Goal: Task Accomplishment & Management: Use online tool/utility

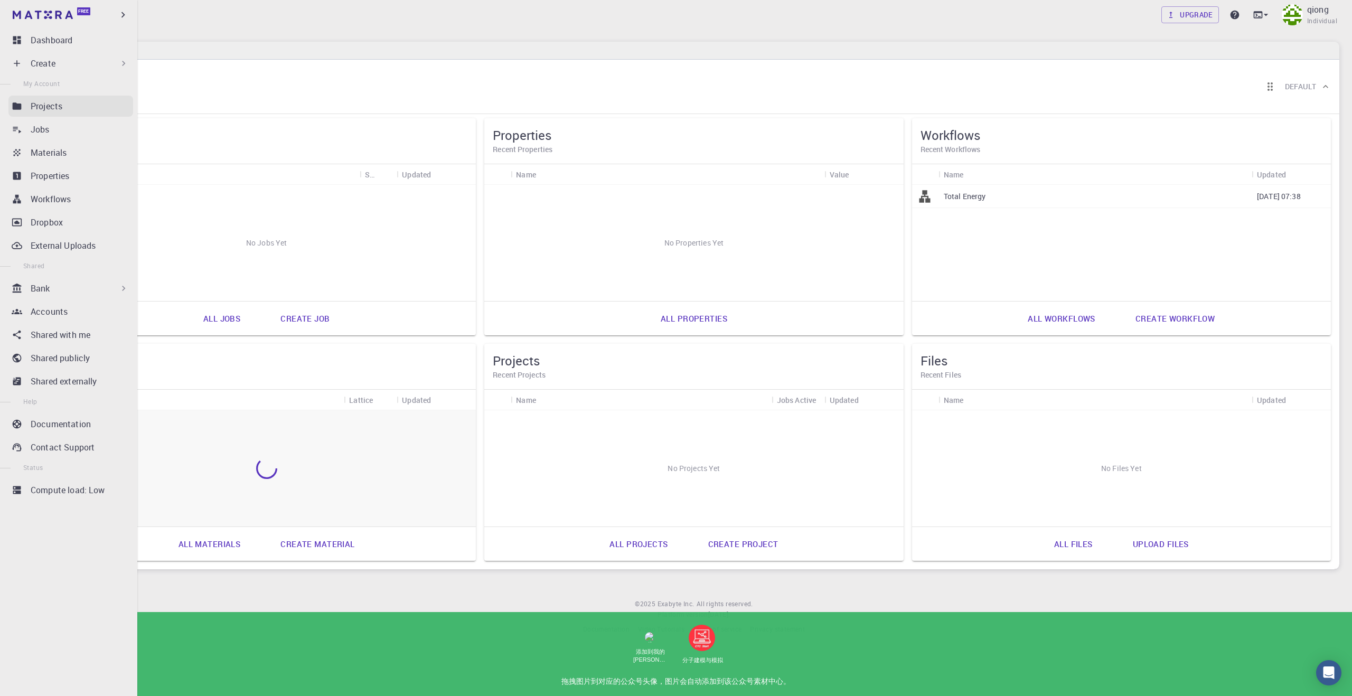
click at [38, 107] on p "Projects" at bounding box center [47, 106] width 32 height 13
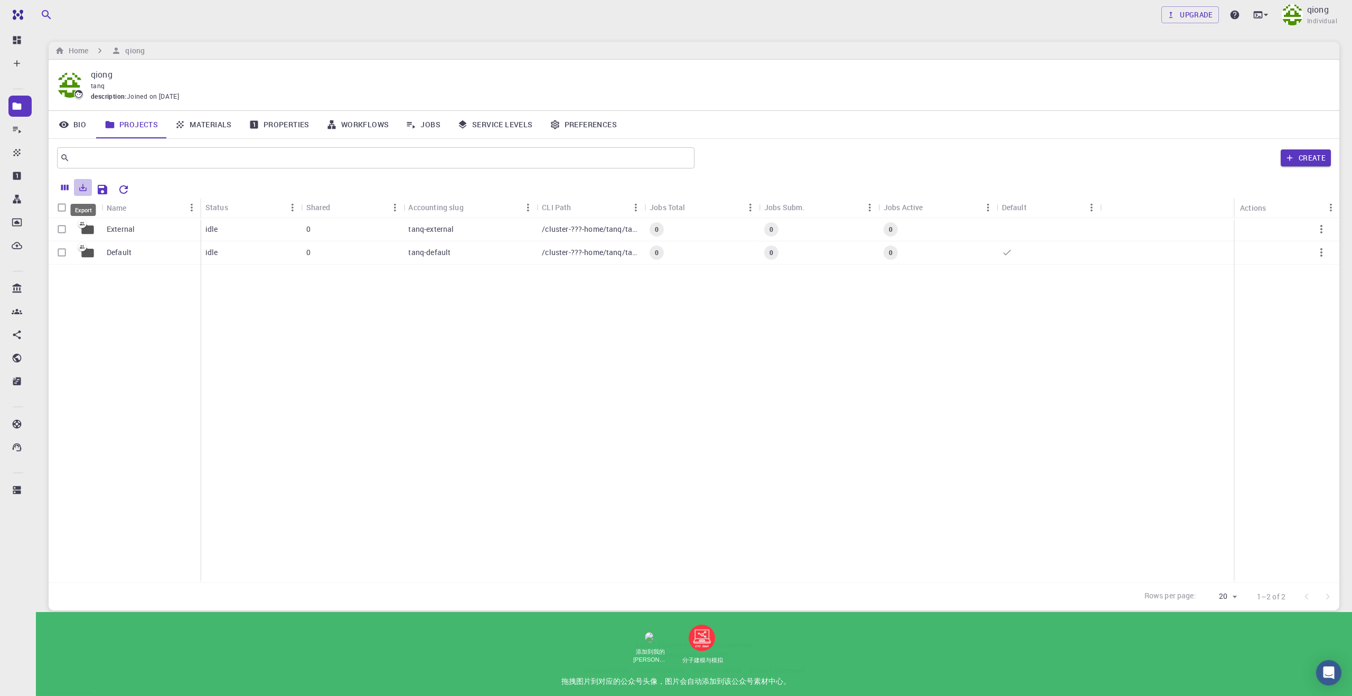
click at [86, 188] on icon "Export" at bounding box center [83, 188] width 10 height 10
click at [345, 302] on div "External Default idle 0 tanq-external /cluster-???-home/tanq/tanq-external 0 0 …" at bounding box center [694, 400] width 1291 height 364
click at [1307, 156] on button "Create" at bounding box center [1306, 157] width 50 height 17
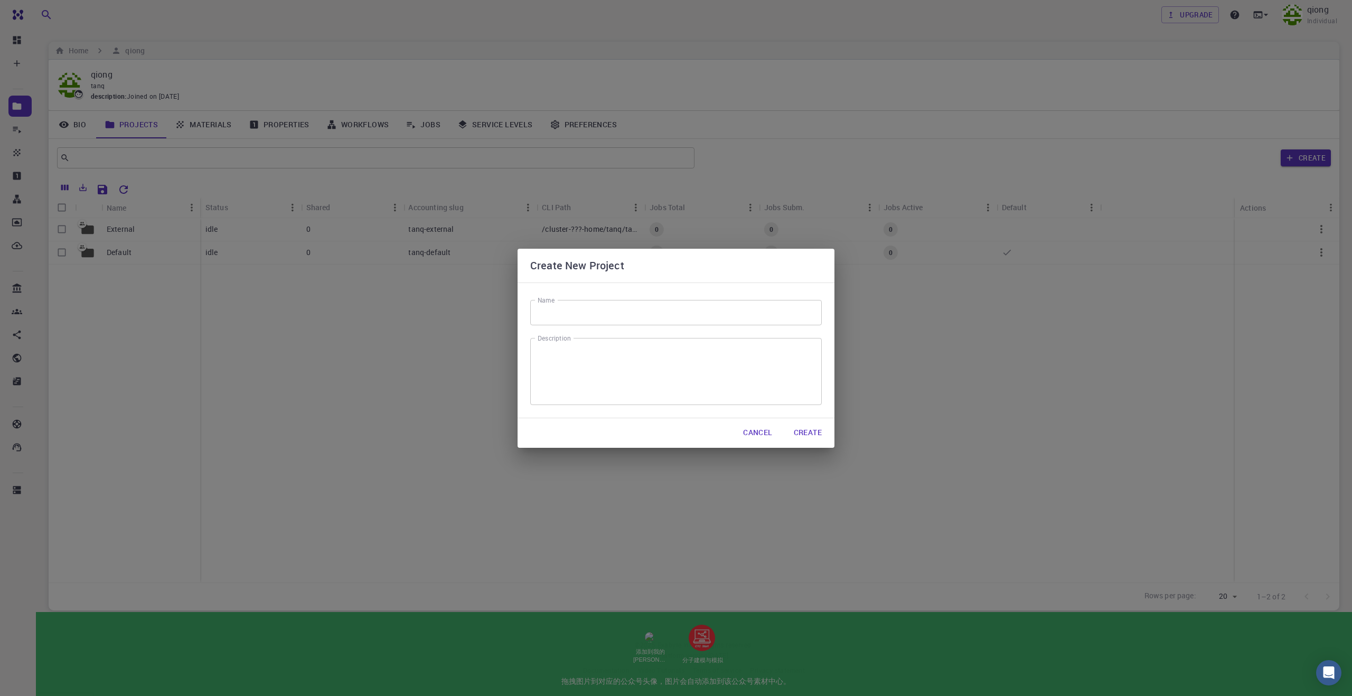
click at [661, 313] on input "Name" at bounding box center [676, 312] width 292 height 25
click at [760, 429] on button "Cancel" at bounding box center [758, 433] width 46 height 21
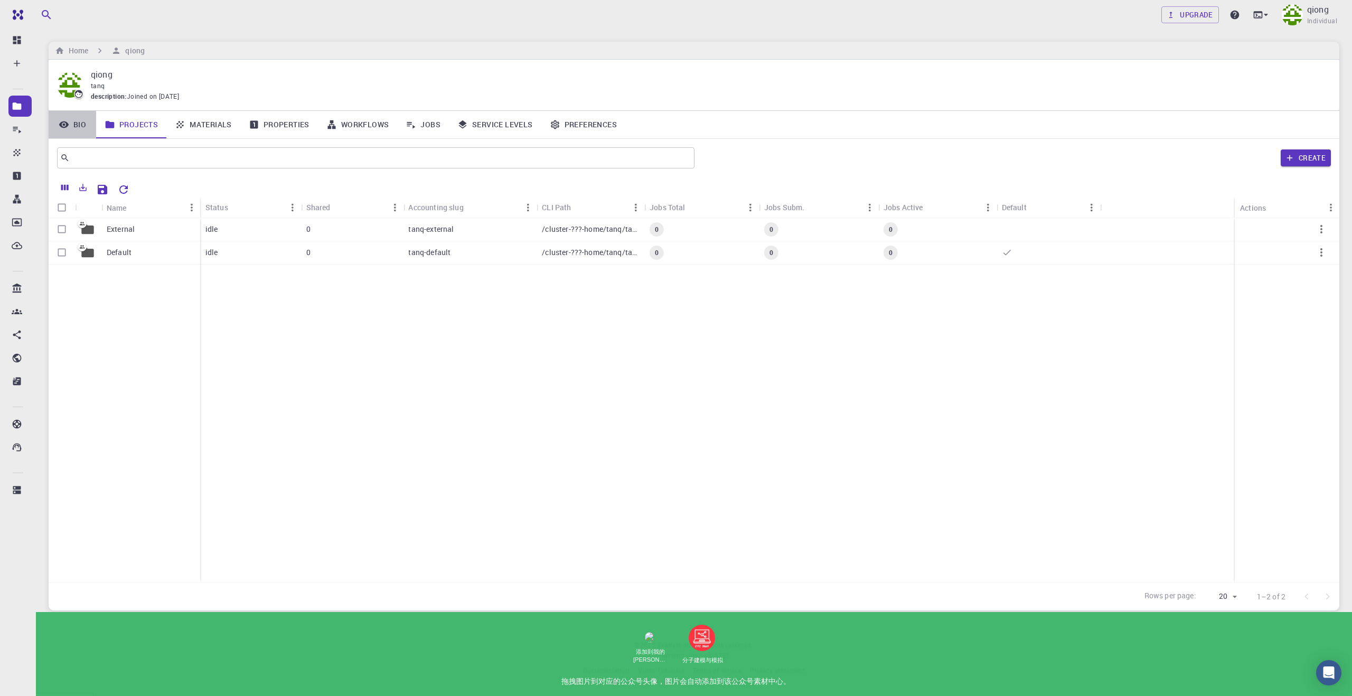
click at [76, 132] on link "Bio" at bounding box center [73, 124] width 48 height 27
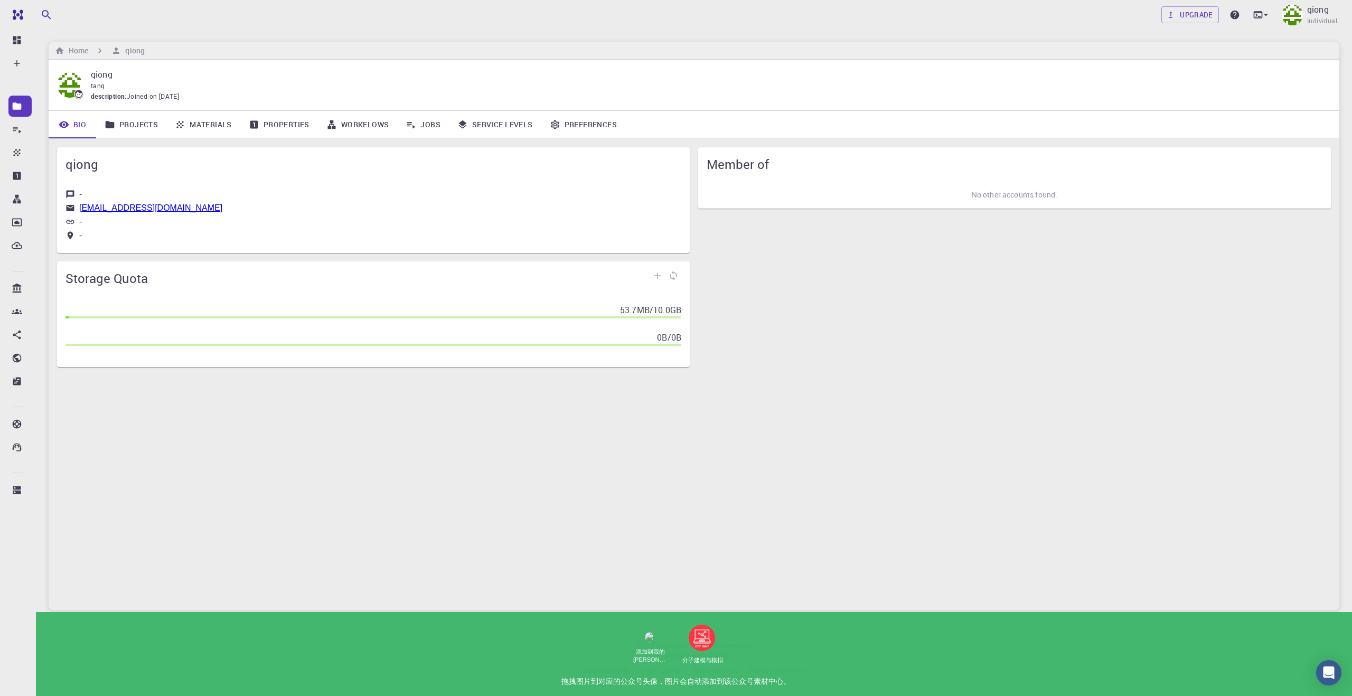
click at [123, 125] on link "Projects" at bounding box center [131, 124] width 70 height 27
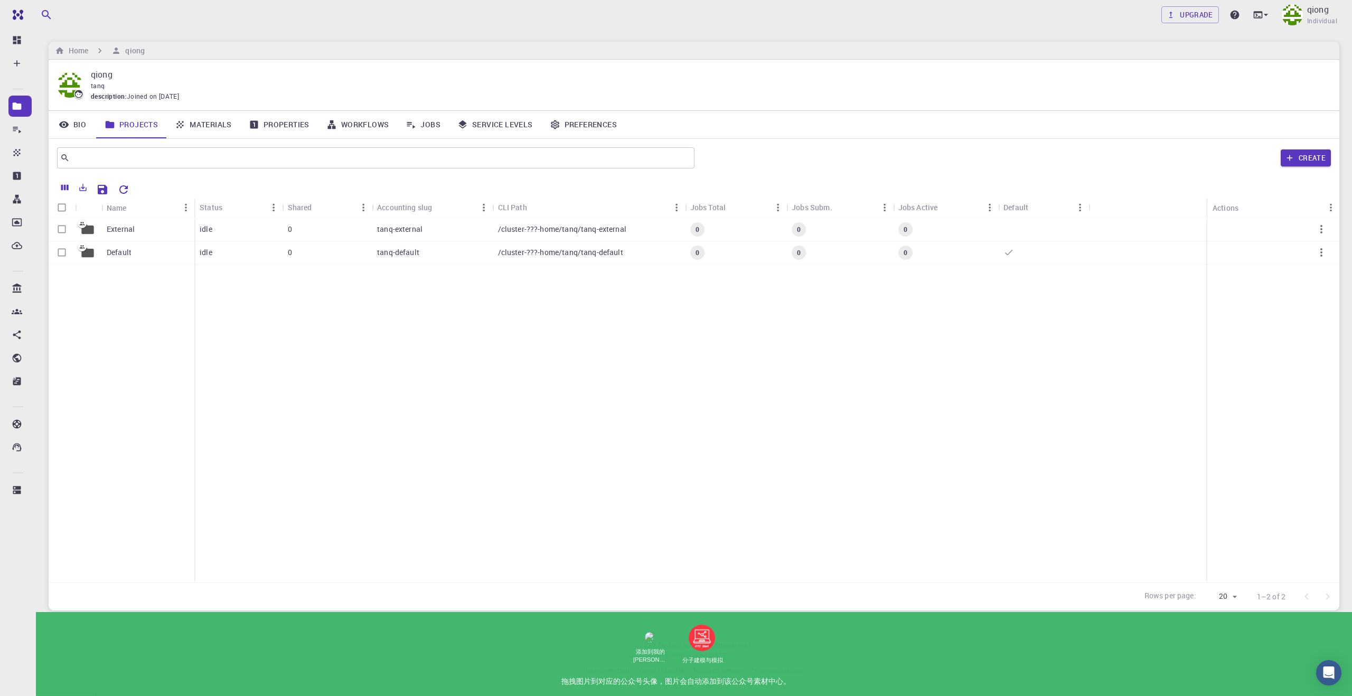
click at [211, 127] on link "Materials" at bounding box center [203, 124] width 74 height 27
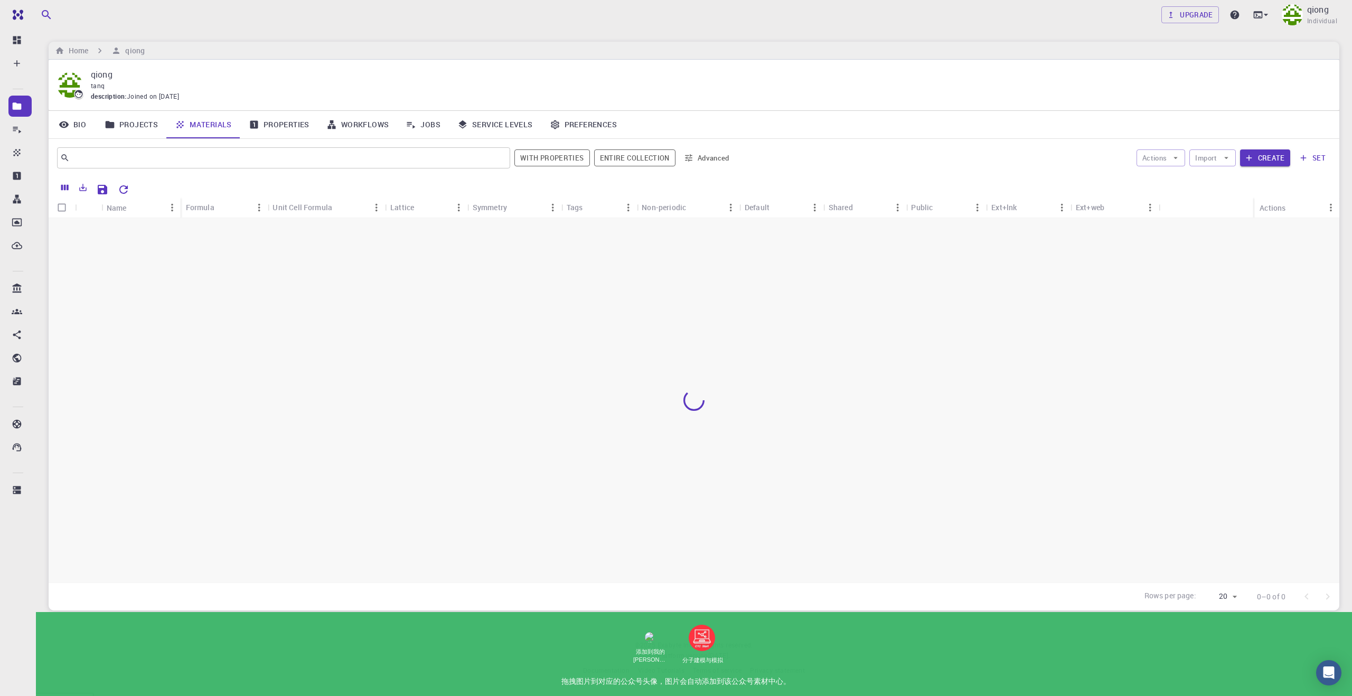
click at [252, 126] on icon at bounding box center [254, 124] width 8 height 8
click at [367, 128] on link "Workflows" at bounding box center [358, 124] width 80 height 27
click at [426, 129] on link "Jobs" at bounding box center [423, 124] width 52 height 27
click at [497, 132] on link "Service Levels" at bounding box center [495, 124] width 92 height 27
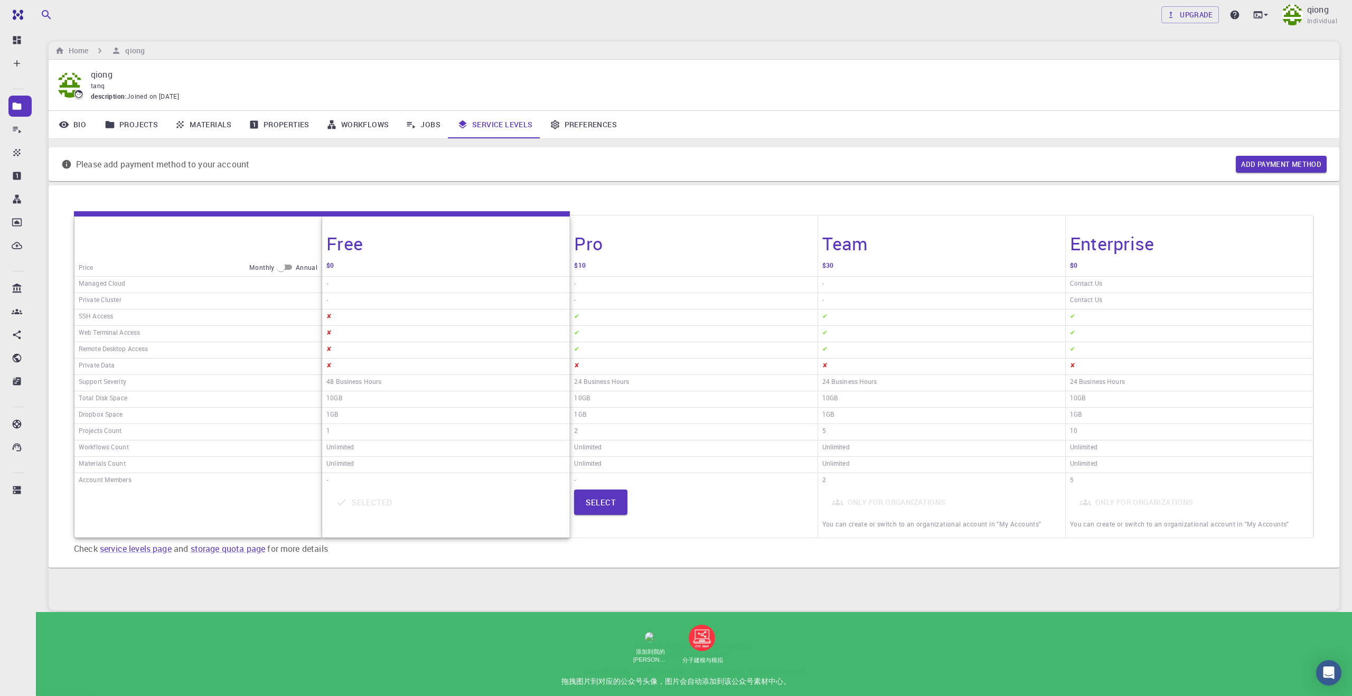
click at [637, 280] on div "-" at bounding box center [693, 285] width 247 height 16
click at [575, 132] on link "Preferences" at bounding box center [583, 124] width 84 height 27
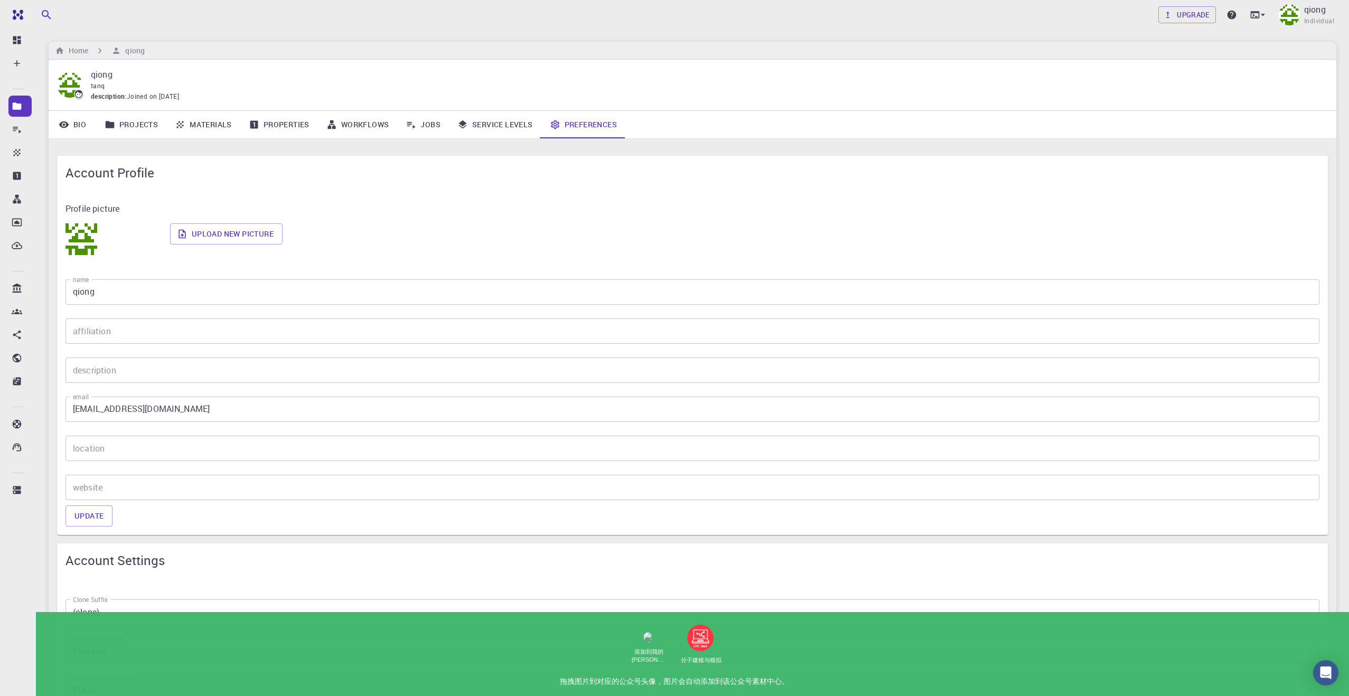
click at [146, 130] on link "Projects" at bounding box center [131, 124] width 70 height 27
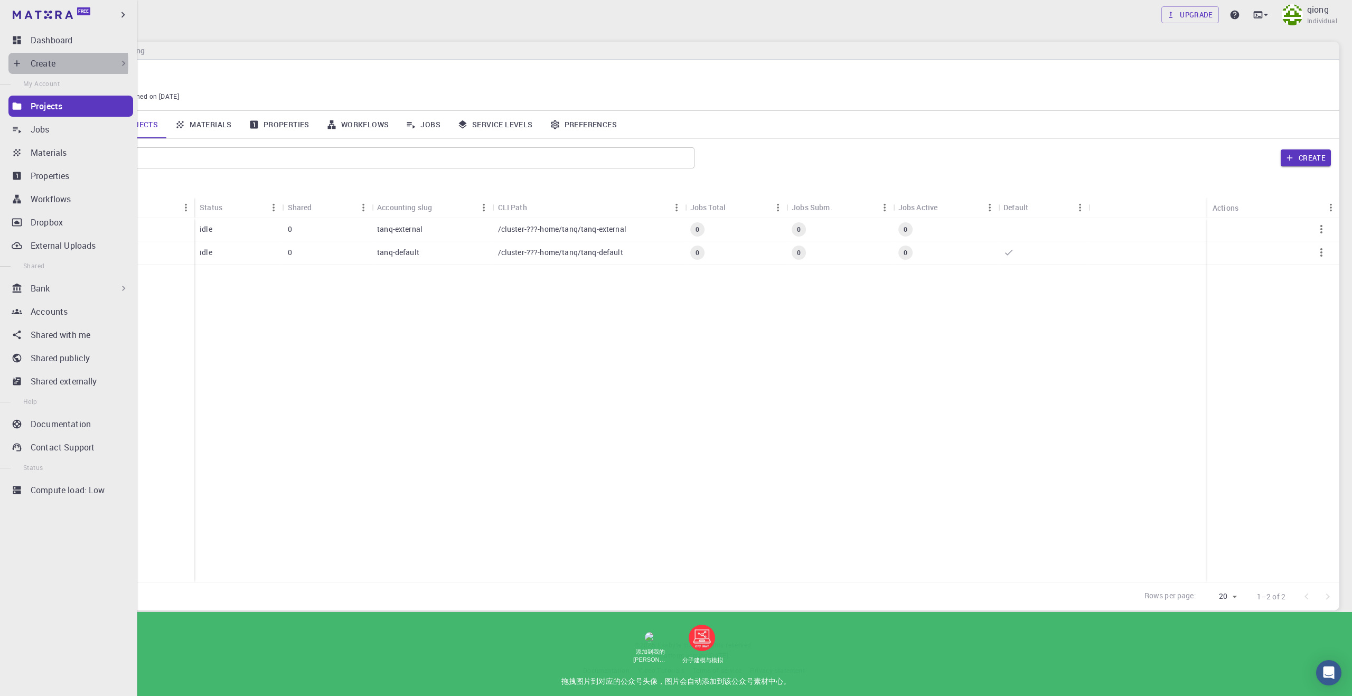
click at [30, 63] on div "Create" at bounding box center [70, 63] width 125 height 21
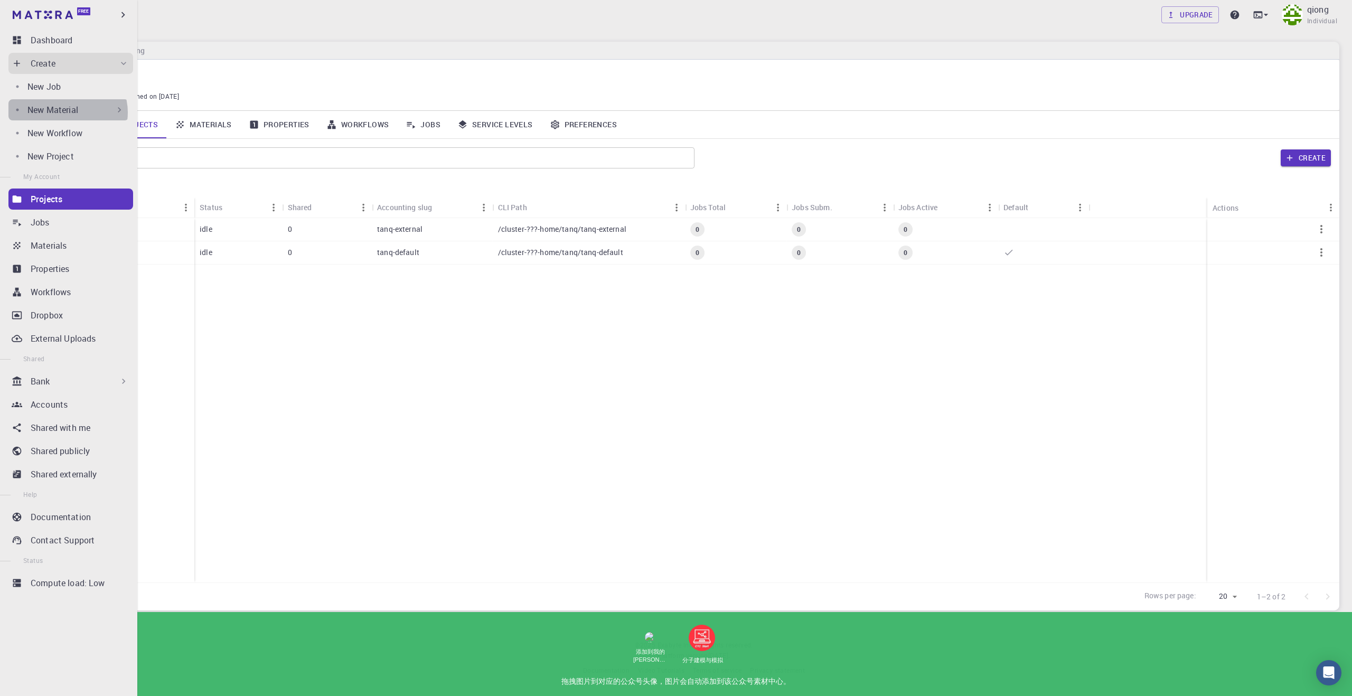
click at [67, 113] on p "New Material" at bounding box center [52, 110] width 51 height 13
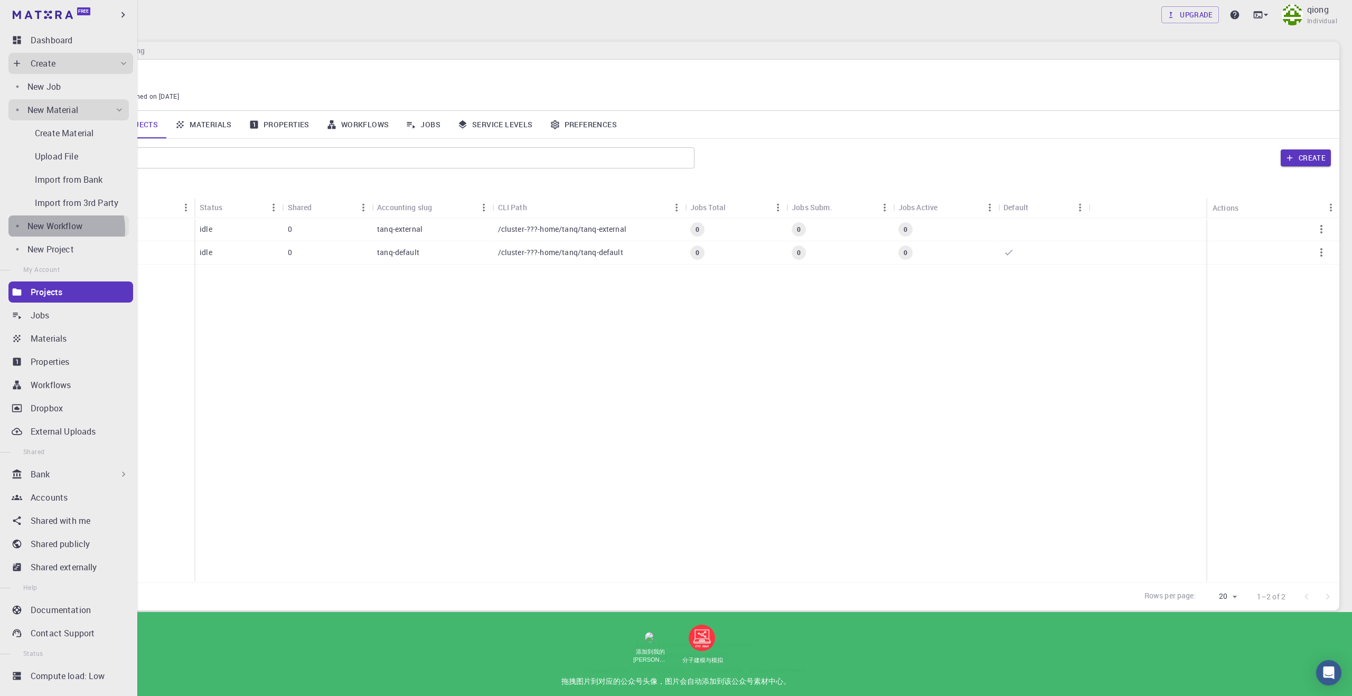
click at [54, 230] on p "New Workflow" at bounding box center [54, 226] width 55 height 13
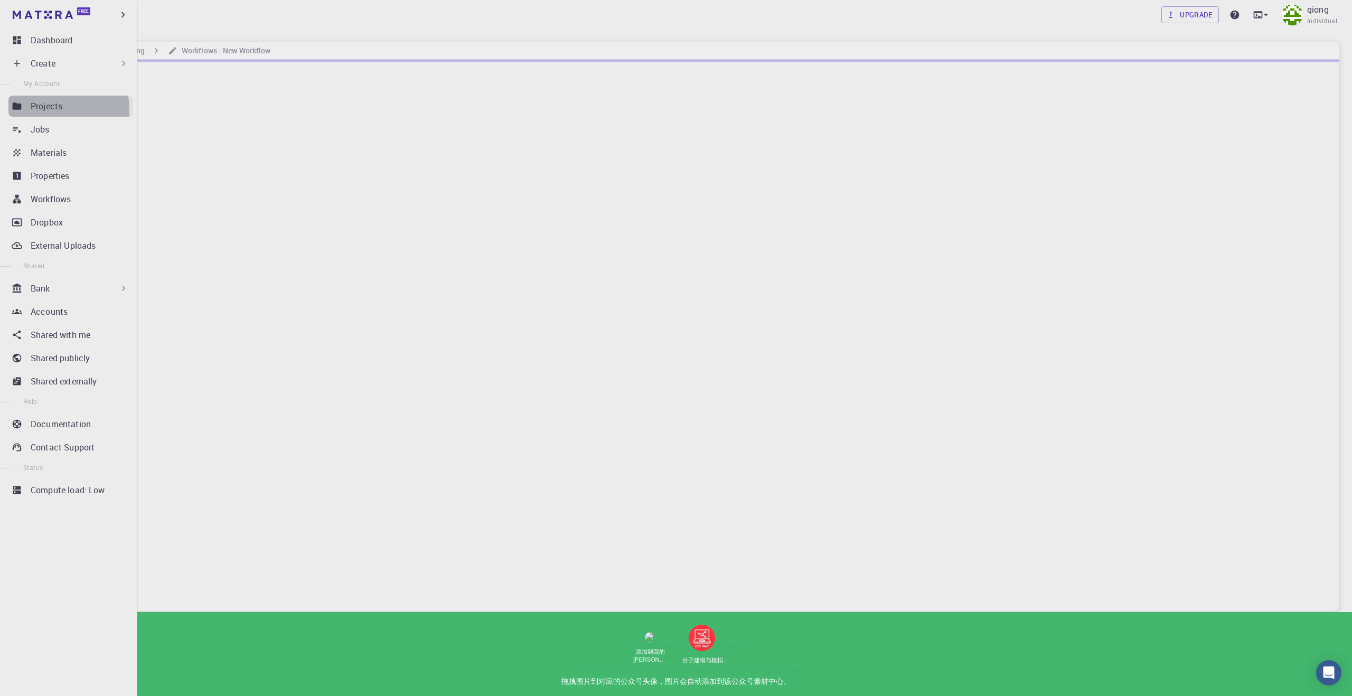
click at [55, 109] on p "Projects" at bounding box center [47, 106] width 32 height 13
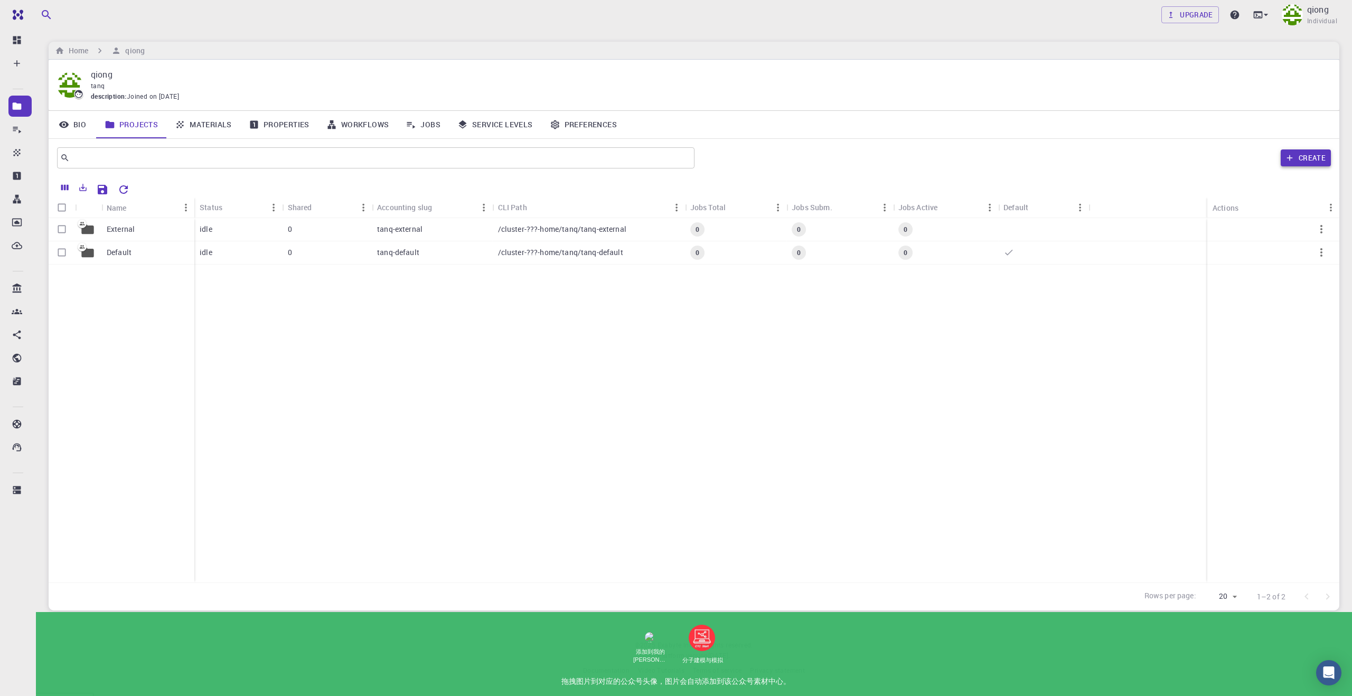
click at [1309, 162] on button "Create" at bounding box center [1306, 157] width 50 height 17
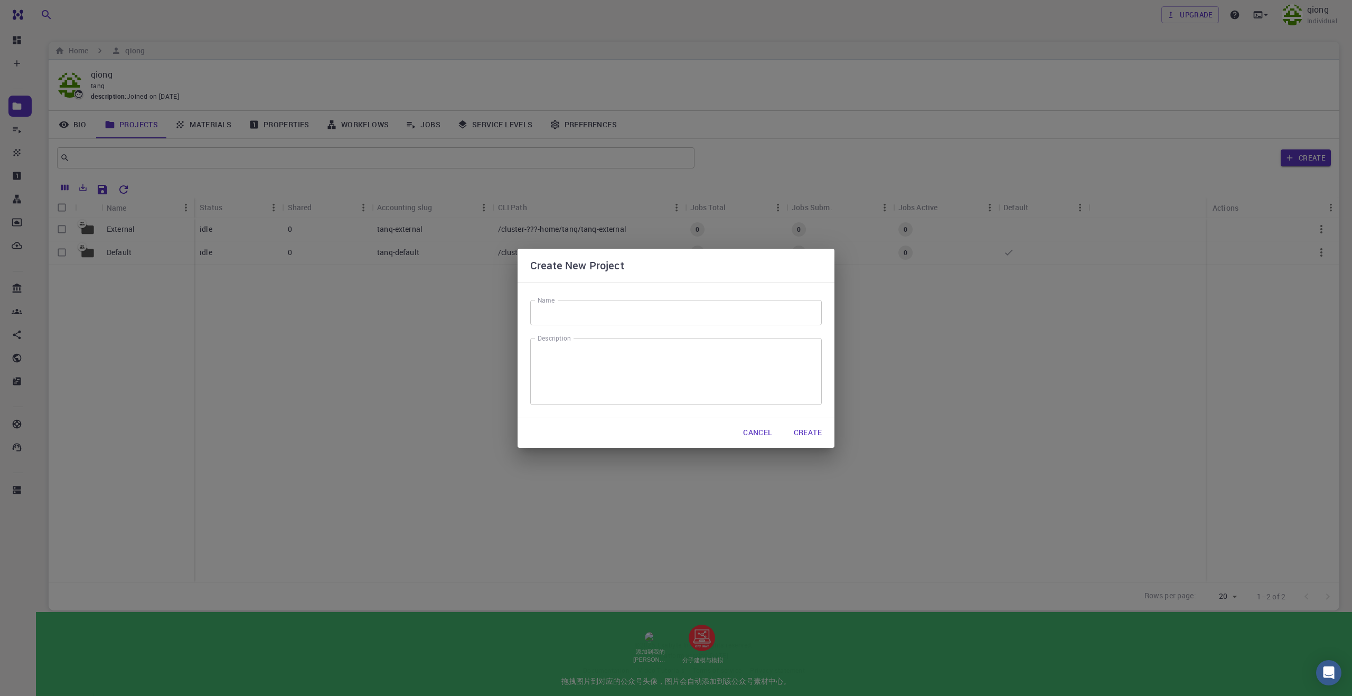
click at [600, 319] on input "Name" at bounding box center [676, 312] width 292 height 25
type input "策"
type input "项目1"
click at [590, 345] on div "x Description" at bounding box center [676, 371] width 292 height 67
type textarea "1"
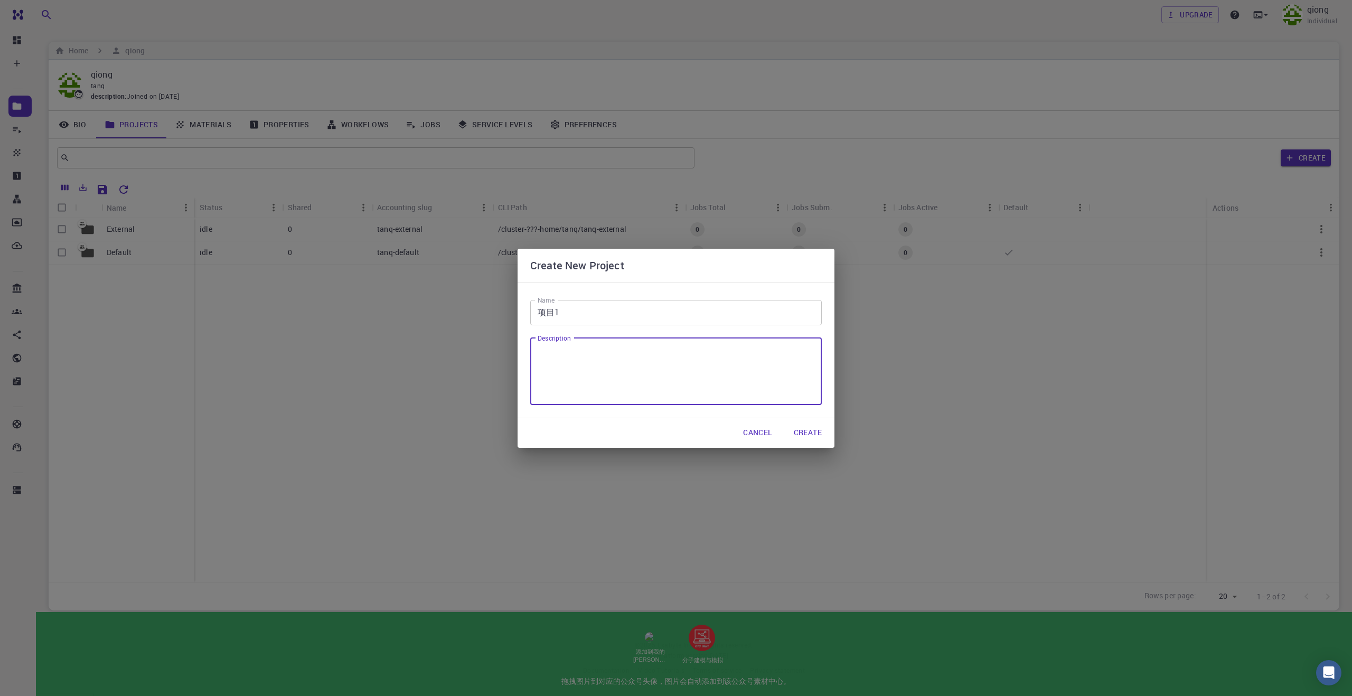
click at [809, 431] on button "Create" at bounding box center [807, 433] width 45 height 21
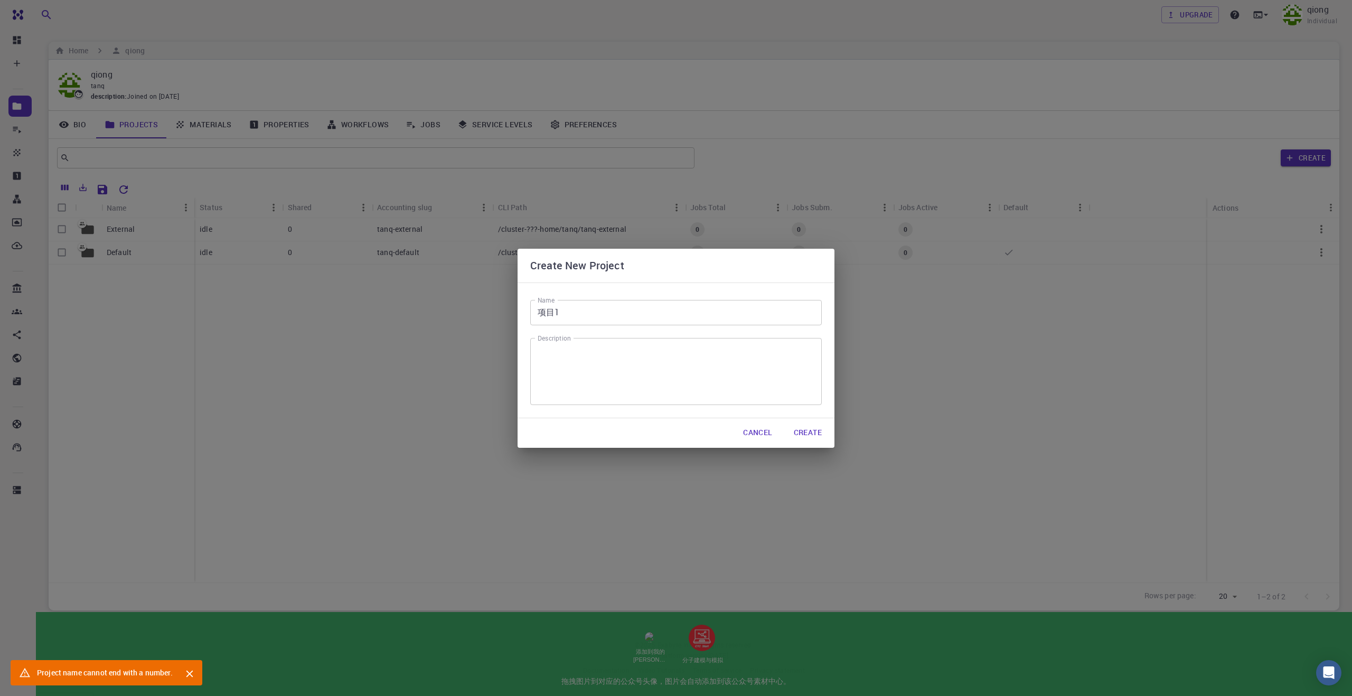
click at [629, 342] on div "x Description" at bounding box center [676, 371] width 292 height 67
type textarea "1111"
click at [581, 308] on input "项目1" at bounding box center [676, 312] width 292 height 25
type input "项目"
click at [617, 363] on textarea "1111" at bounding box center [676, 372] width 277 height 50
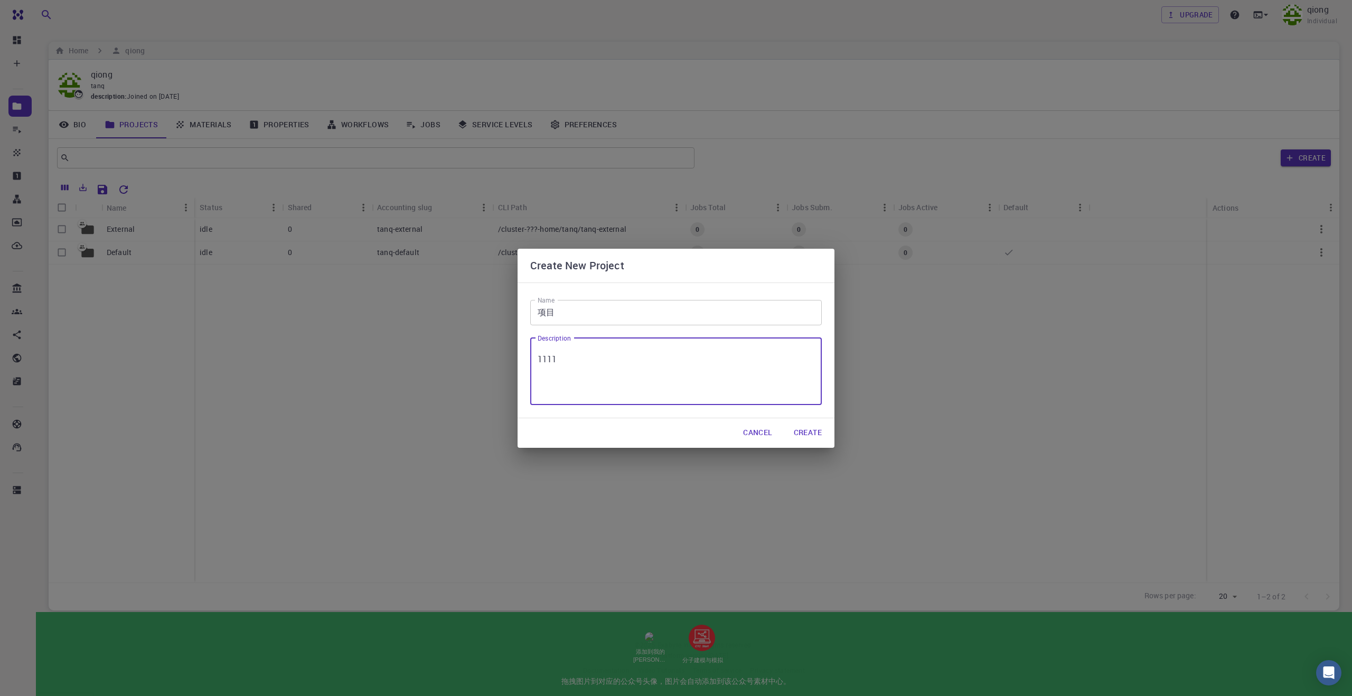
click at [803, 434] on button "Create" at bounding box center [807, 433] width 45 height 21
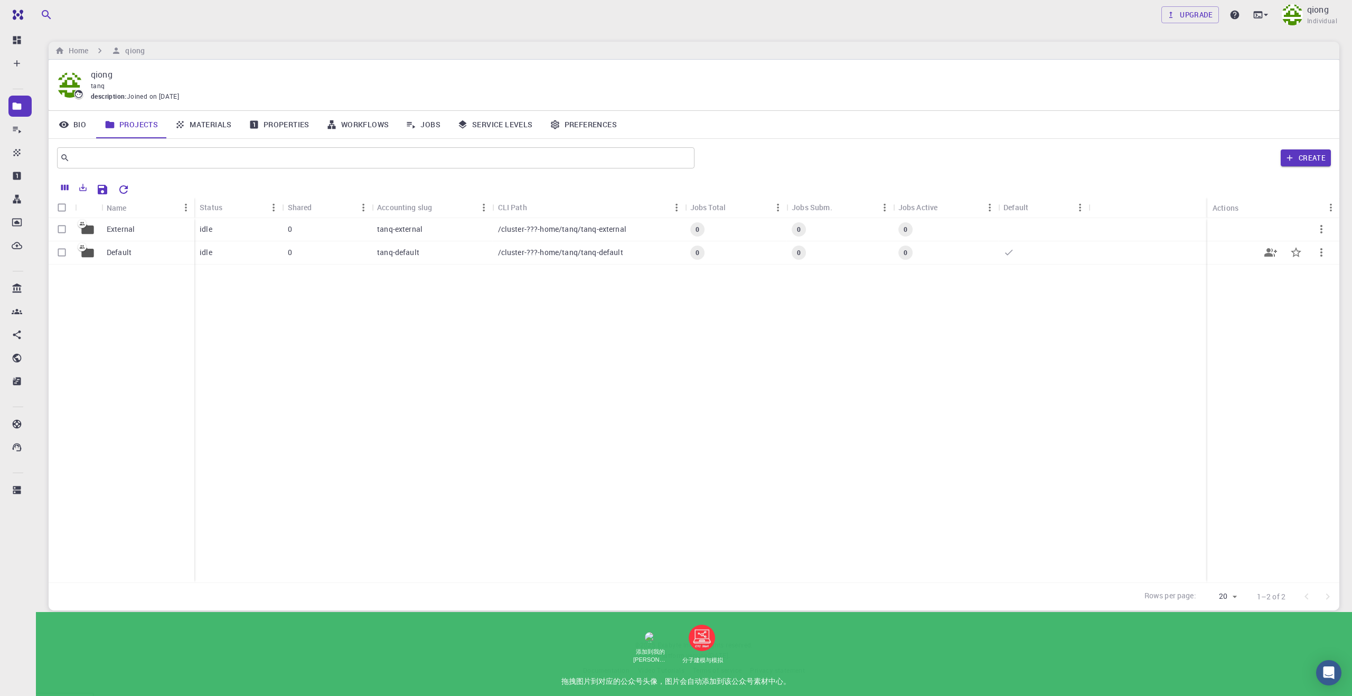
click at [1328, 250] on button "button" at bounding box center [1321, 252] width 25 height 25
click at [1301, 282] on li "Share" at bounding box center [1310, 277] width 68 height 17
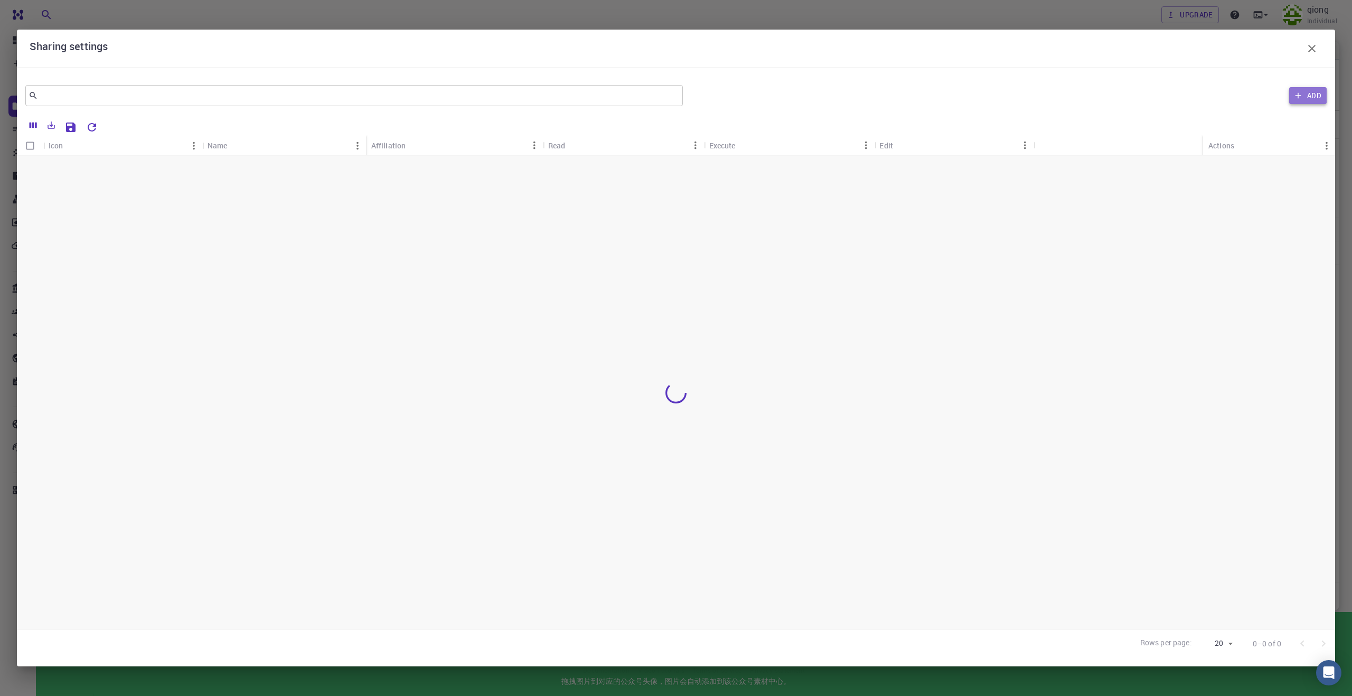
click at [1299, 96] on icon "button" at bounding box center [1299, 96] width 6 height 6
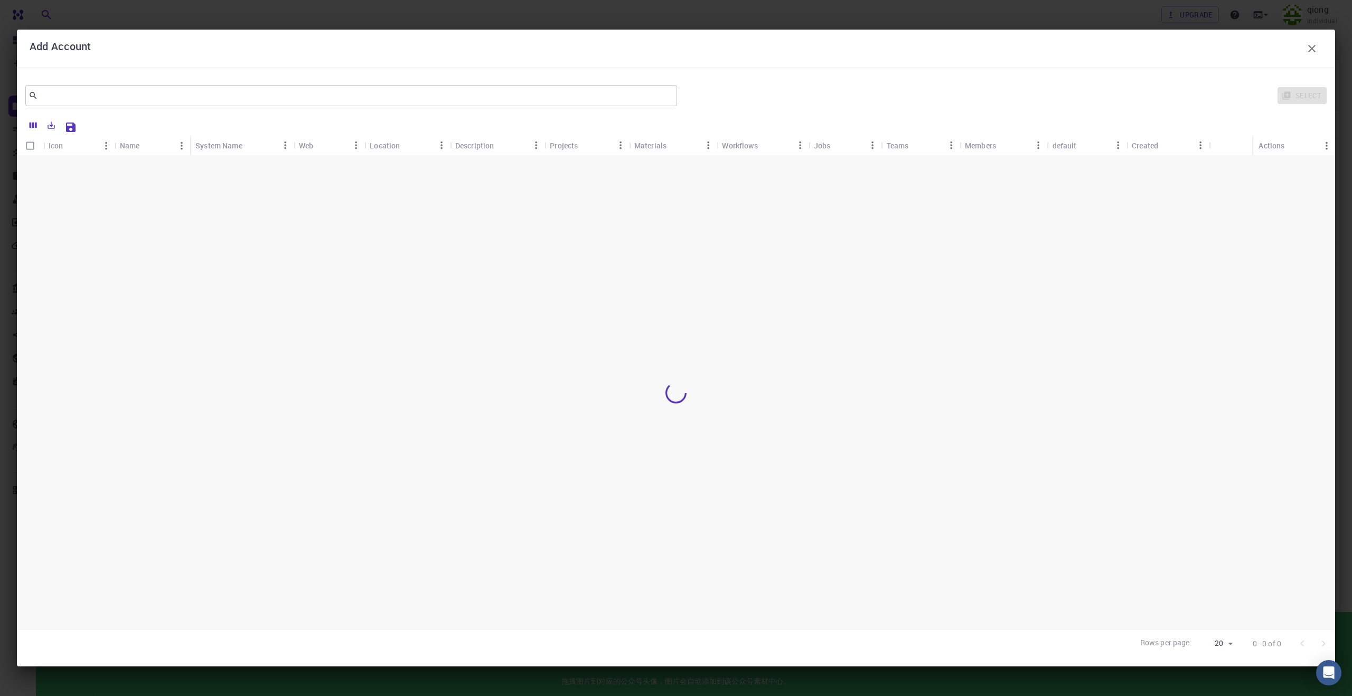
click at [1294, 93] on div "Select" at bounding box center [1003, 95] width 645 height 25
click at [1293, 95] on div "Select" at bounding box center [1003, 95] width 645 height 25
click at [1315, 51] on icon "button" at bounding box center [1311, 48] width 7 height 7
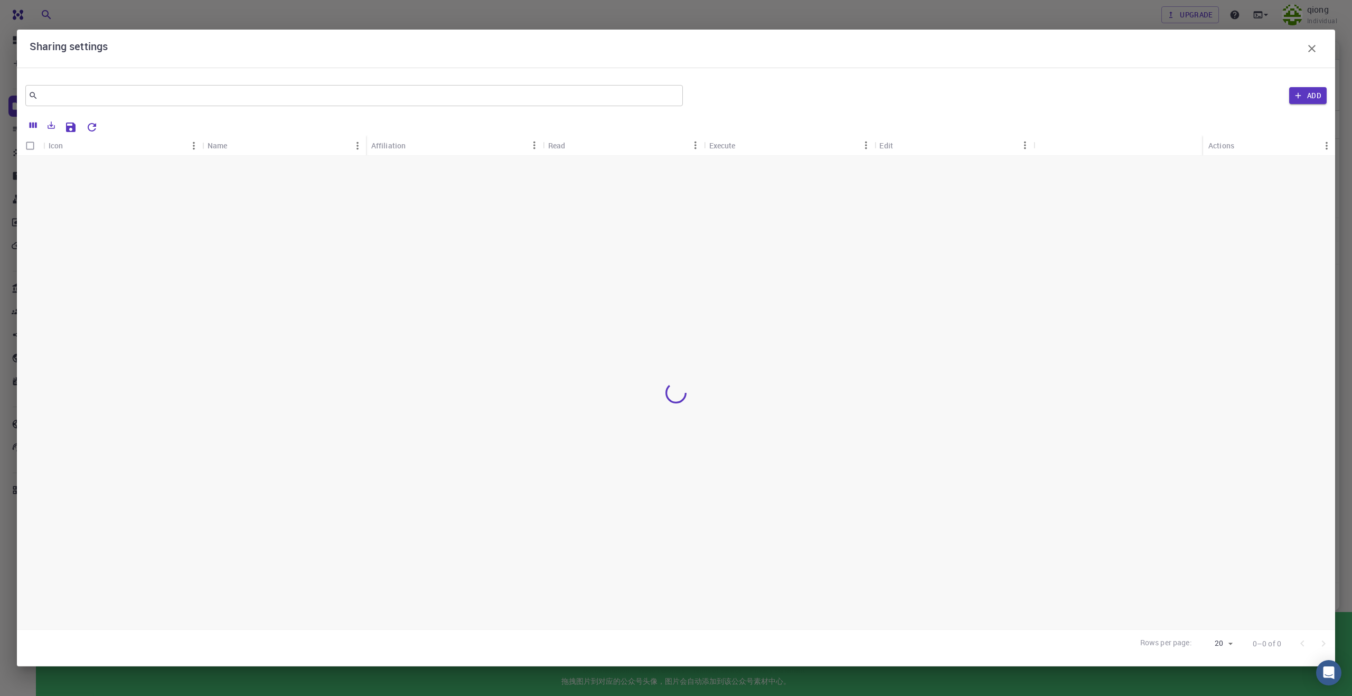
click at [1314, 49] on icon "button" at bounding box center [1312, 48] width 13 height 13
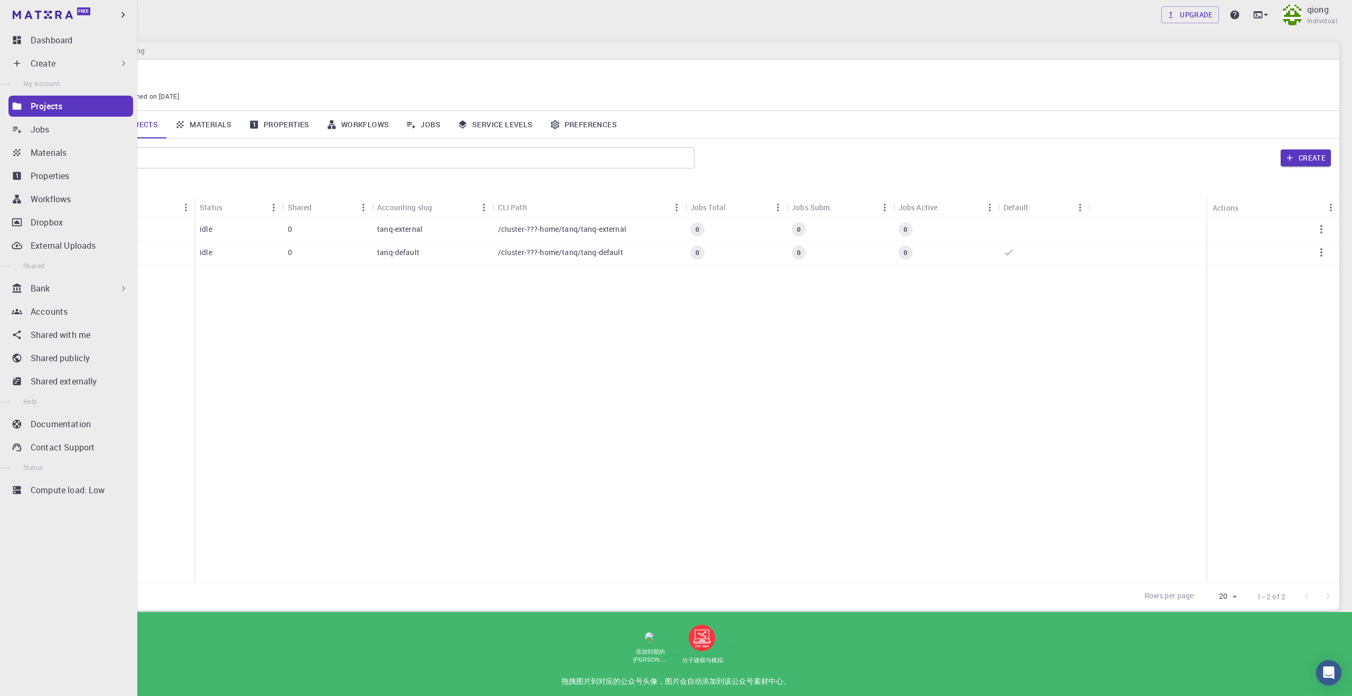
click at [99, 289] on div "Bank" at bounding box center [80, 288] width 98 height 13
click at [61, 313] on p "Materials" at bounding box center [45, 311] width 36 height 13
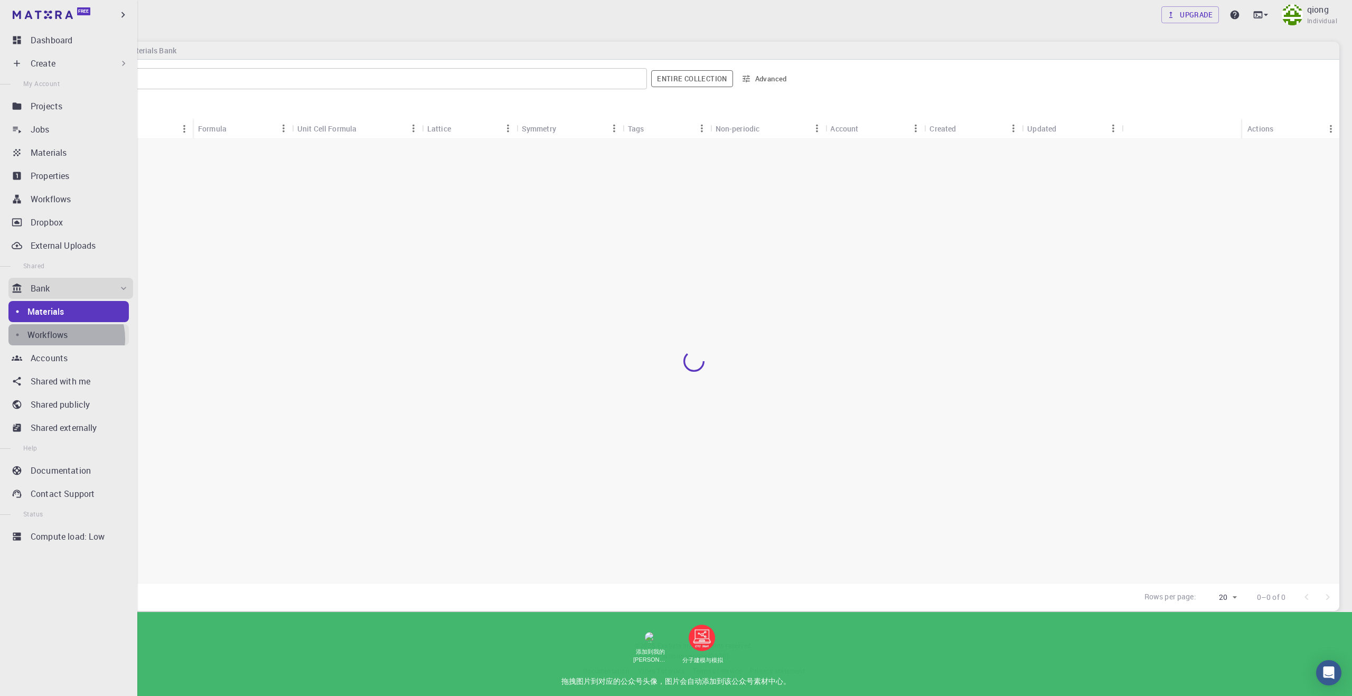
click at [64, 339] on p "Workflows" at bounding box center [47, 335] width 40 height 13
click at [68, 312] on div "Materials" at bounding box center [77, 311] width 101 height 13
click at [57, 333] on p "Workflows" at bounding box center [47, 335] width 40 height 13
click at [59, 358] on p "Accounts" at bounding box center [49, 358] width 37 height 13
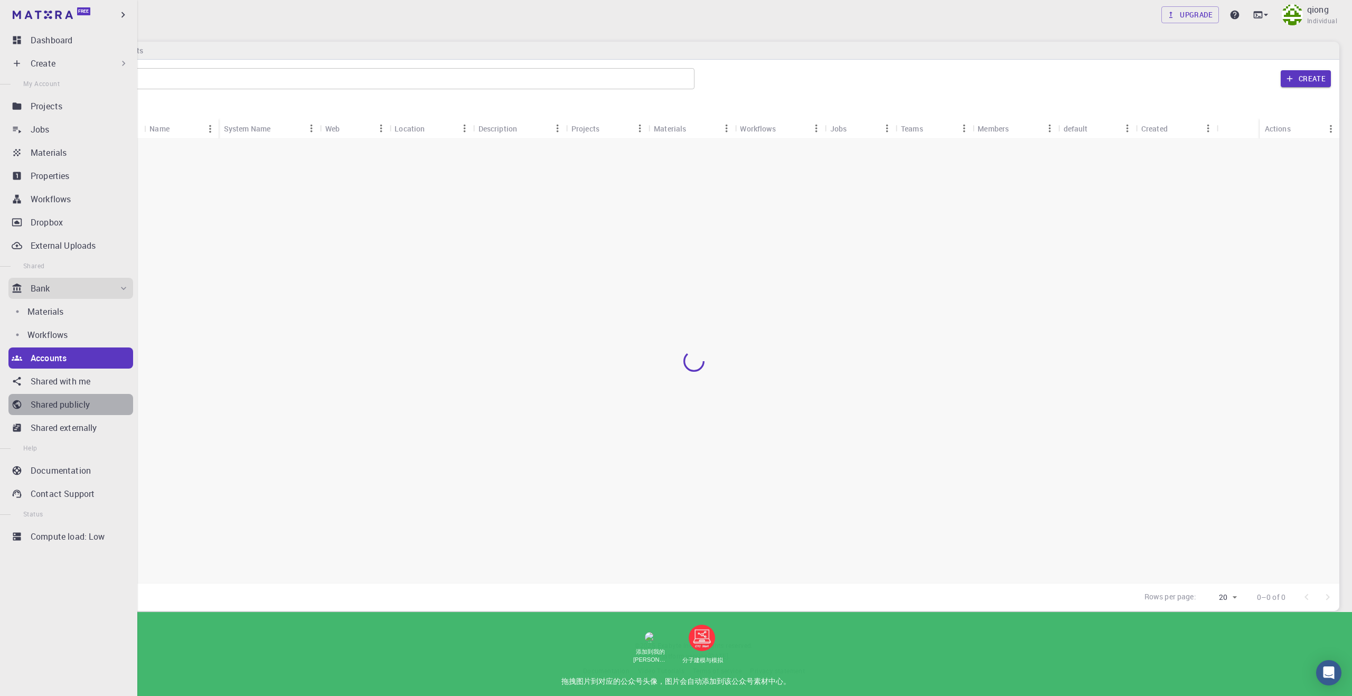
click at [85, 405] on p "Shared publicly" at bounding box center [60, 404] width 59 height 13
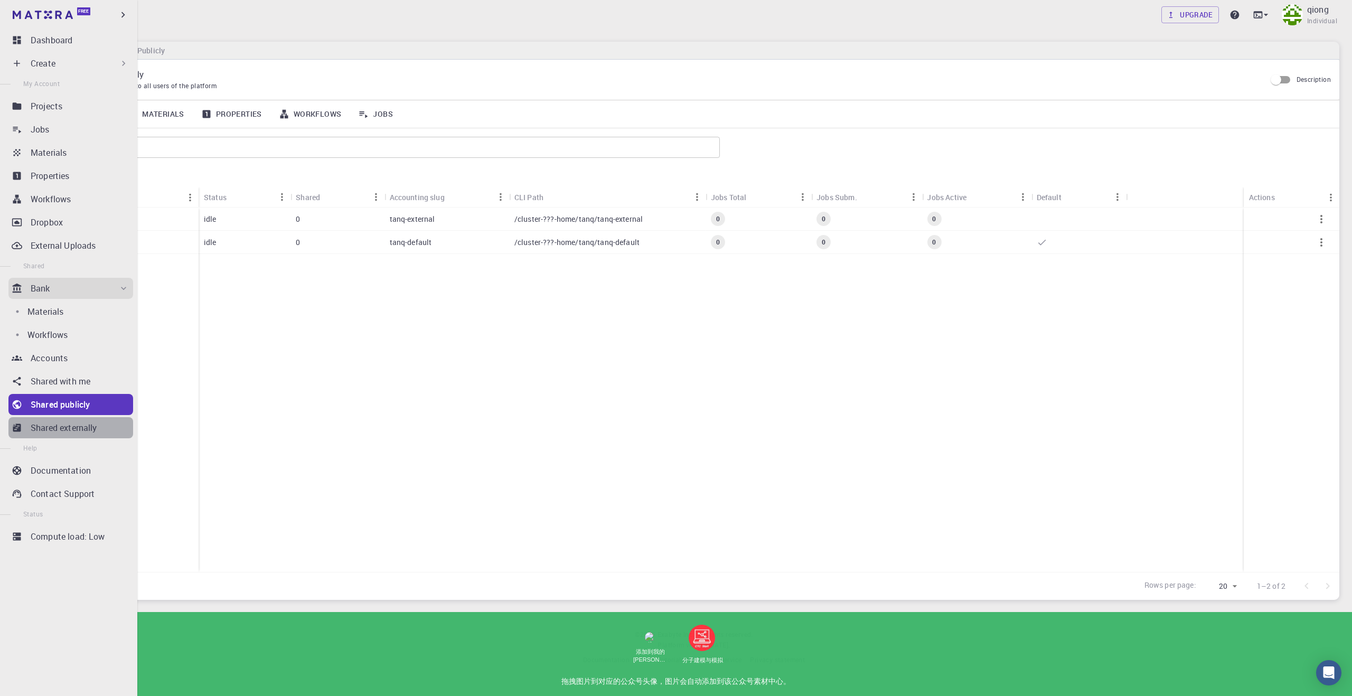
click at [87, 429] on p "Shared externally" at bounding box center [64, 428] width 67 height 13
click at [85, 475] on p "Documentation" at bounding box center [61, 470] width 60 height 13
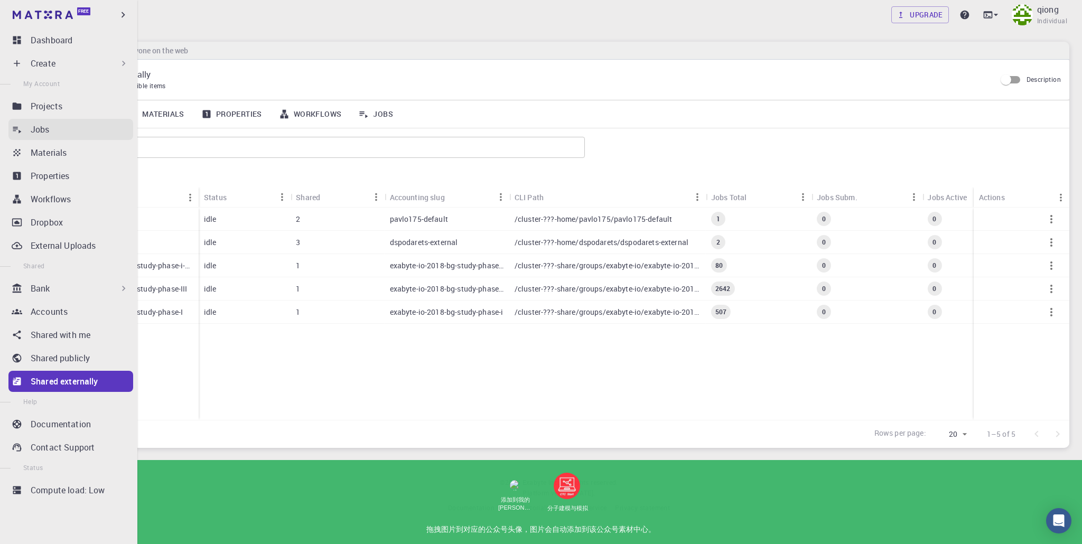
click at [20, 129] on icon at bounding box center [17, 129] width 11 height 11
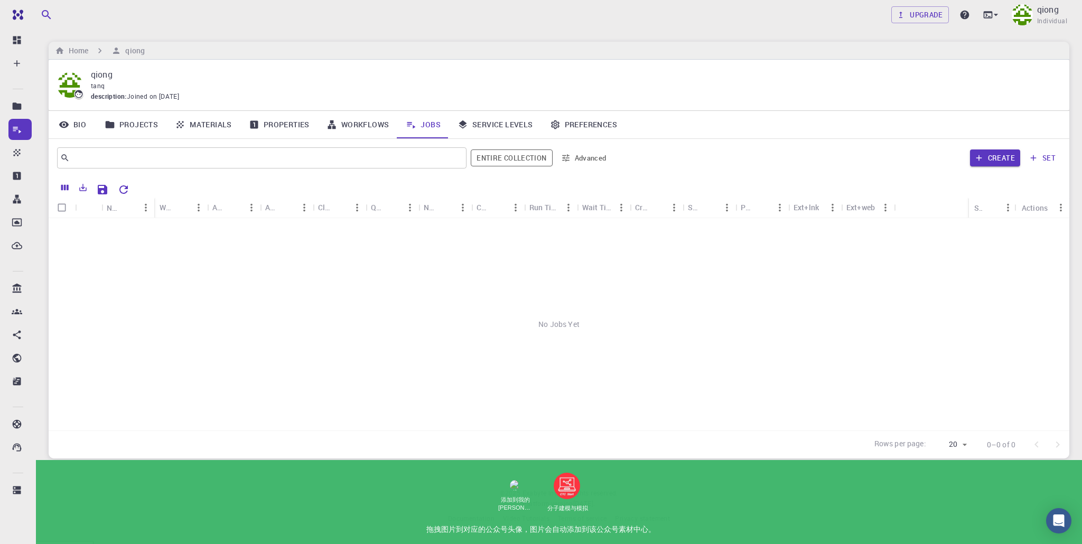
click at [327, 129] on icon at bounding box center [331, 124] width 11 height 11
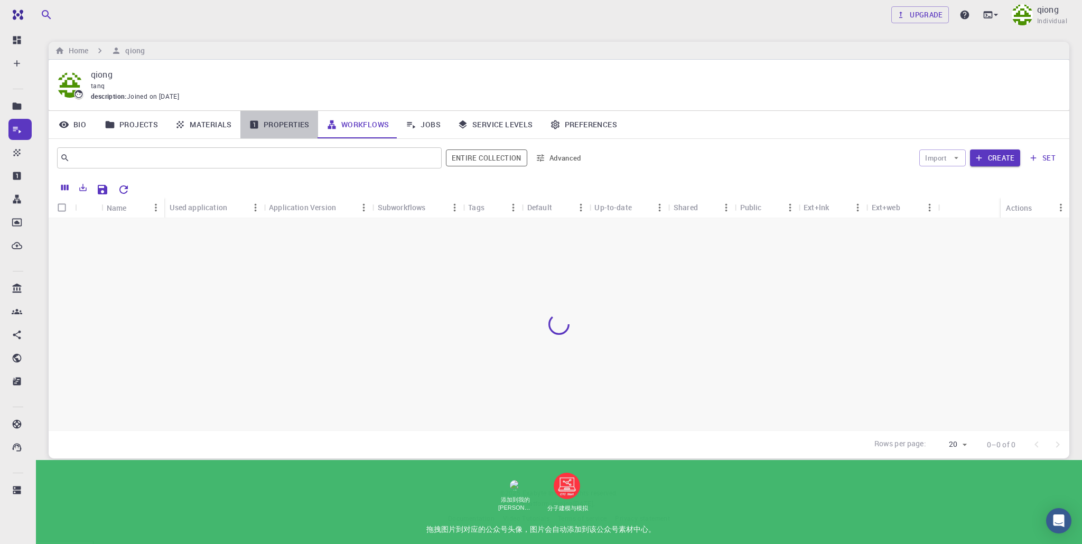
click at [277, 128] on link "Properties" at bounding box center [279, 124] width 78 height 27
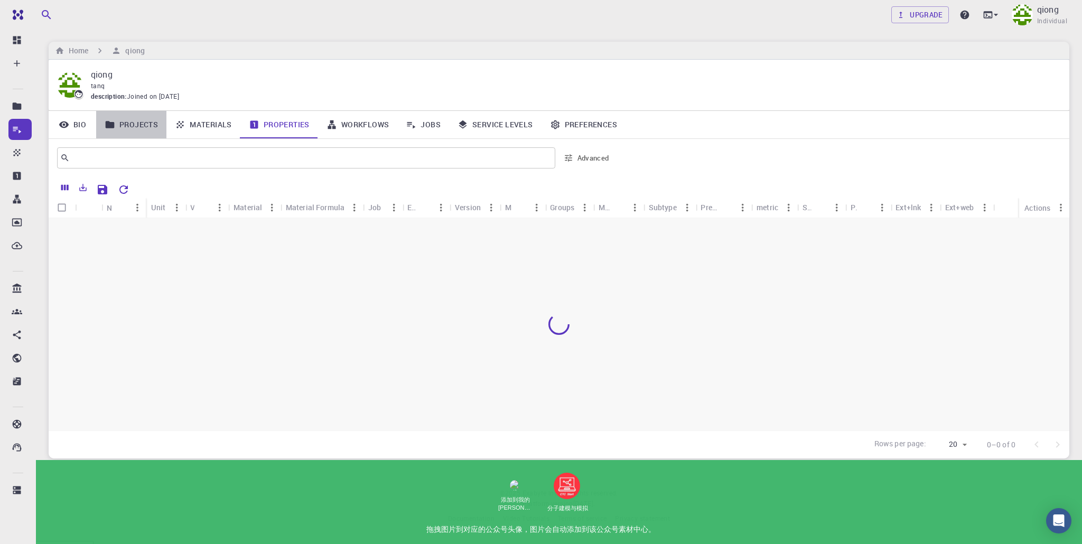
click at [126, 126] on link "Projects" at bounding box center [131, 124] width 70 height 27
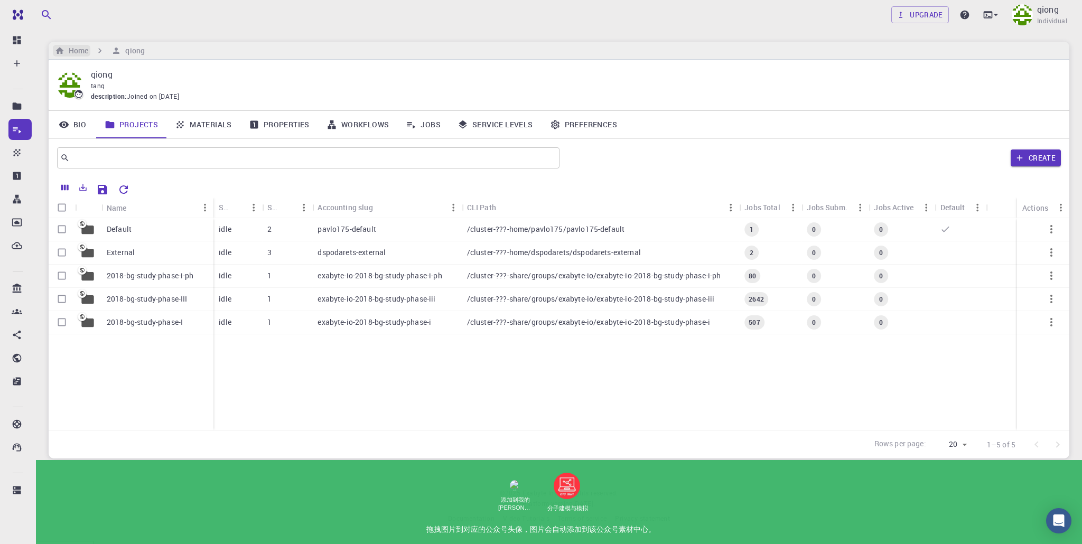
click at [81, 50] on h6 "Home" at bounding box center [76, 51] width 24 height 12
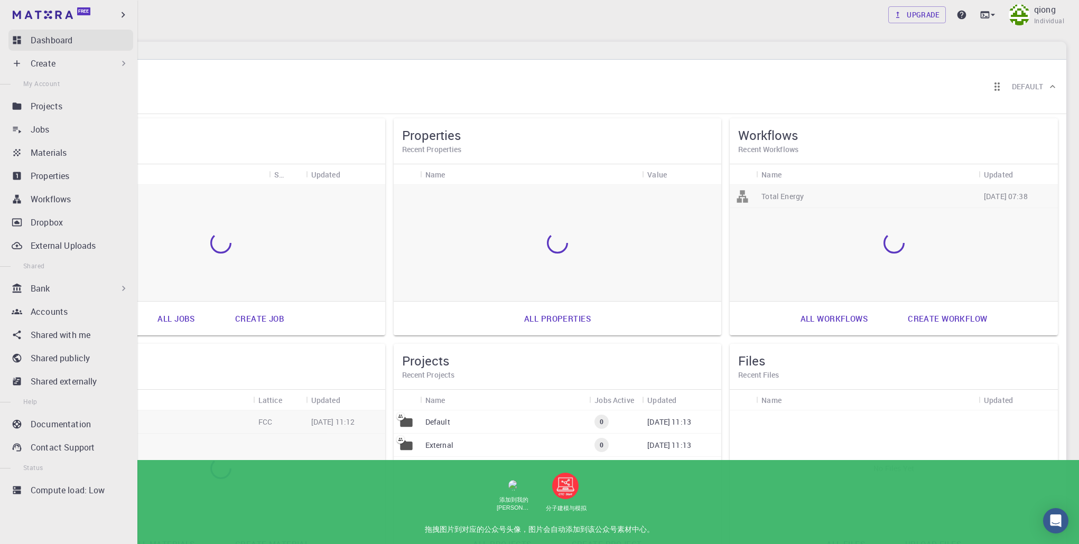
click at [32, 45] on p "Dashboard" at bounding box center [52, 40] width 42 height 13
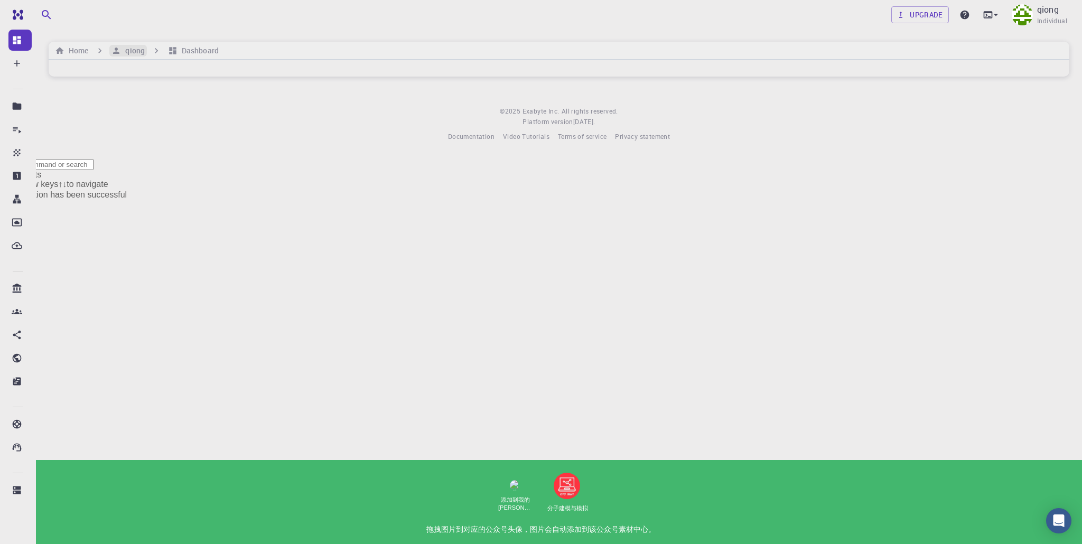
click at [128, 49] on h6 "qiong" at bounding box center [133, 51] width 24 height 12
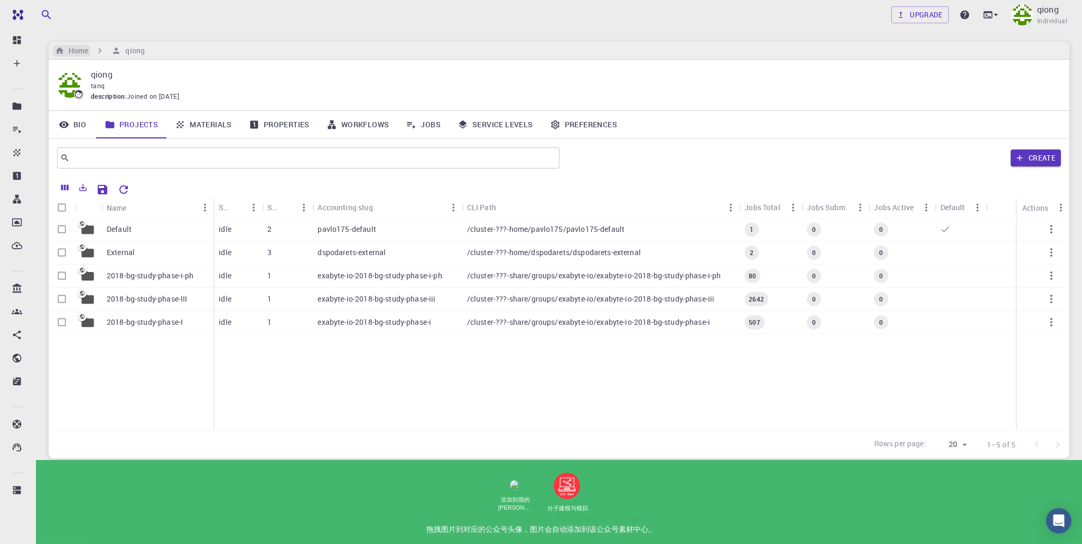
click at [71, 54] on h6 "Home" at bounding box center [76, 51] width 24 height 12
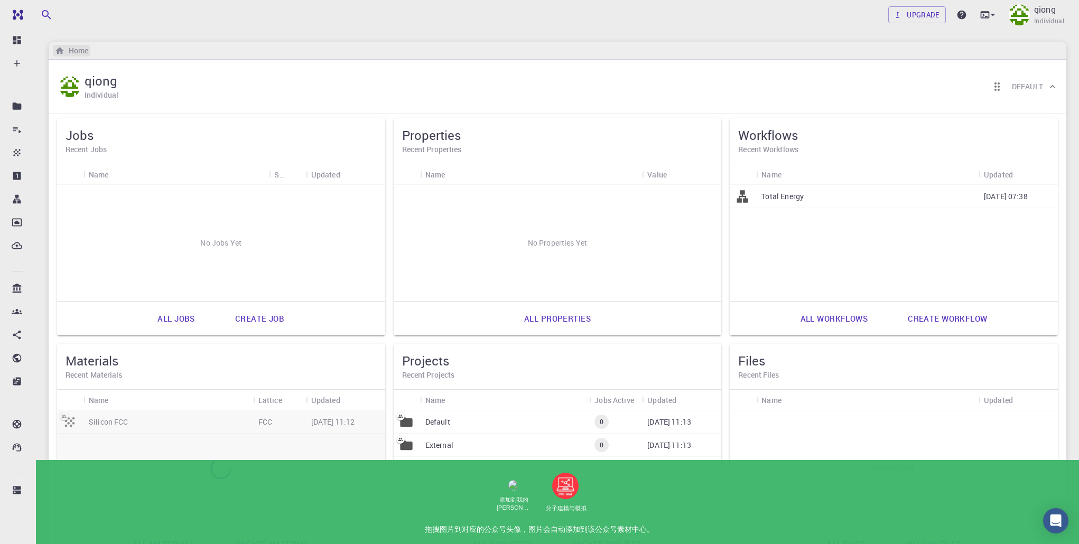
click at [67, 53] on h6 "Home" at bounding box center [76, 51] width 24 height 12
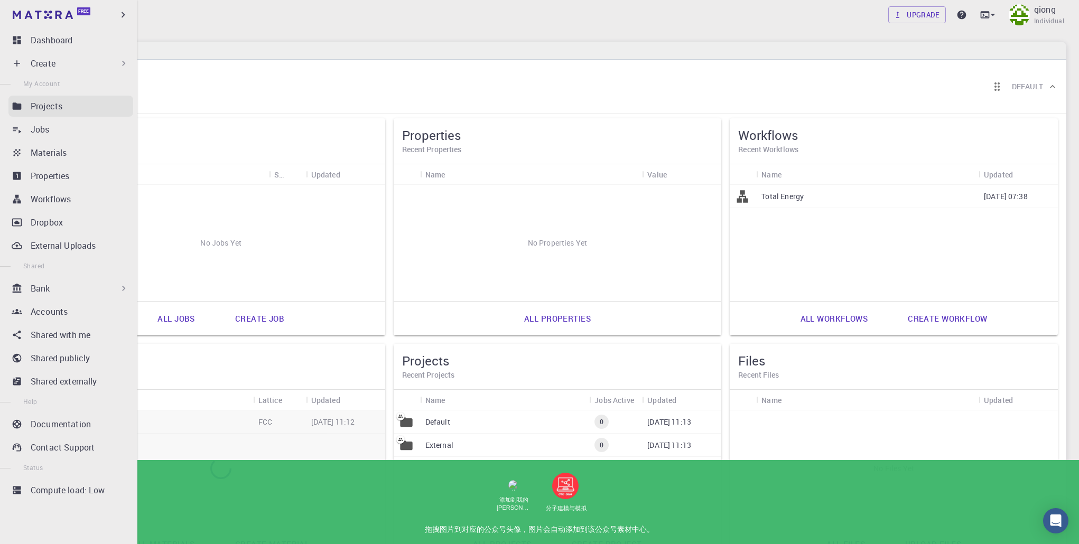
click at [51, 110] on p "Projects" at bounding box center [47, 106] width 32 height 13
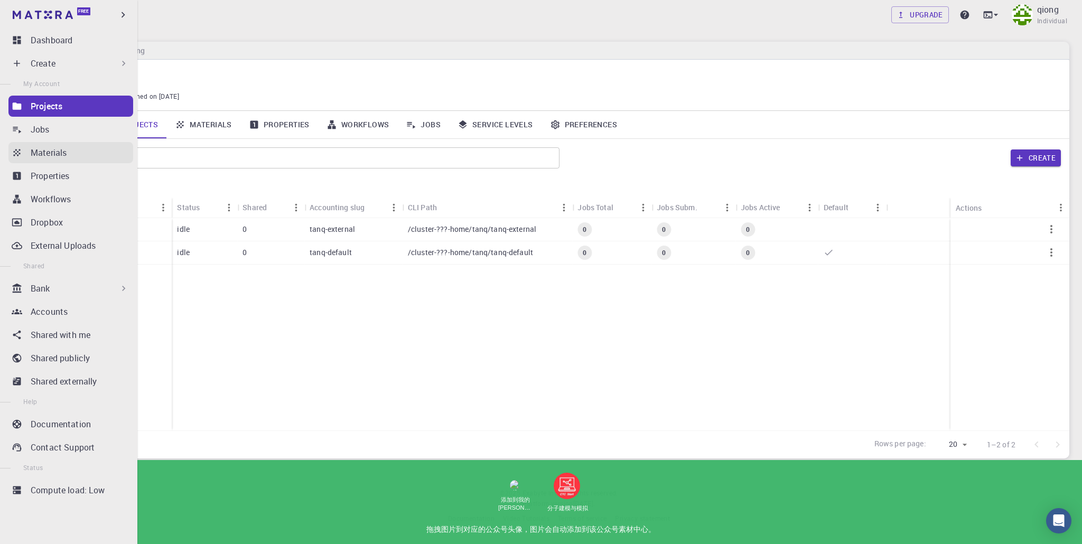
click at [45, 155] on p "Materials" at bounding box center [49, 152] width 36 height 13
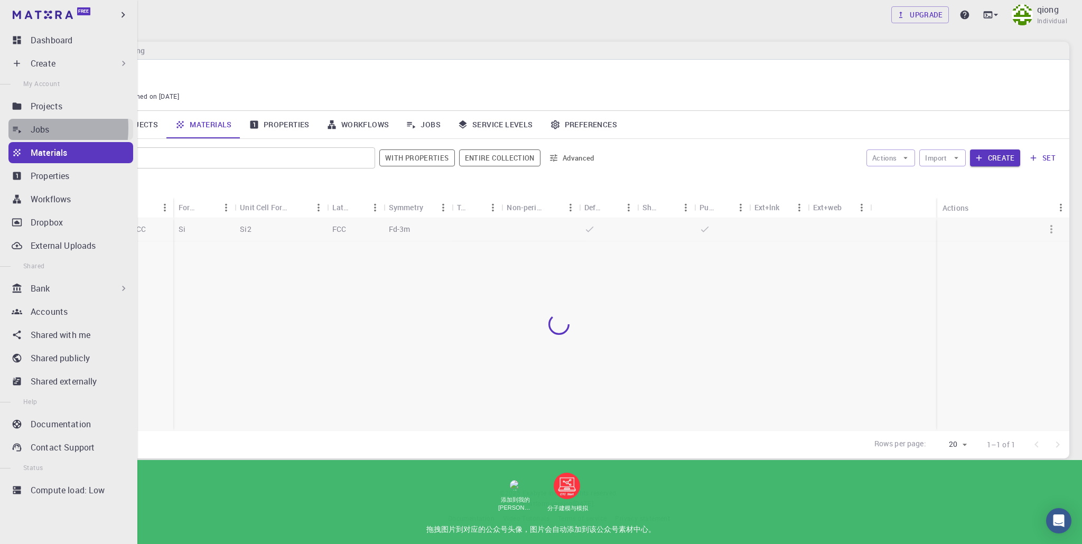
click at [17, 128] on icon at bounding box center [17, 129] width 11 height 11
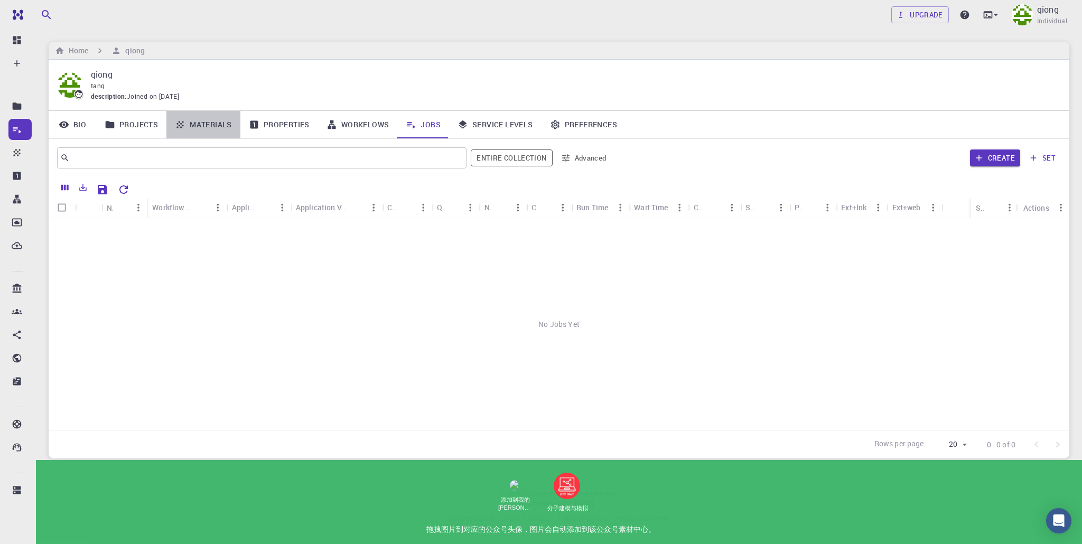
click at [210, 126] on link "Materials" at bounding box center [203, 124] width 74 height 27
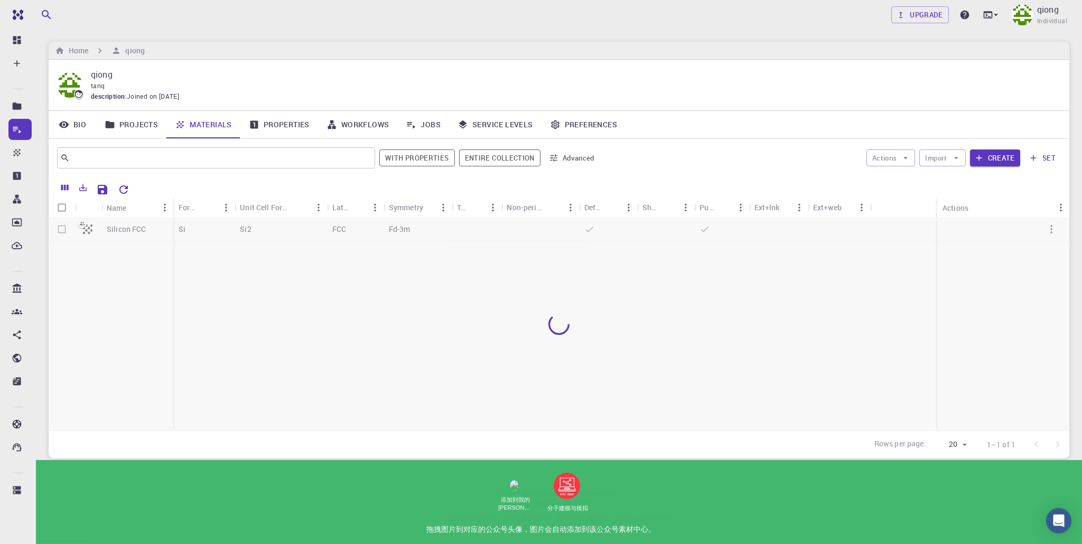
click at [912, 148] on div "Actions Import Create set" at bounding box center [832, 157] width 457 height 25
click at [902, 154] on icon "button" at bounding box center [906, 158] width 10 height 10
click at [959, 154] on icon "button" at bounding box center [956, 158] width 10 height 10
click at [965, 183] on span "Upload File" at bounding box center [981, 179] width 67 height 11
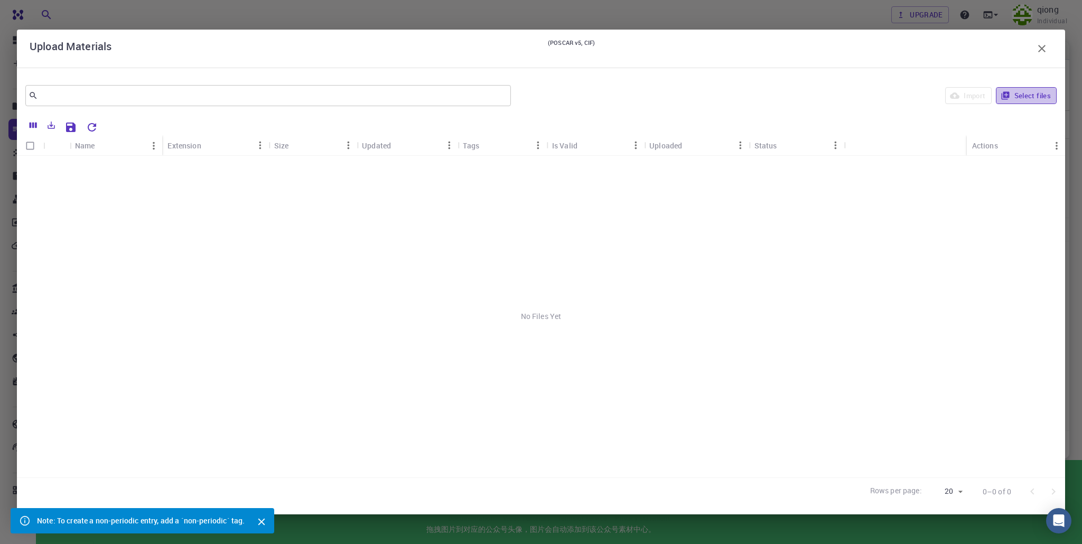
click at [1024, 93] on button "Select files" at bounding box center [1026, 95] width 61 height 17
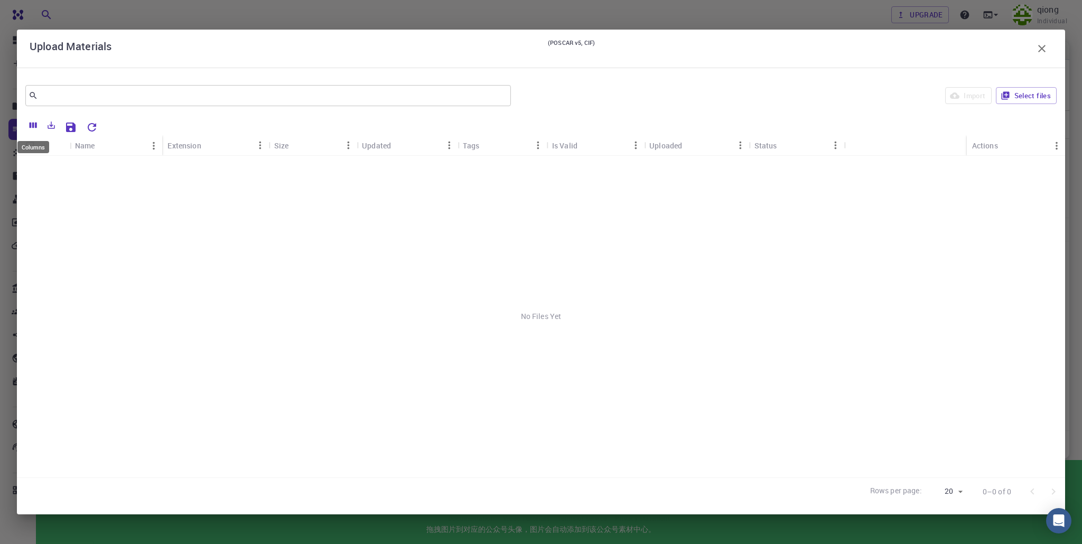
click at [36, 126] on icon "Columns" at bounding box center [33, 126] width 7 height 6
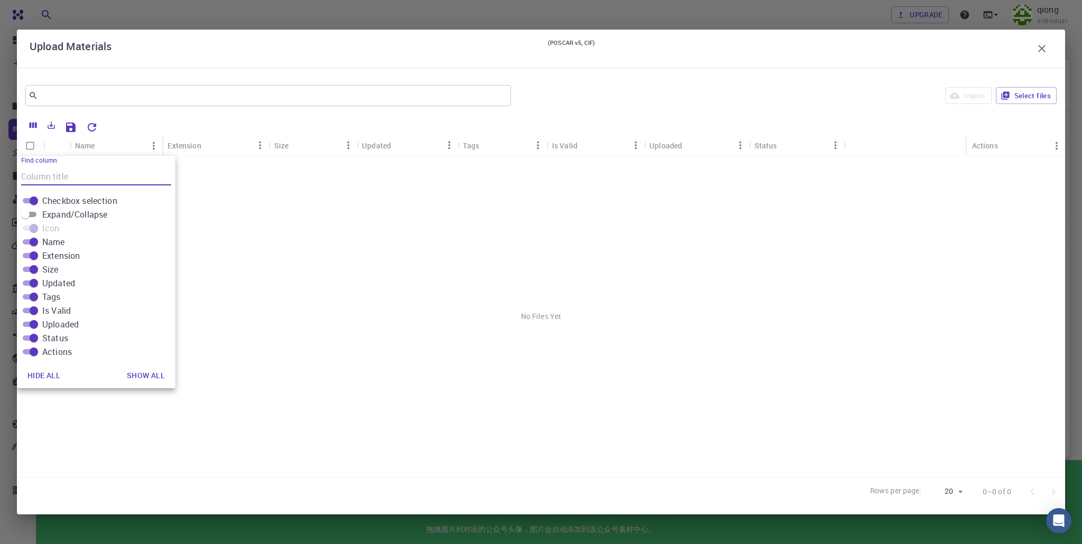
click at [1040, 49] on icon "button" at bounding box center [1041, 48] width 13 height 13
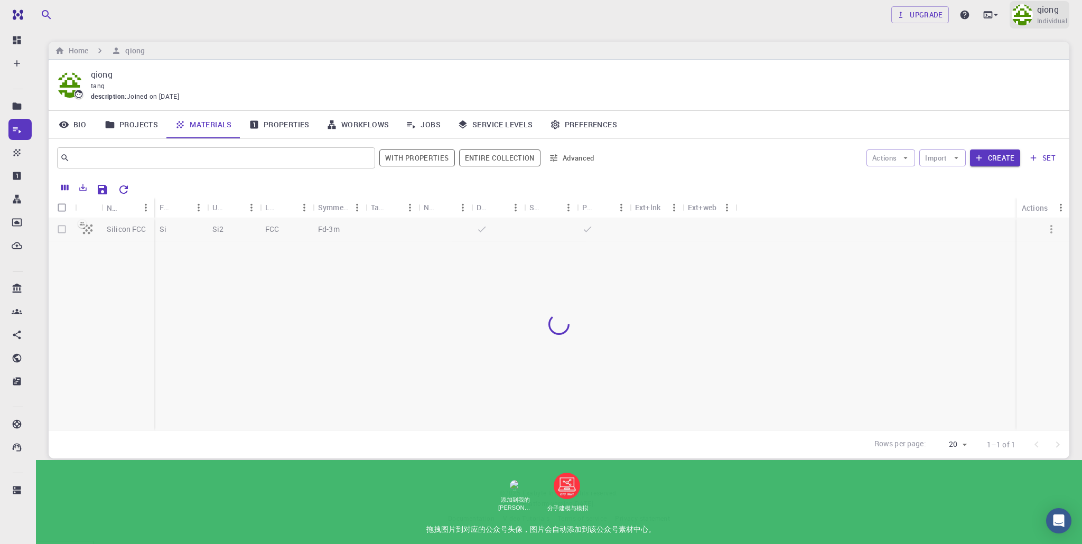
click at [1027, 21] on img at bounding box center [1022, 14] width 21 height 21
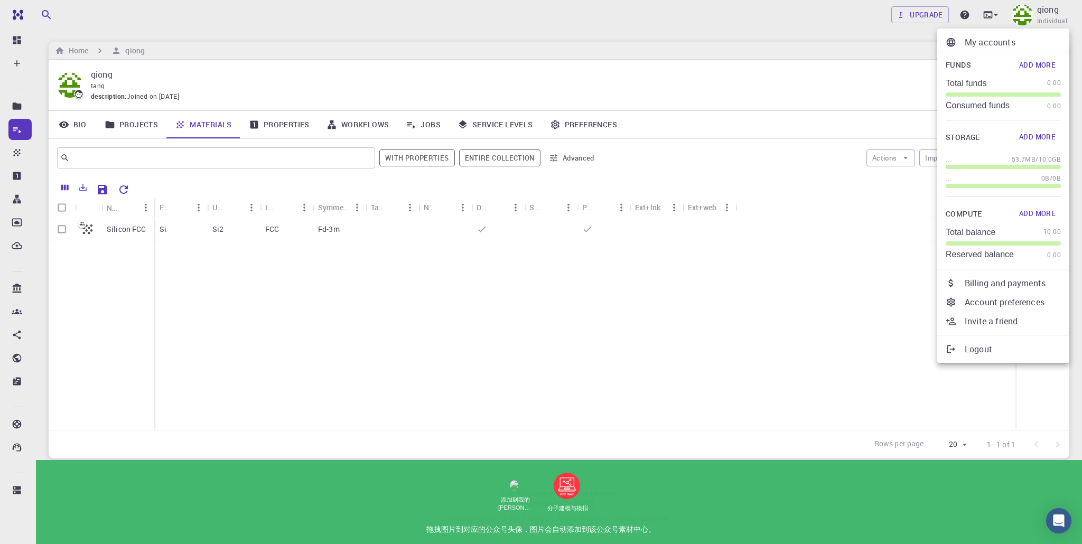
click at [990, 305] on p "Account preferences" at bounding box center [1013, 302] width 96 height 13
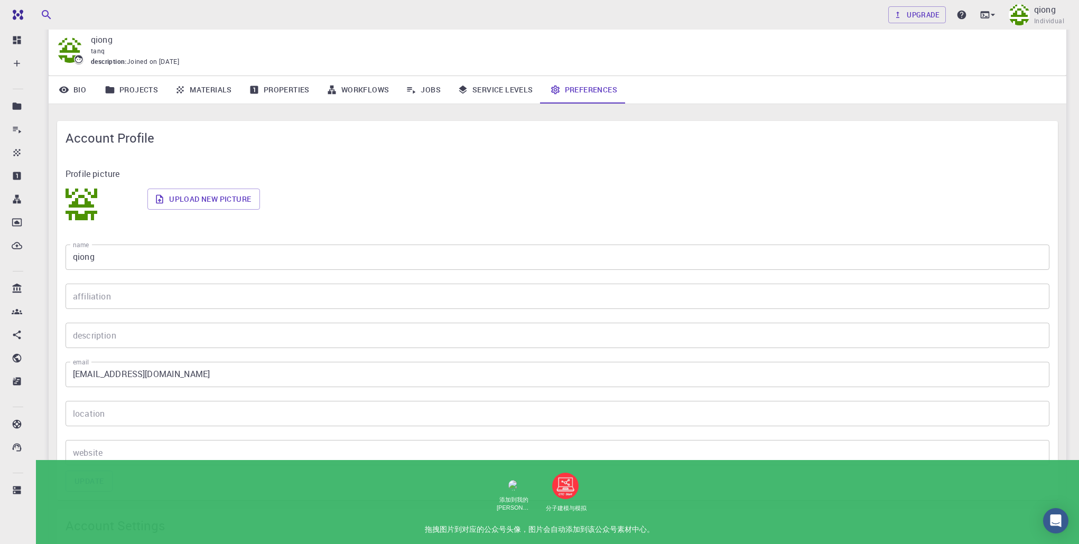
scroll to position [31, 0]
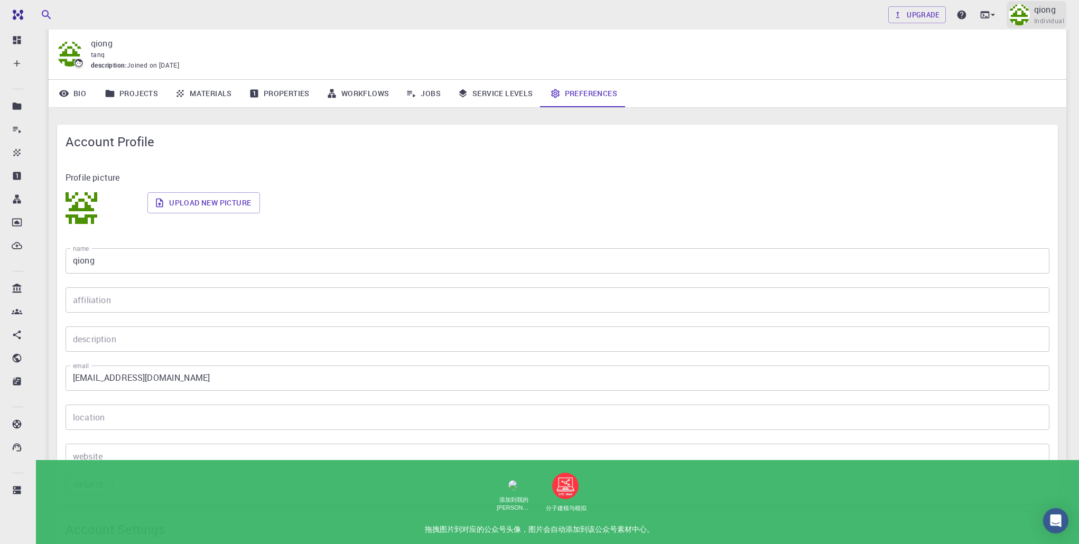
click at [1009, 21] on div "qiong Individual" at bounding box center [1036, 14] width 60 height 27
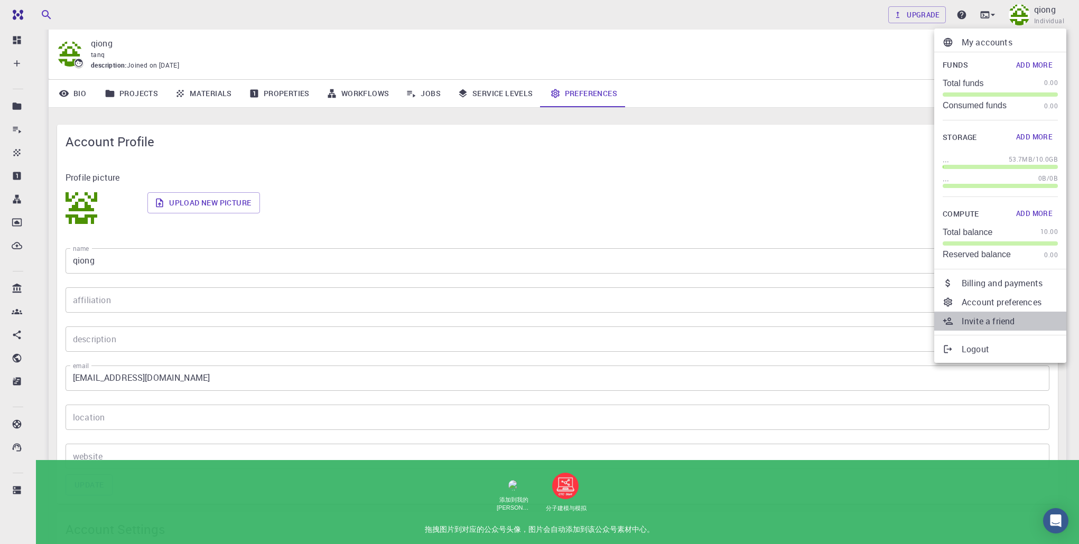
click at [972, 324] on p "Invite a friend" at bounding box center [1009, 321] width 96 height 13
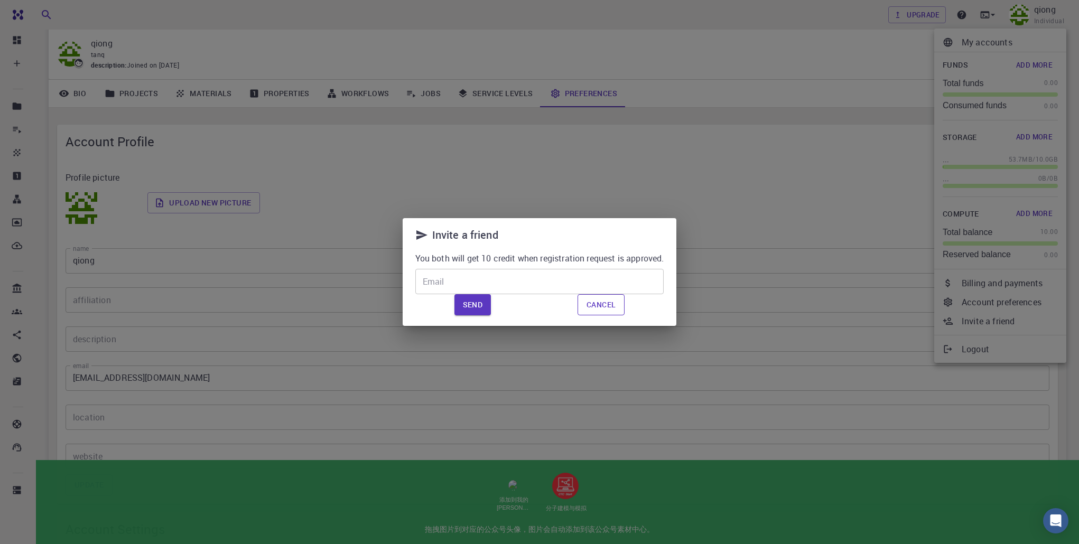
click at [592, 298] on button "Cancel" at bounding box center [600, 304] width 47 height 21
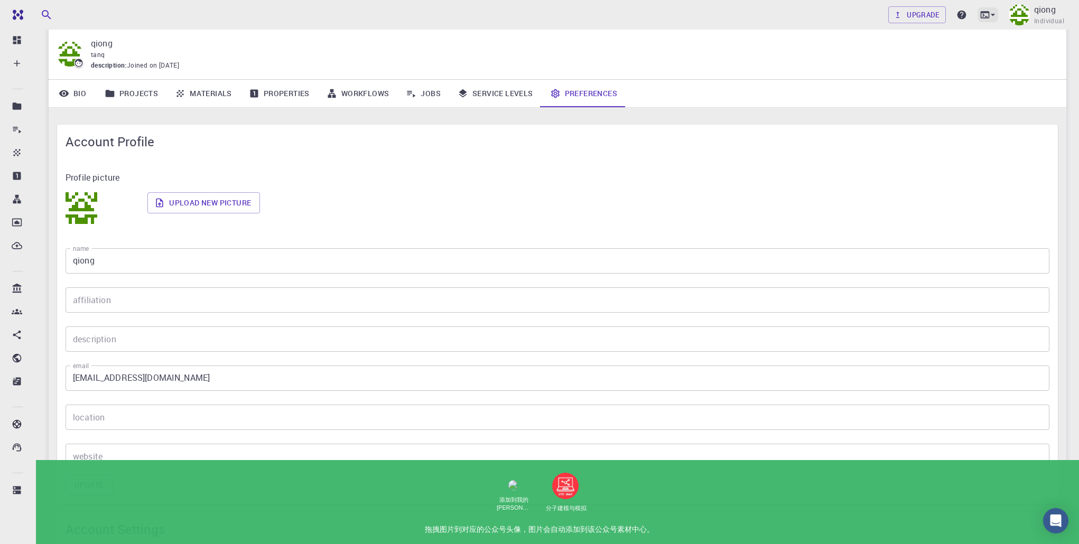
click at [990, 13] on icon at bounding box center [992, 15] width 11 height 11
click at [1035, 16] on div at bounding box center [539, 272] width 1079 height 544
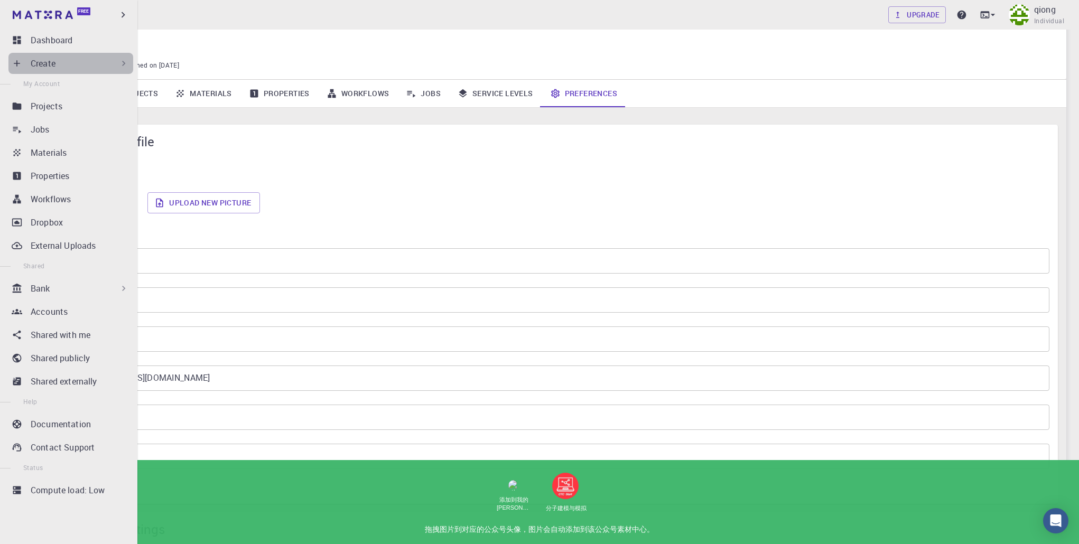
click at [80, 63] on div "Create" at bounding box center [80, 63] width 98 height 13
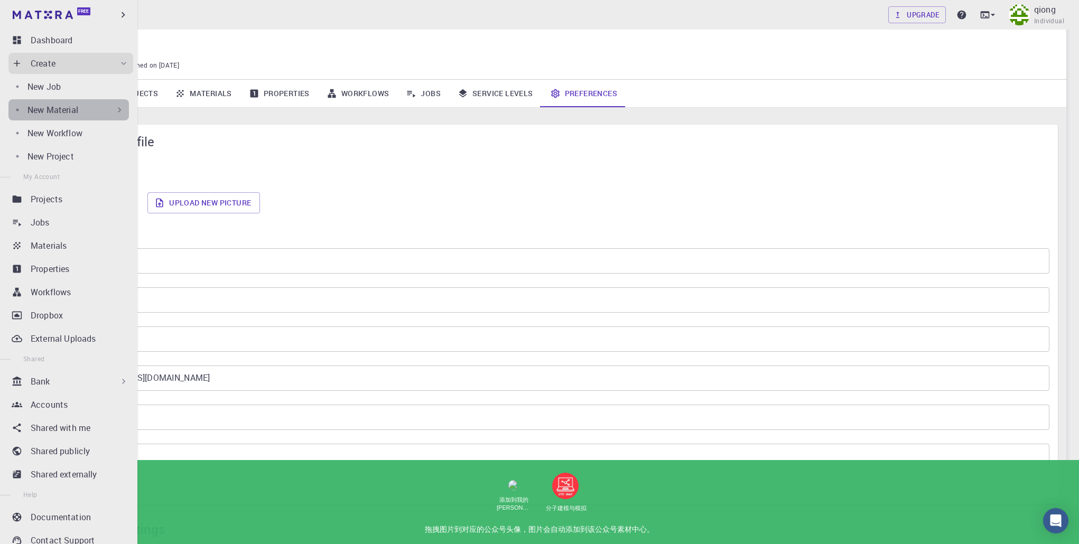
click at [83, 105] on div "New Material" at bounding box center [75, 110] width 97 height 13
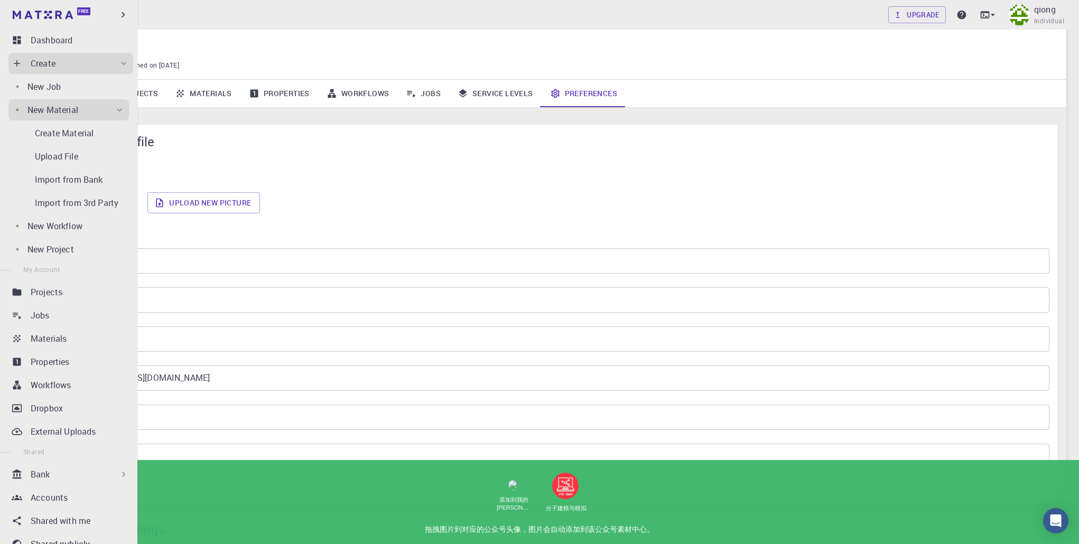
click at [114, 107] on icon at bounding box center [119, 110] width 11 height 11
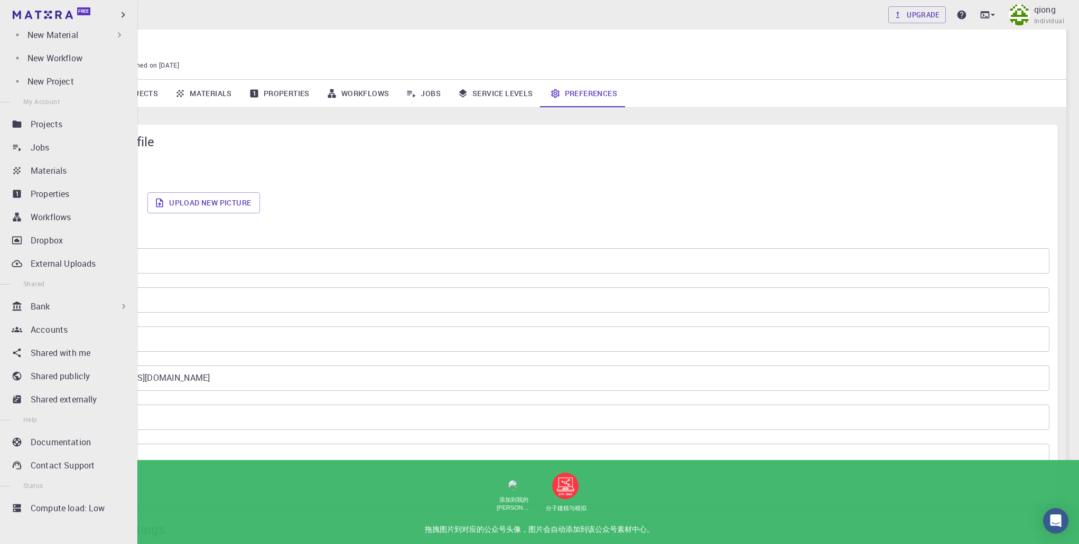
scroll to position [36, 0]
click at [56, 303] on div "Bank" at bounding box center [80, 306] width 98 height 13
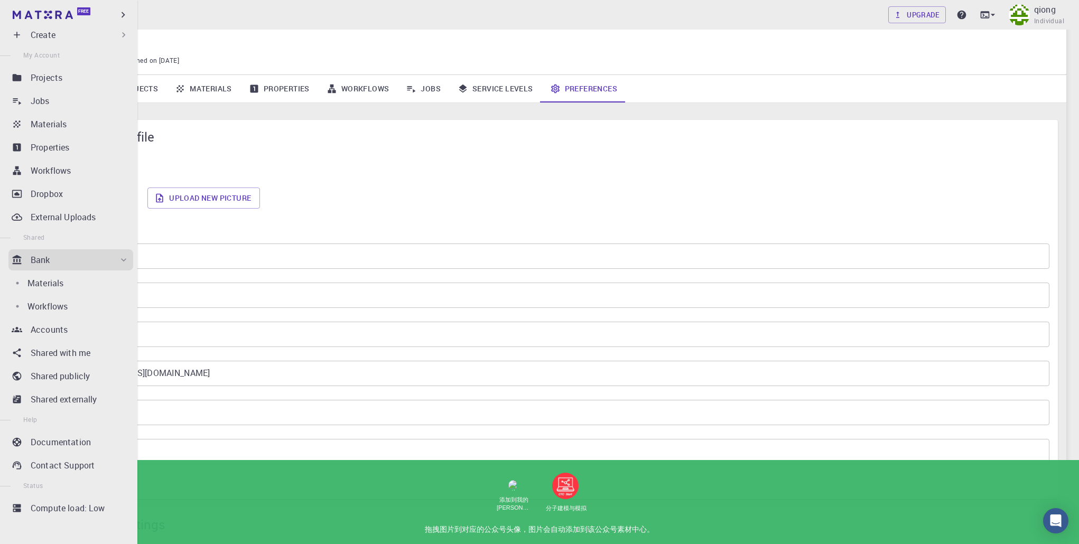
scroll to position [29, 0]
click at [69, 288] on div "Materials" at bounding box center [77, 283] width 101 height 13
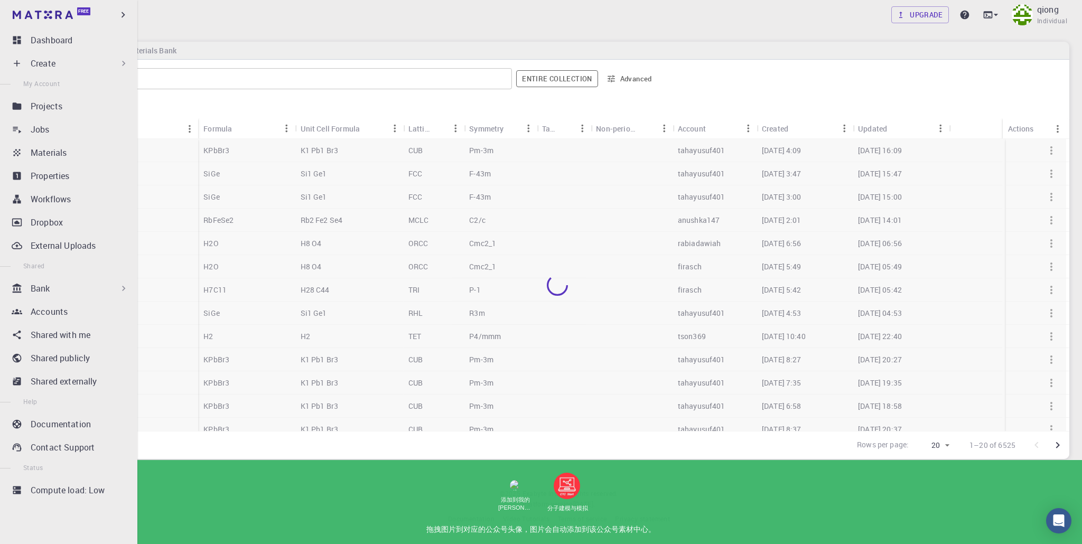
click at [46, 286] on p "Bank" at bounding box center [41, 288] width 20 height 13
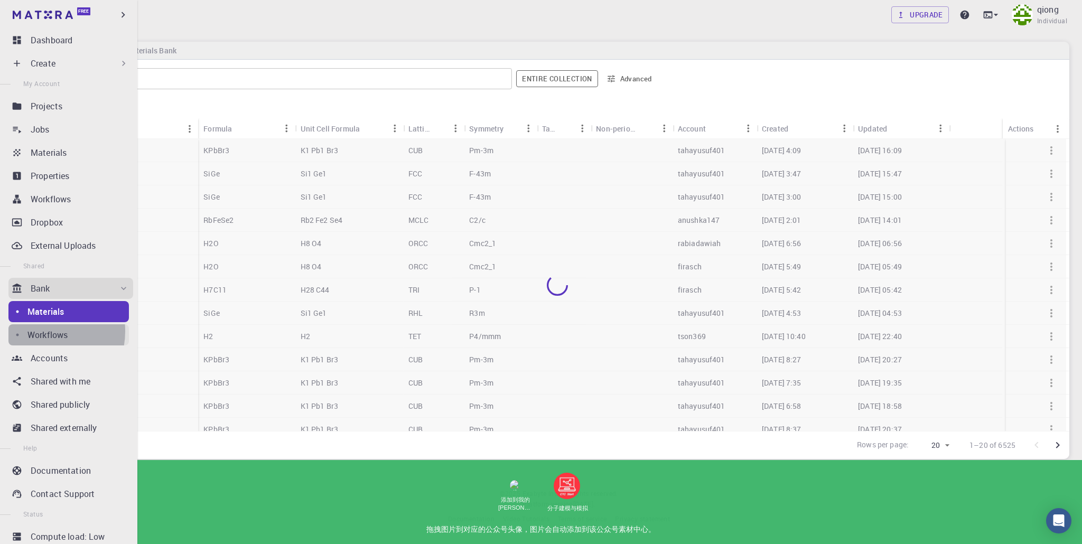
click at [43, 331] on p "Workflows" at bounding box center [47, 335] width 40 height 13
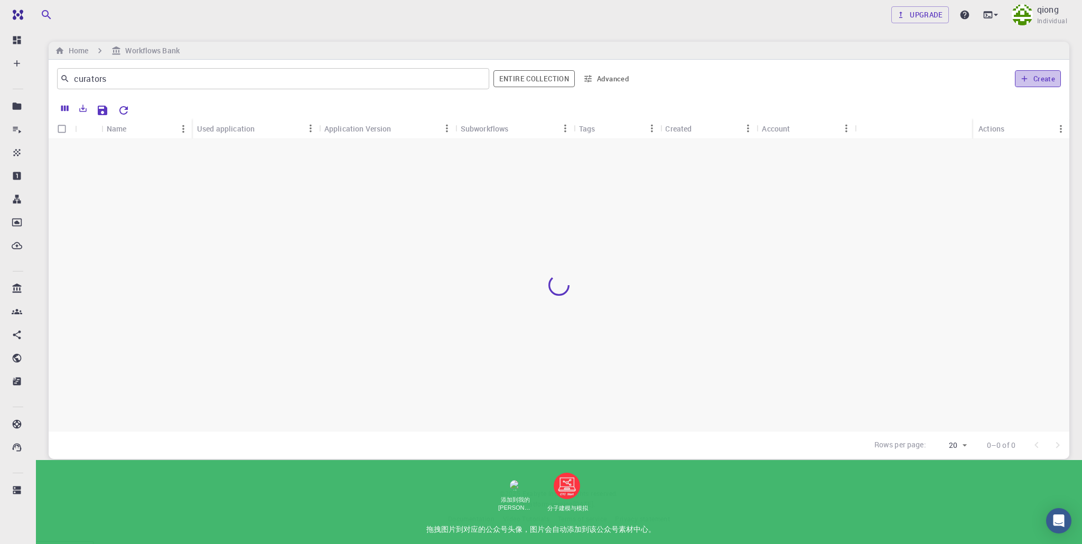
click at [1040, 76] on button "Create" at bounding box center [1038, 78] width 46 height 17
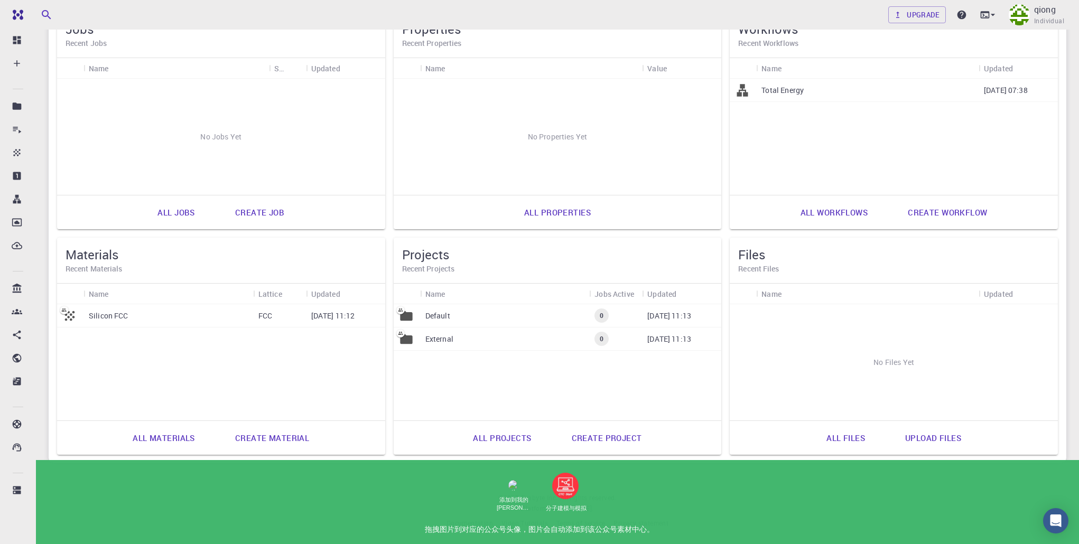
scroll to position [108, 0]
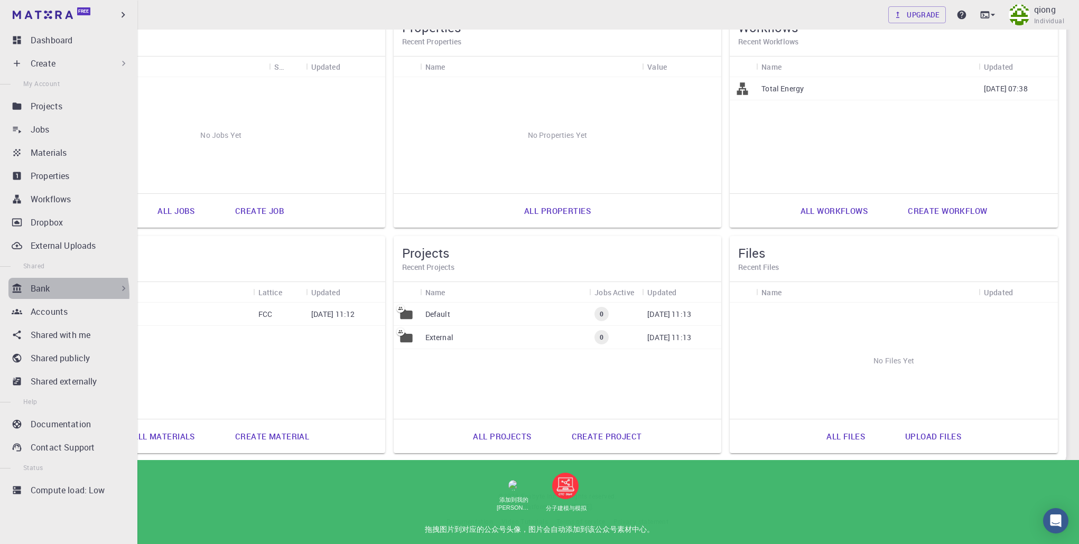
click at [44, 294] on p "Bank" at bounding box center [41, 288] width 20 height 13
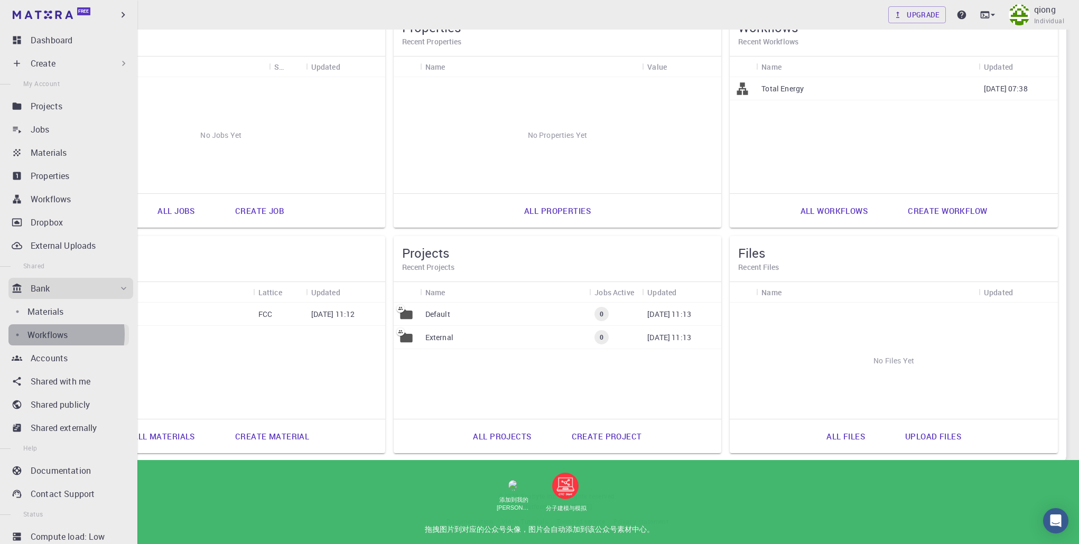
click at [45, 334] on p "Workflows" at bounding box center [47, 335] width 40 height 13
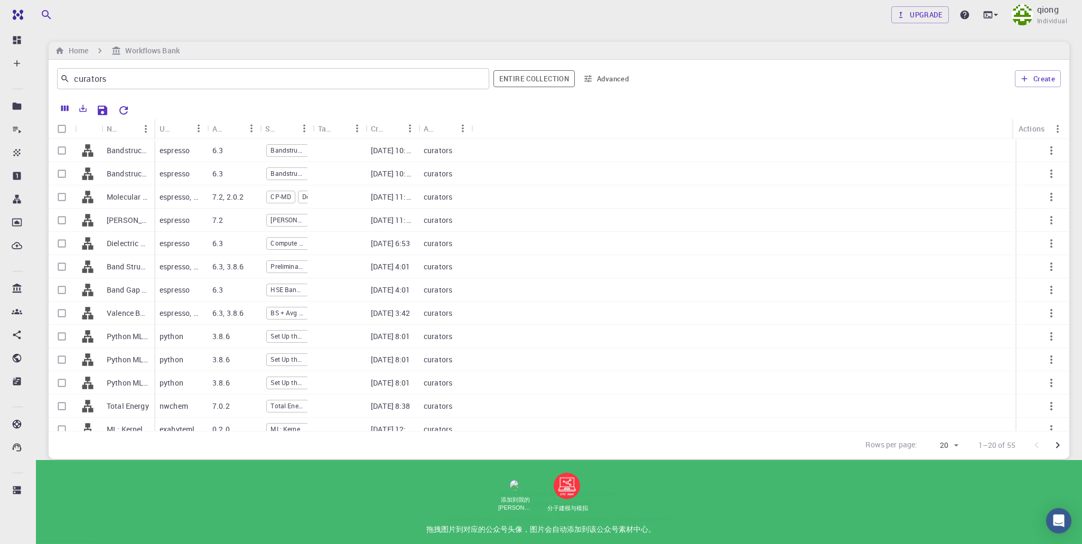
drag, startPoint x: 154, startPoint y: 123, endPoint x: 188, endPoint y: 123, distance: 33.3
click at [188, 123] on div "Used application" at bounding box center [180, 128] width 53 height 21
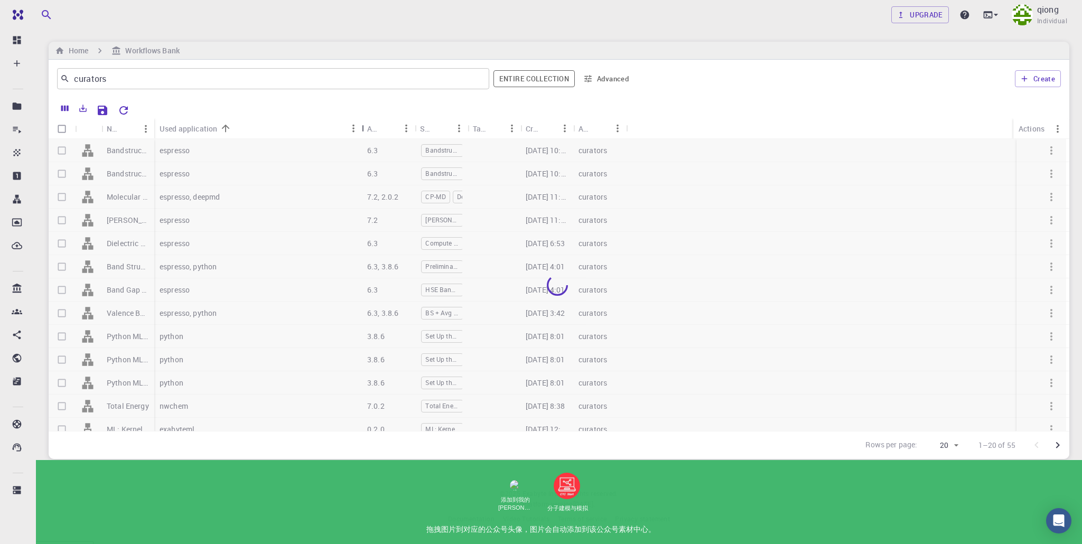
drag, startPoint x: 205, startPoint y: 125, endPoint x: 330, endPoint y: 151, distance: 126.7
click at [330, 151] on div "Name Used application Application Version Subworkflows Tags Created Account Act…" at bounding box center [559, 274] width 1021 height 313
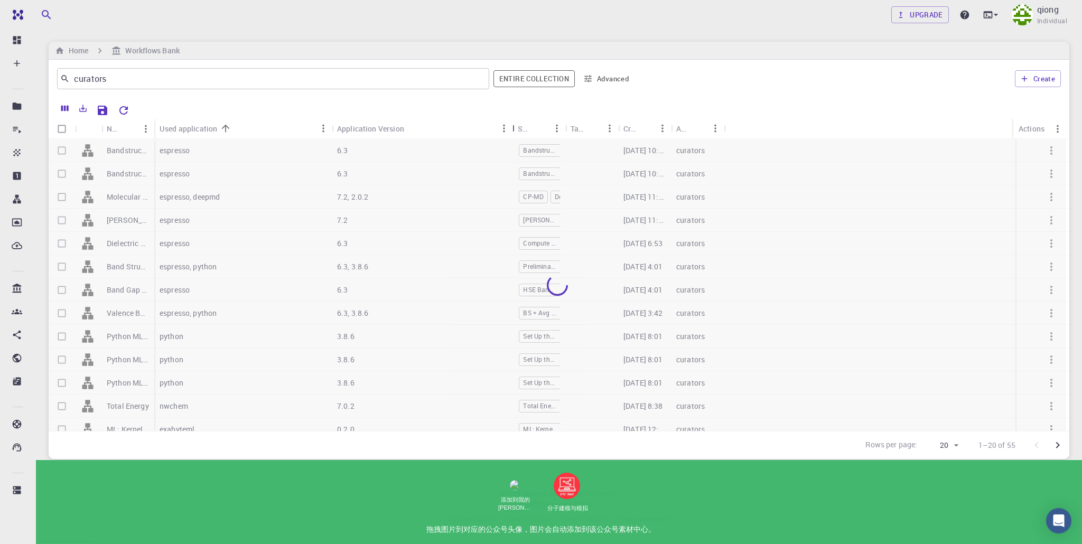
drag, startPoint x: 383, startPoint y: 124, endPoint x: 511, endPoint y: 125, distance: 127.8
click at [511, 125] on div "Application Version" at bounding box center [513, 128] width 11 height 21
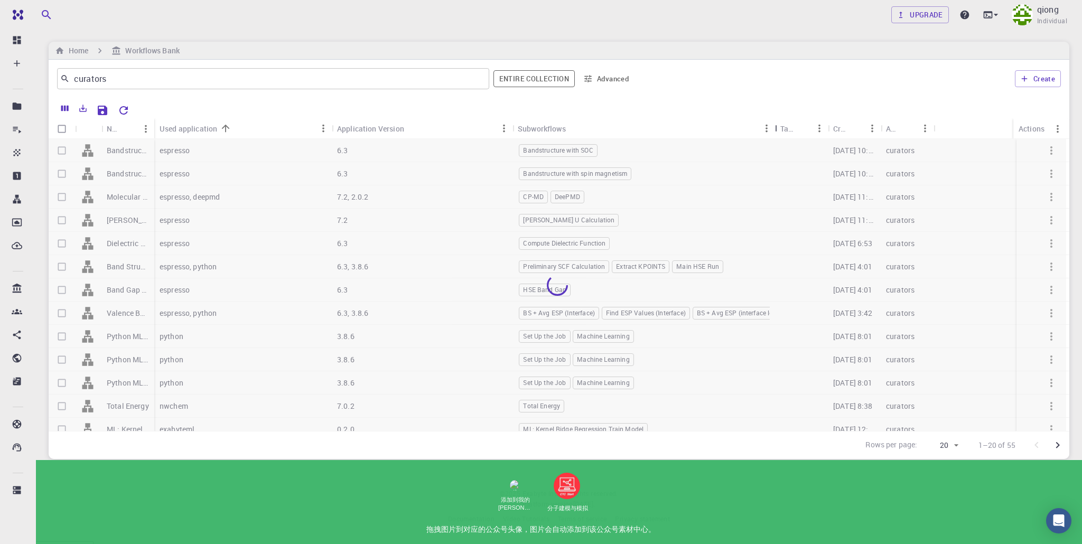
drag, startPoint x: 564, startPoint y: 130, endPoint x: 774, endPoint y: 126, distance: 209.8
click at [774, 126] on div "Subworkflows" at bounding box center [776, 128] width 11 height 21
click at [480, 193] on div at bounding box center [557, 285] width 1017 height 292
click at [124, 200] on div at bounding box center [557, 285] width 1017 height 292
click at [107, 200] on div at bounding box center [557, 285] width 1017 height 292
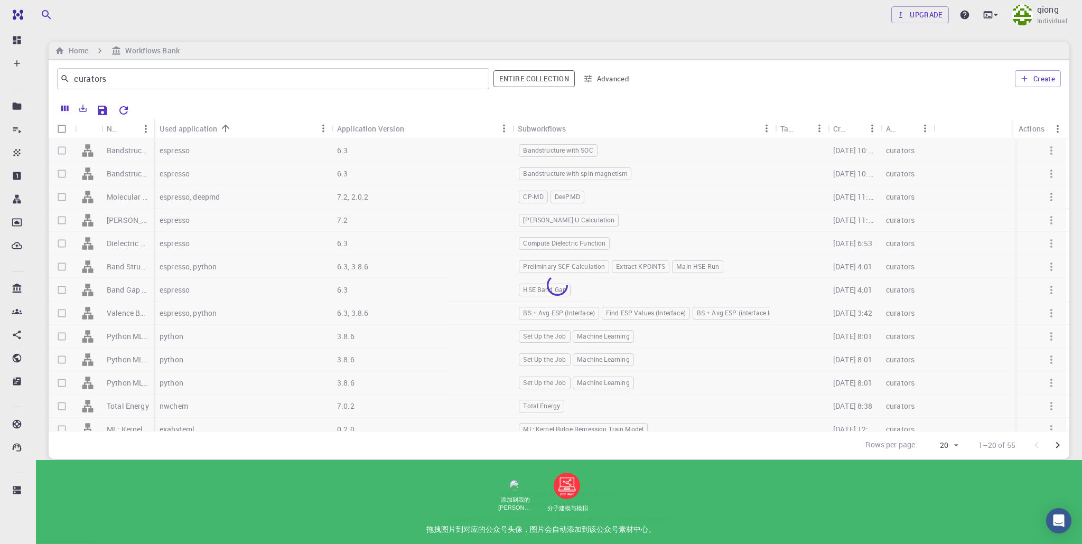
click at [133, 291] on div at bounding box center [557, 285] width 1017 height 292
click at [122, 291] on div at bounding box center [557, 285] width 1017 height 292
click at [167, 285] on div at bounding box center [557, 285] width 1017 height 292
click at [183, 265] on div at bounding box center [557, 285] width 1017 height 292
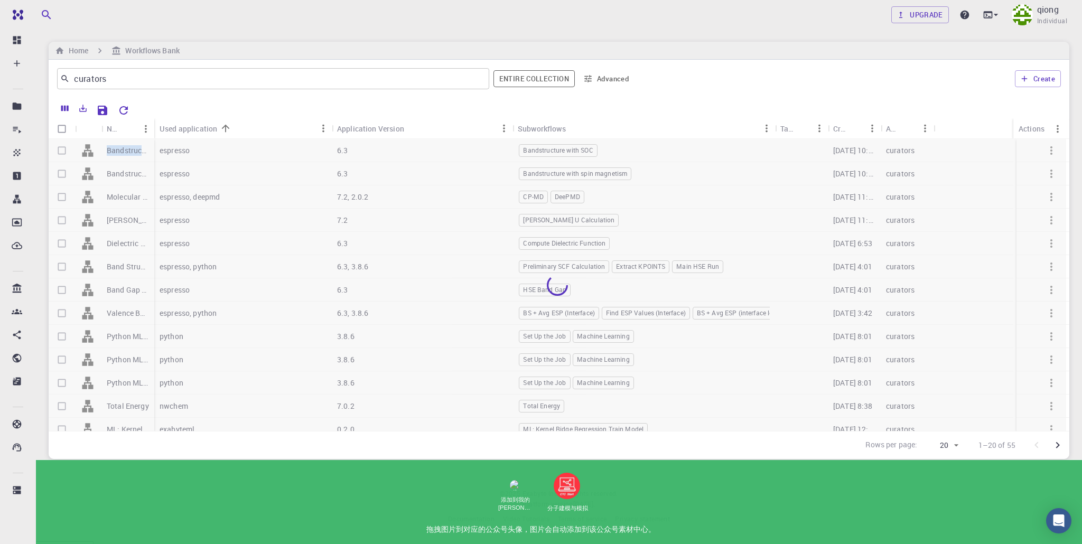
click at [184, 266] on div at bounding box center [557, 285] width 1017 height 292
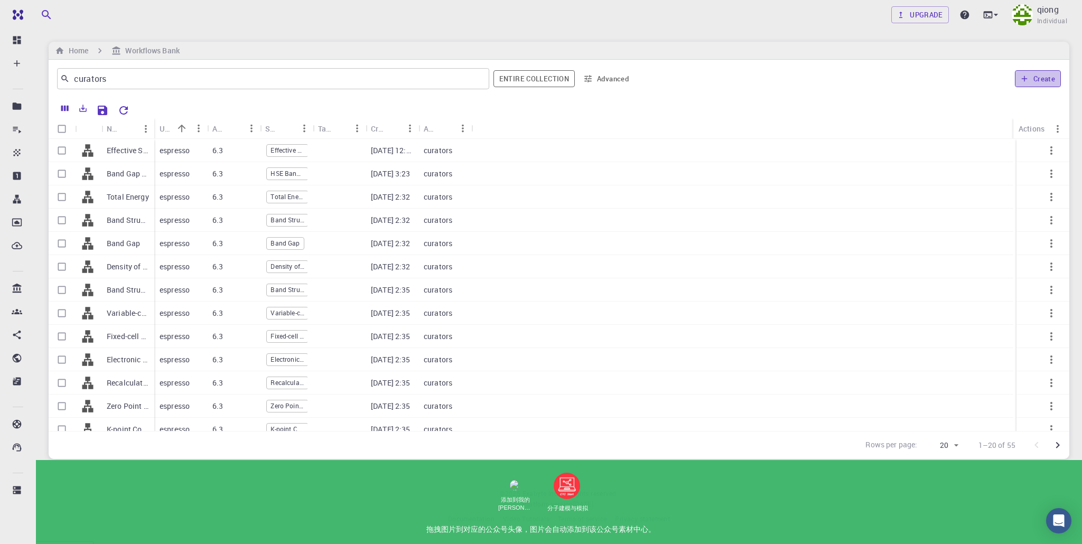
click at [1043, 82] on button "Create" at bounding box center [1038, 78] width 46 height 17
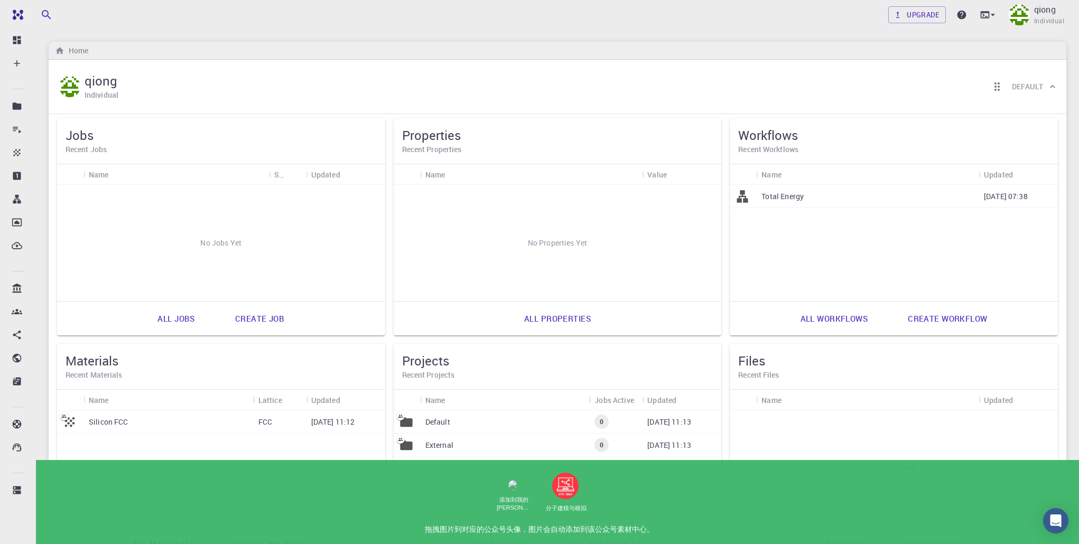
click at [1025, 86] on h6 "Default" at bounding box center [1027, 87] width 31 height 12
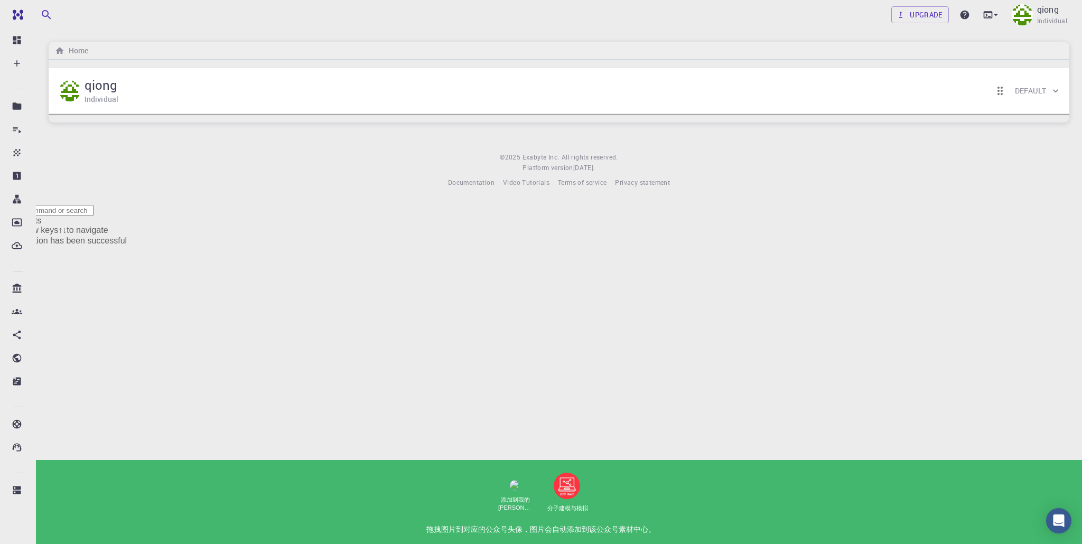
click at [1022, 89] on h6 "Default" at bounding box center [1030, 91] width 31 height 12
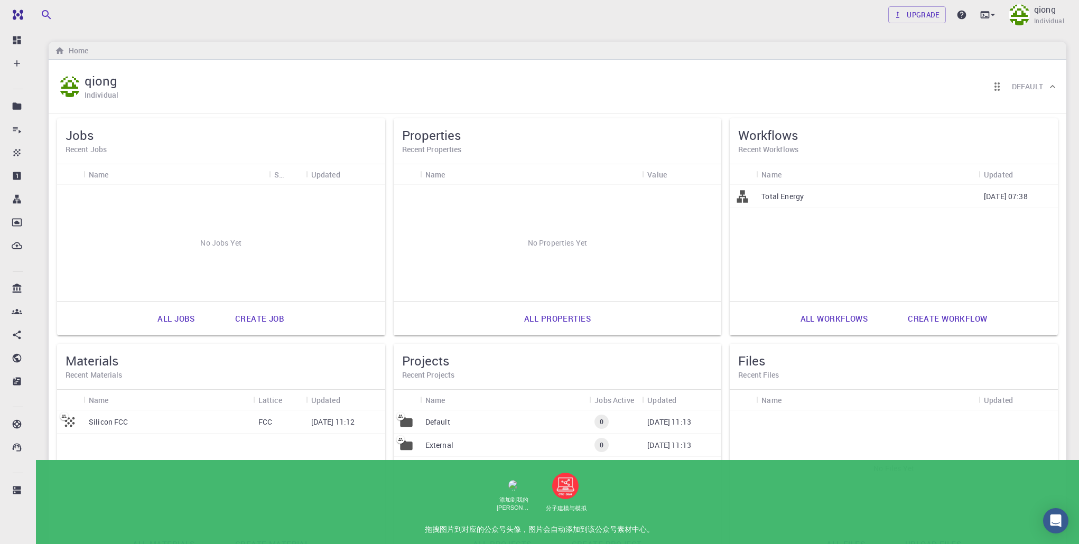
click at [1022, 89] on h6 "Default" at bounding box center [1027, 87] width 31 height 12
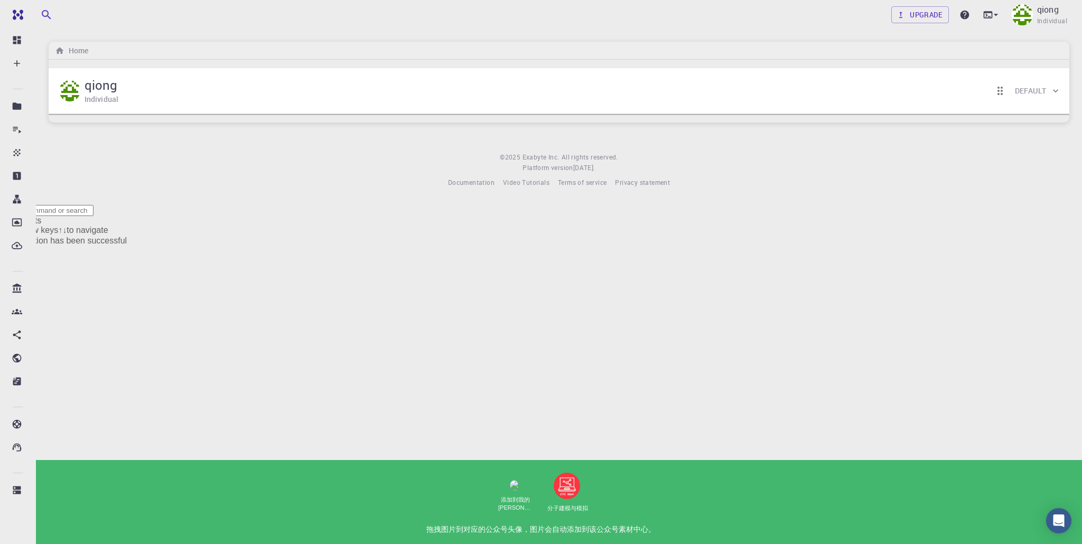
click at [1022, 89] on h6 "Default" at bounding box center [1030, 91] width 31 height 12
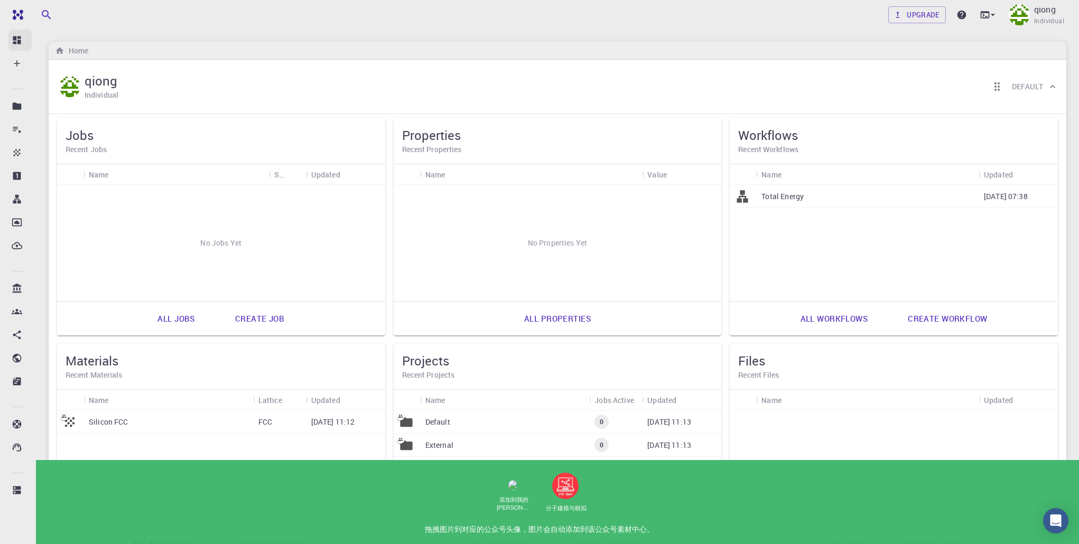
click at [16, 43] on icon at bounding box center [17, 40] width 11 height 11
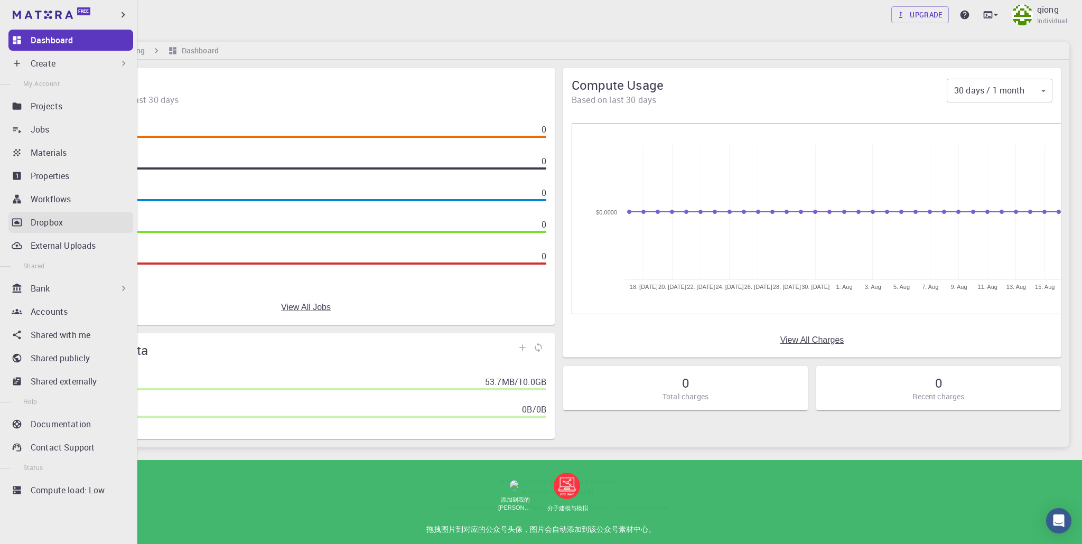
click at [39, 222] on p "Dropbox" at bounding box center [47, 222] width 32 height 13
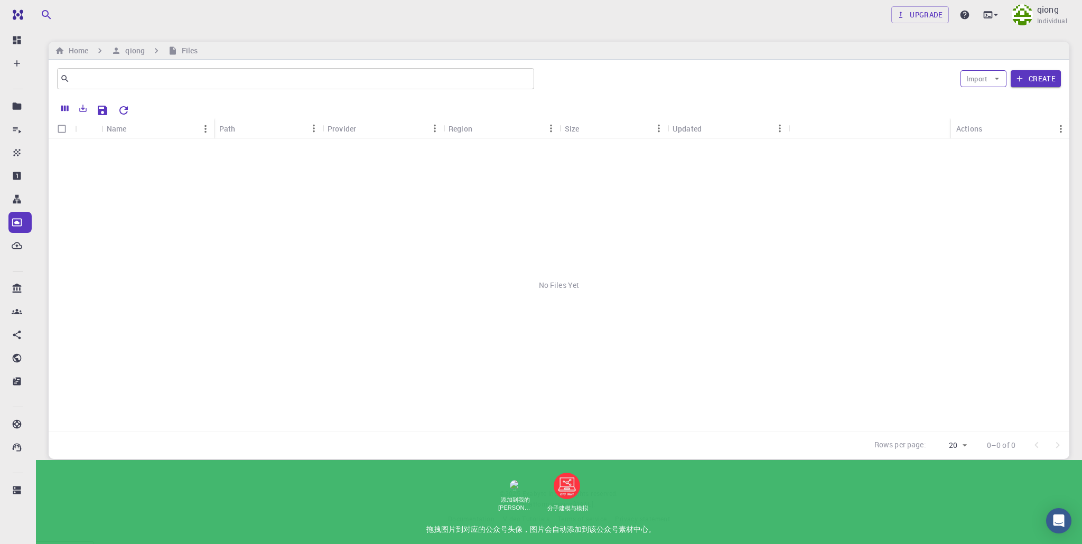
click at [992, 80] on icon "button" at bounding box center [997, 79] width 10 height 10
click at [1021, 81] on icon "button" at bounding box center [1020, 79] width 10 height 10
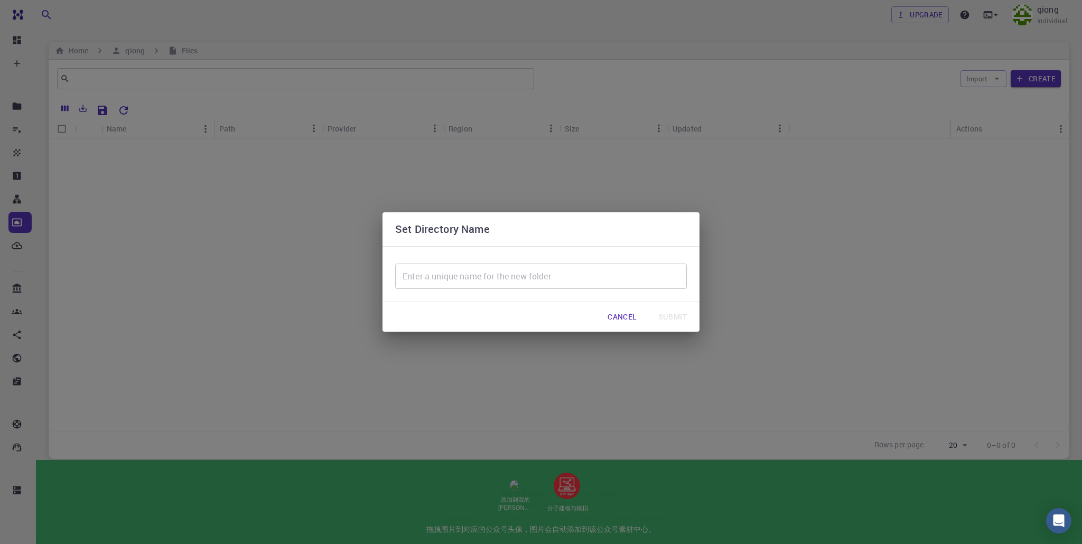
click at [494, 282] on input "text" at bounding box center [541, 276] width 292 height 25
type input "i"
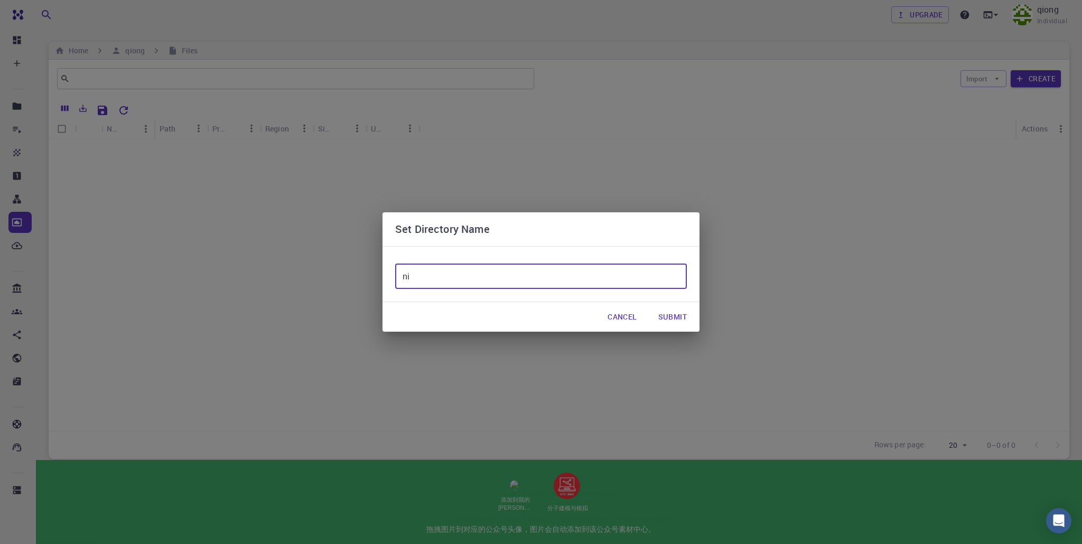
type input "n"
type input "mo1"
click at [663, 315] on button "Submit" at bounding box center [672, 316] width 45 height 21
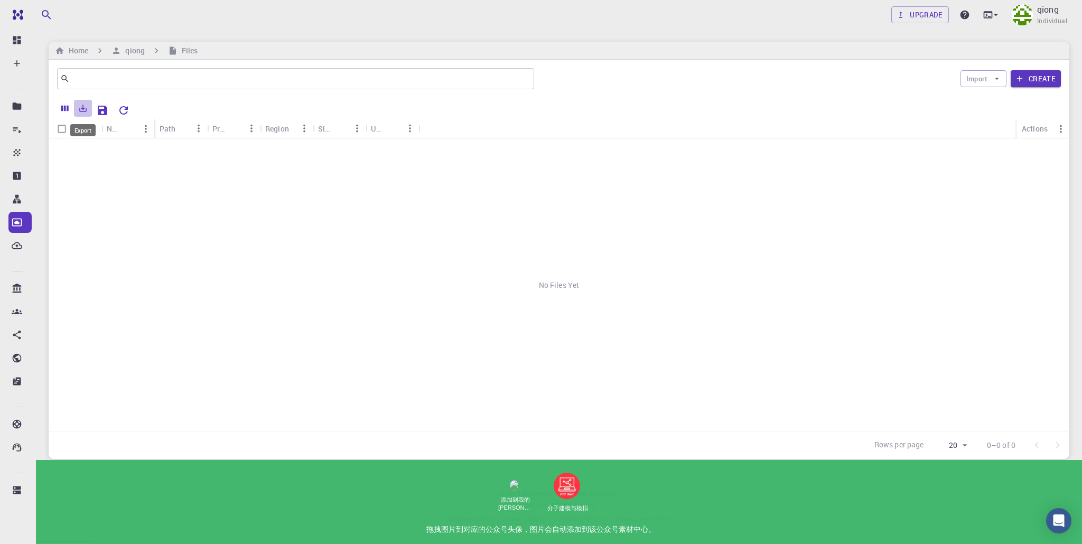
click at [86, 112] on icon "Export" at bounding box center [83, 109] width 10 height 10
click at [64, 110] on icon "Columns" at bounding box center [64, 109] width 7 height 6
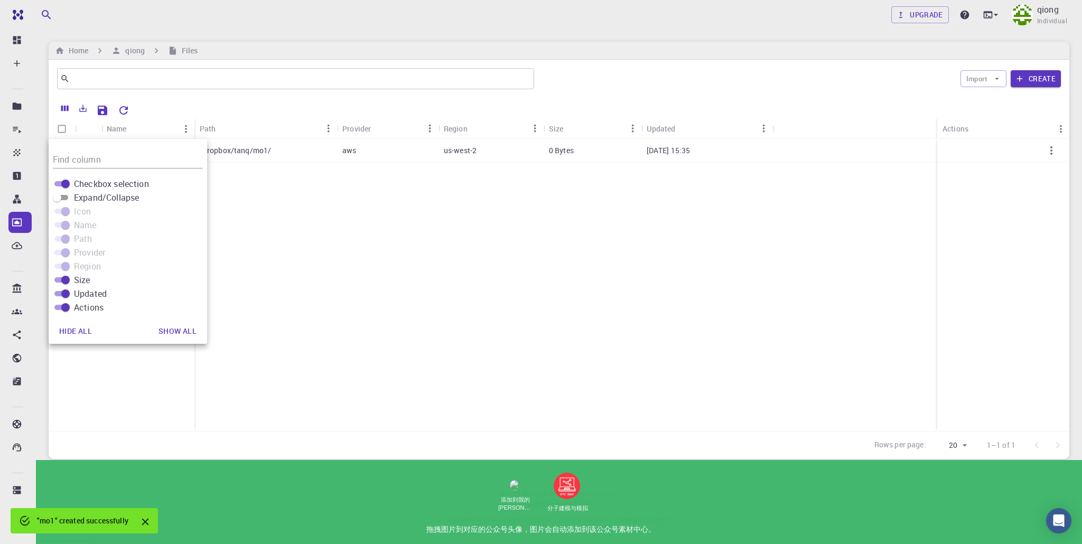
click at [362, 174] on div "mo1 /dropbox/tanq/mo1/ aws us-west-2 0 Bytes 01-21-1970 15:35" at bounding box center [559, 285] width 1021 height 292
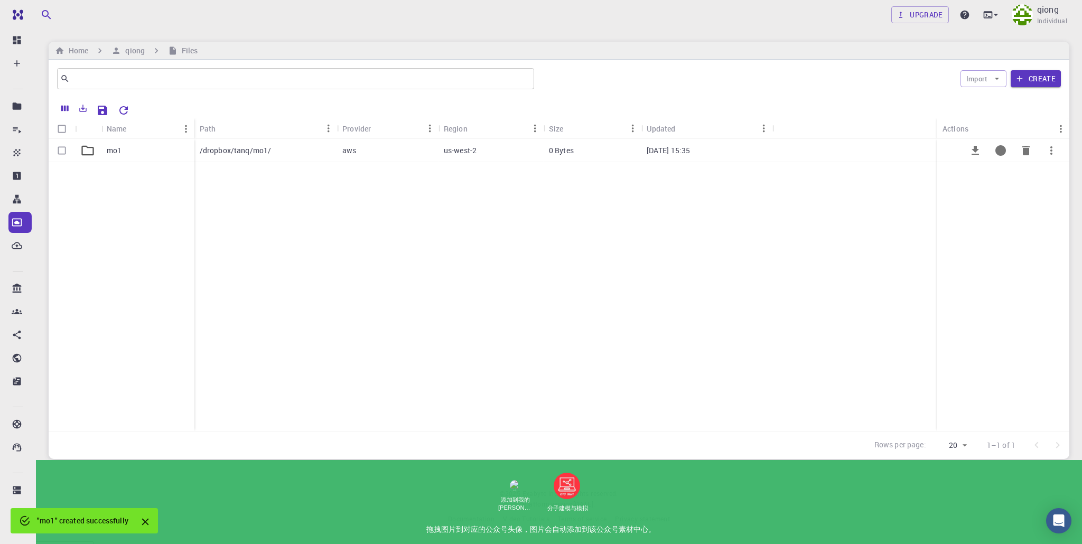
click at [117, 153] on p "mo1" at bounding box center [114, 150] width 15 height 11
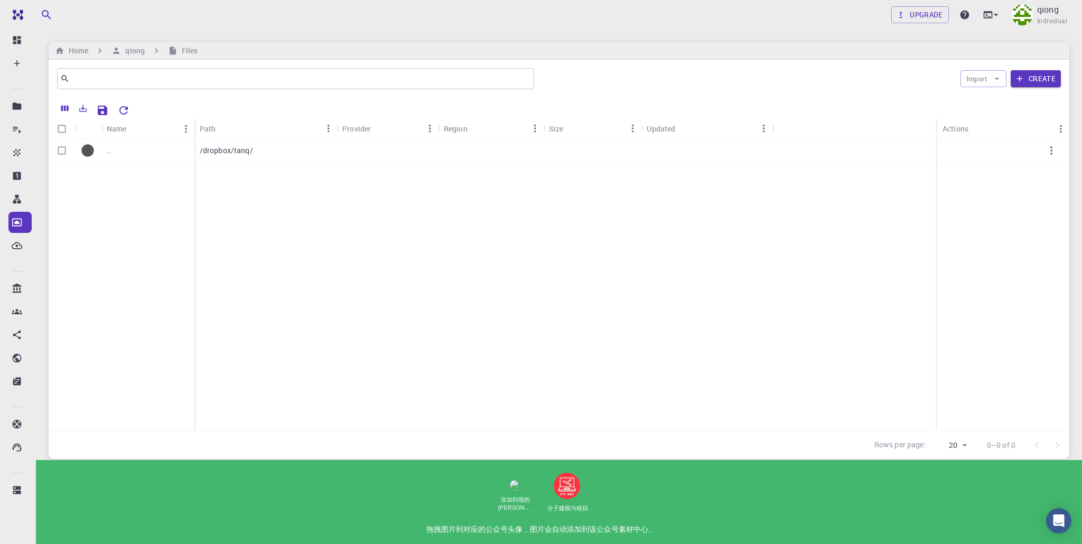
click at [124, 155] on div ".." at bounding box center [147, 150] width 93 height 23
click at [1021, 78] on icon "button" at bounding box center [1020, 79] width 10 height 10
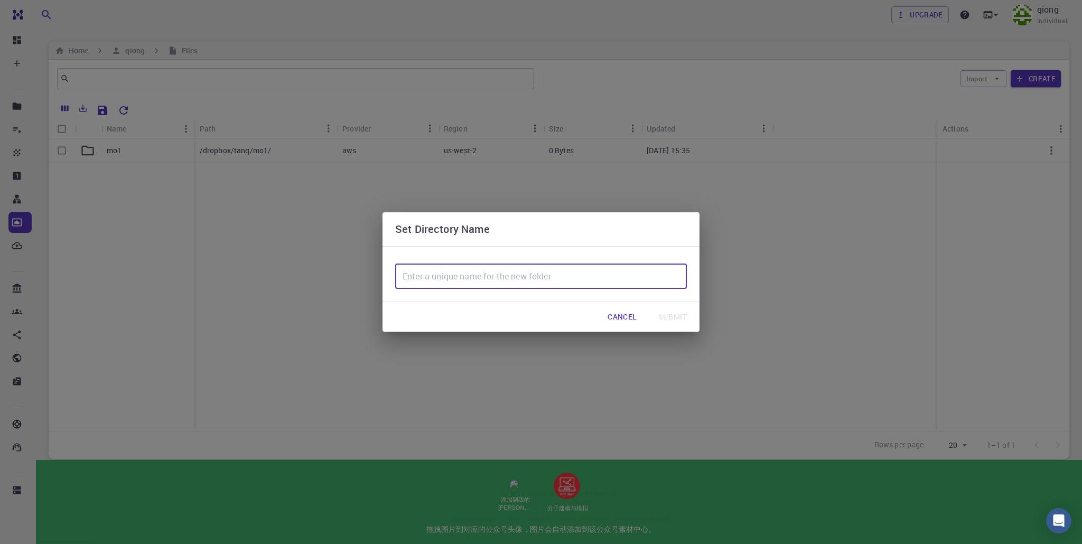
click at [494, 282] on input "text" at bounding box center [541, 276] width 292 height 25
type input "mo2"
click at [679, 314] on button "Submit" at bounding box center [672, 316] width 45 height 21
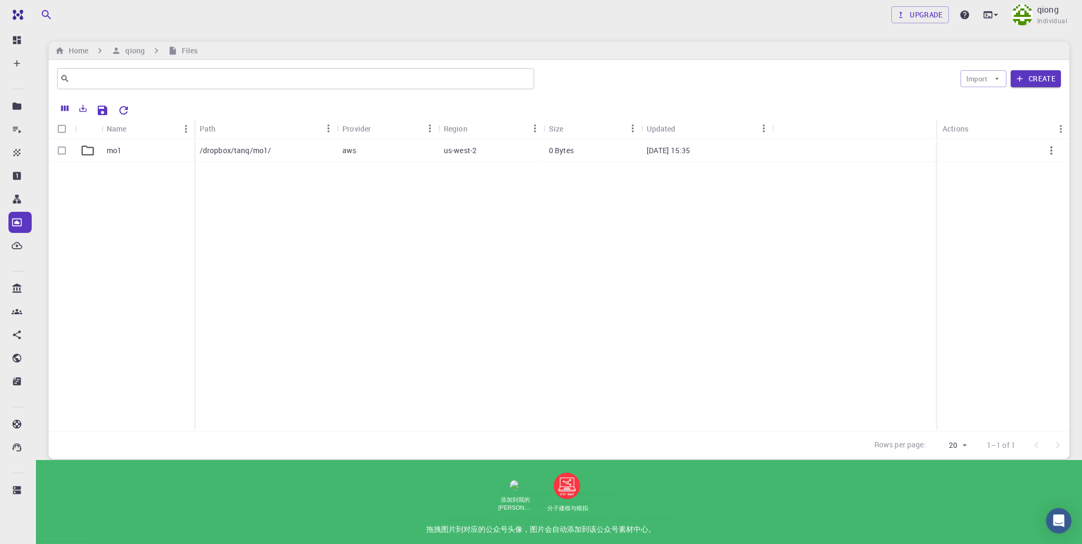
click at [117, 197] on div "mo1" at bounding box center [122, 285] width 146 height 292
drag, startPoint x: 155, startPoint y: 218, endPoint x: 147, endPoint y: 130, distance: 88.1
click at [147, 130] on div "Name Path Provider Region Size Updated Actions mo1 /dropbox/tanq/mo1/ aws us-we…" at bounding box center [559, 274] width 1021 height 313
click at [138, 146] on div "mo1" at bounding box center [147, 150] width 93 height 23
click at [171, 150] on div ".." at bounding box center [147, 150] width 93 height 23
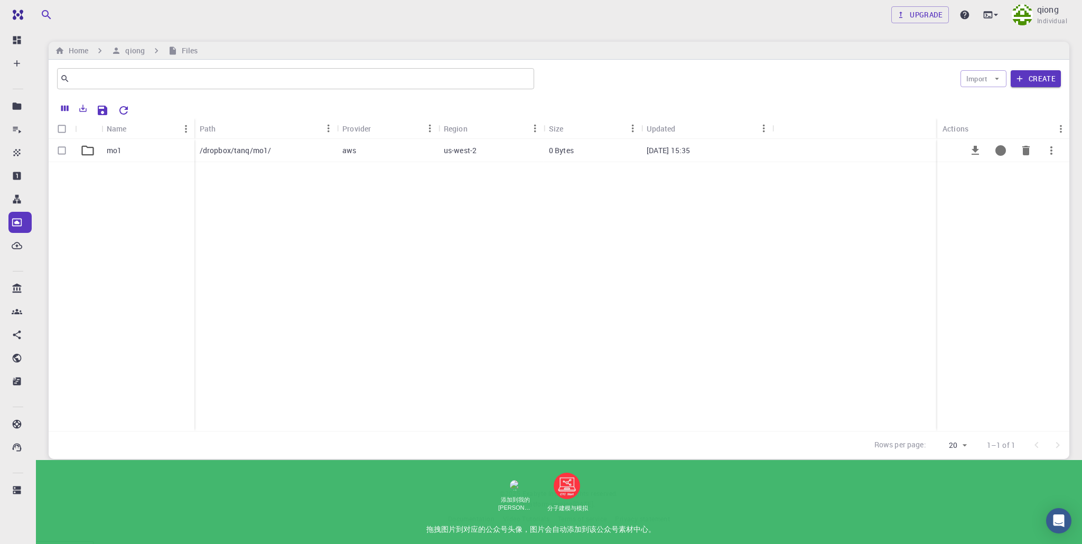
click at [238, 151] on p "/dropbox/tanq/mo1/" at bounding box center [236, 150] width 72 height 11
click at [125, 153] on div ".." at bounding box center [147, 150] width 93 height 23
click at [128, 157] on div "mo1" at bounding box center [147, 150] width 93 height 23
click at [222, 154] on p "/dropbox/tanq/" at bounding box center [226, 150] width 53 height 11
click at [1000, 157] on button "Copy path" at bounding box center [1000, 150] width 25 height 25
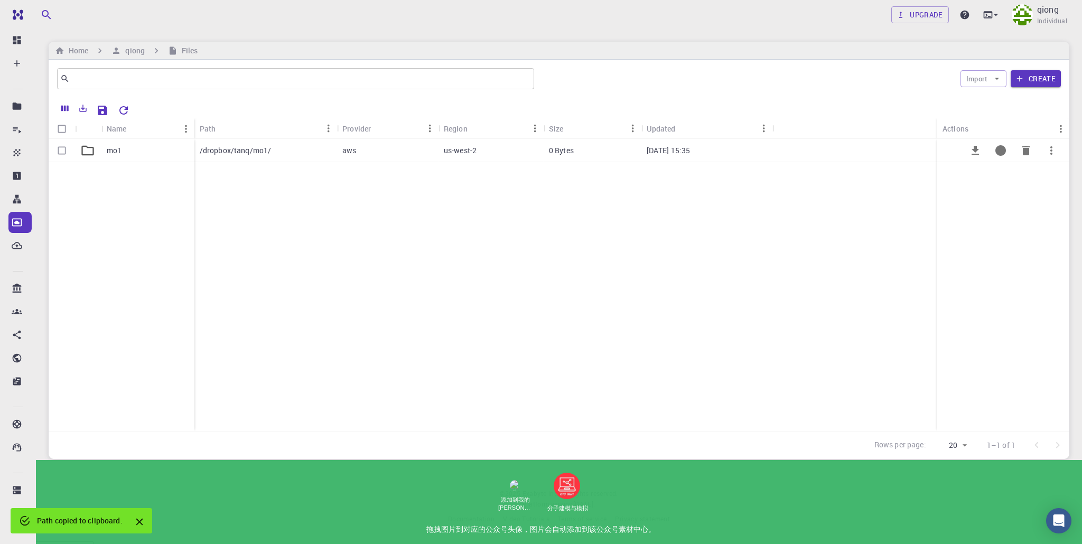
click at [1052, 157] on button "button" at bounding box center [1050, 150] width 25 height 25
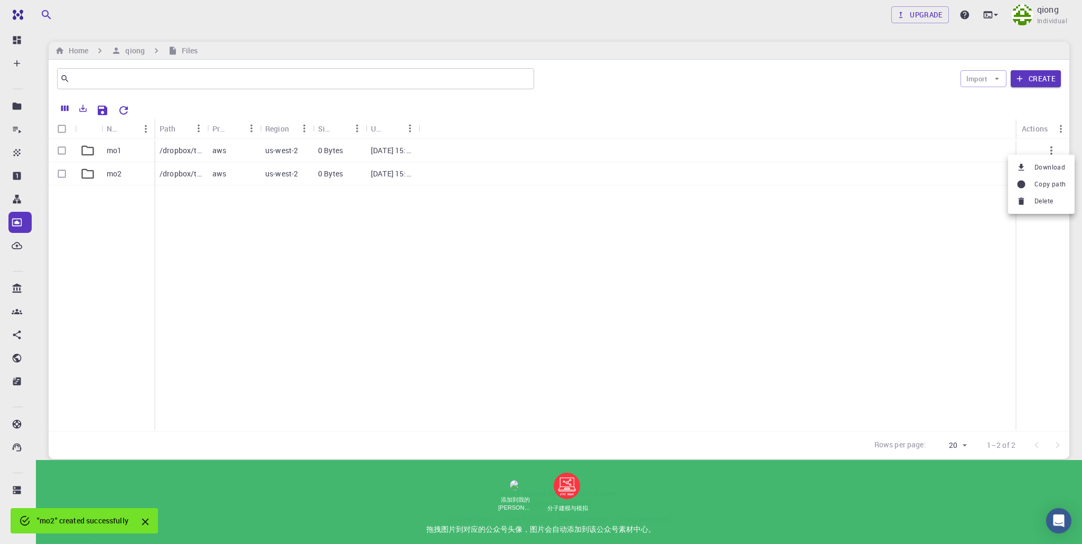
drag, startPoint x: 588, startPoint y: 244, endPoint x: 417, endPoint y: 264, distance: 171.7
click at [587, 244] on div at bounding box center [541, 272] width 1082 height 544
drag, startPoint x: 109, startPoint y: 171, endPoint x: 129, endPoint y: 168, distance: 20.3
click at [142, 157] on div "mo1 mo2" at bounding box center [102, 285] width 106 height 292
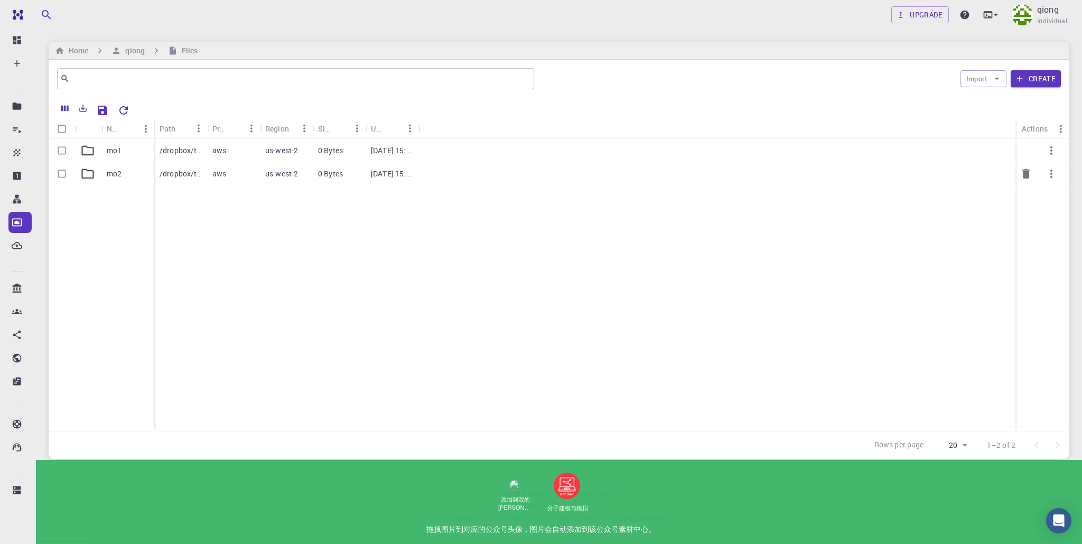
click at [59, 173] on input "Select row" at bounding box center [62, 174] width 20 height 20
checkbox input "true"
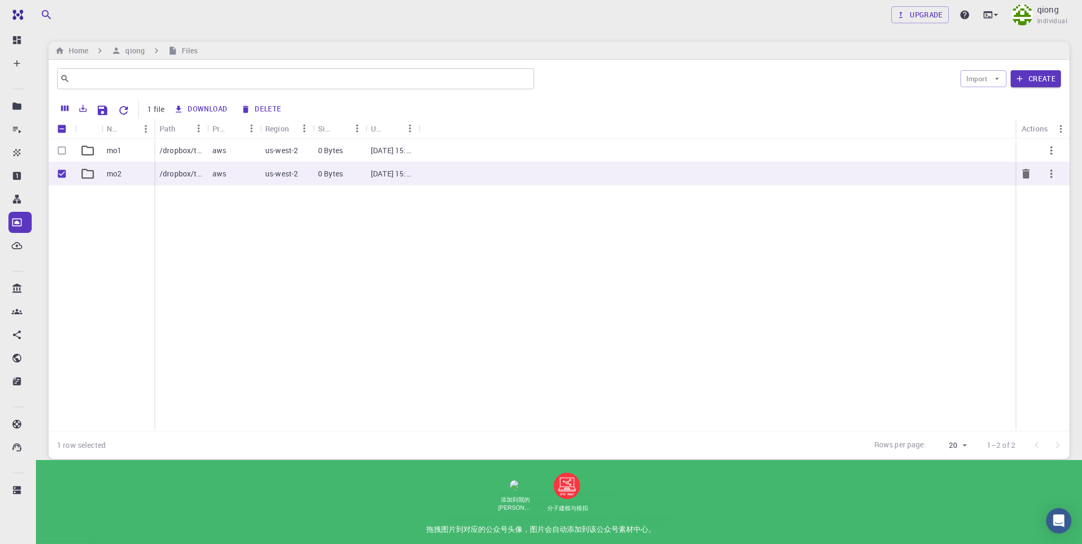
click at [1049, 170] on icon "button" at bounding box center [1051, 173] width 13 height 13
click at [1043, 185] on span "Download" at bounding box center [1049, 180] width 31 height 11
click at [997, 10] on icon at bounding box center [995, 15] width 11 height 11
click at [17, 244] on div at bounding box center [541, 272] width 1082 height 544
click at [20, 69] on div "Create" at bounding box center [19, 63] width 23 height 21
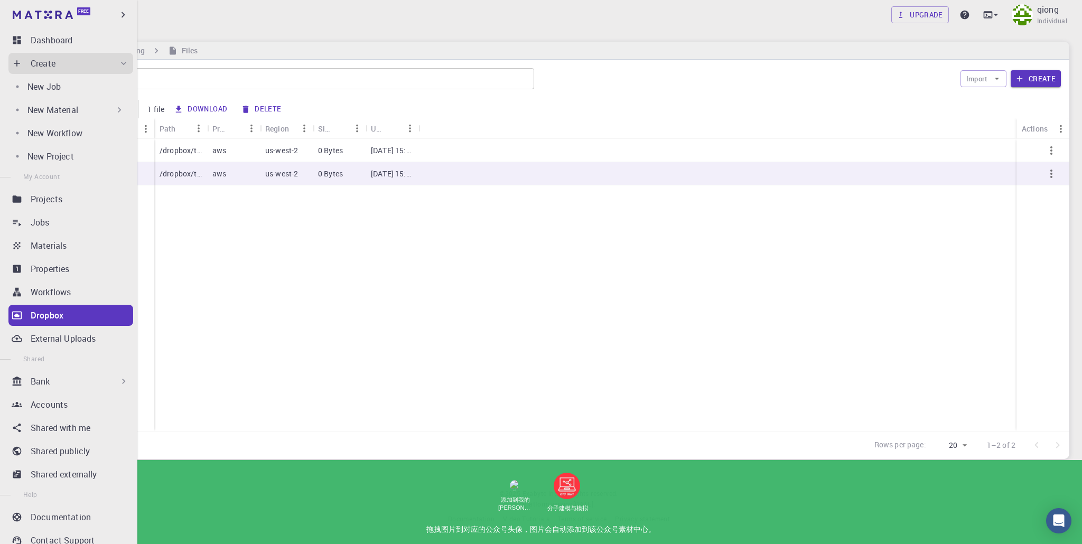
click at [58, 375] on div "Bank" at bounding box center [80, 381] width 98 height 13
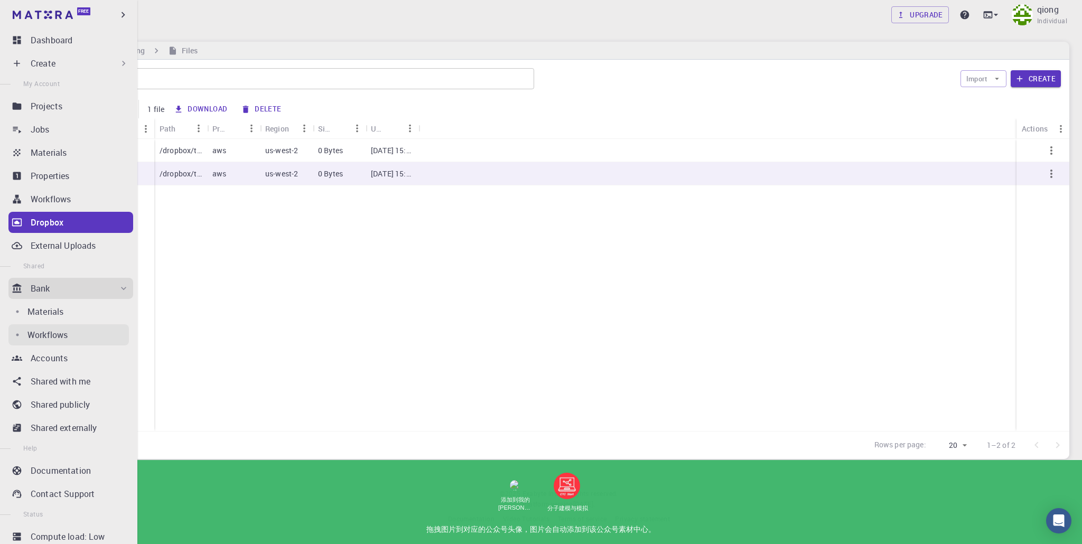
click at [68, 336] on div "Workflows" at bounding box center [77, 335] width 101 height 13
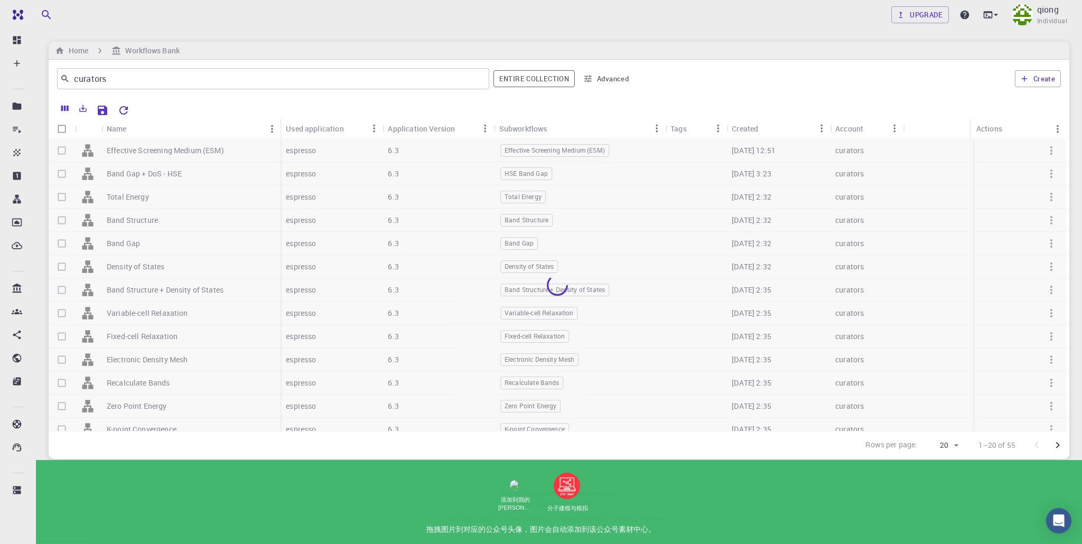
click at [157, 163] on div at bounding box center [557, 285] width 1017 height 292
click at [164, 152] on div at bounding box center [557, 285] width 1017 height 292
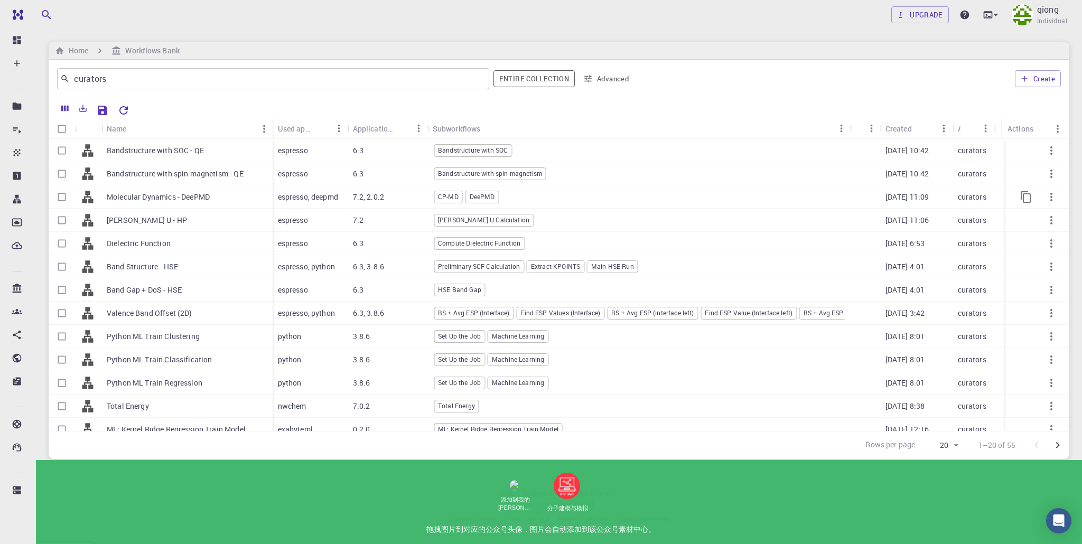
click at [180, 197] on p "Molecular Dynamics - DeePMD" at bounding box center [158, 197] width 103 height 11
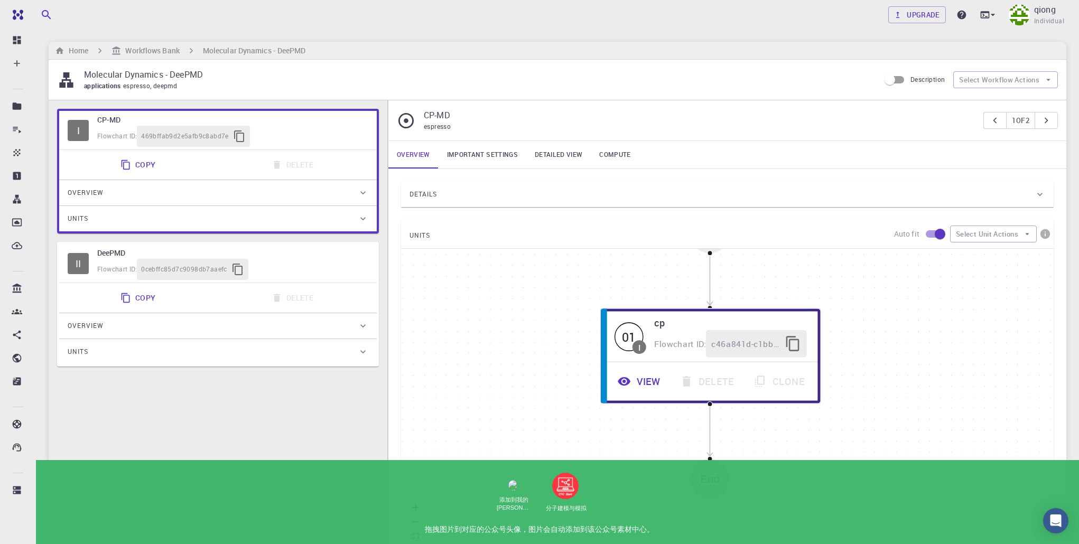
drag, startPoint x: 520, startPoint y: 365, endPoint x: 499, endPoint y: 258, distance: 109.3
click at [499, 259] on div "Start 01 I cp Flowchart ID: c46a841d-c1bb-4746-aa66-dfce8aefcbfd View Delete Cl…" at bounding box center [727, 407] width 652 height 317
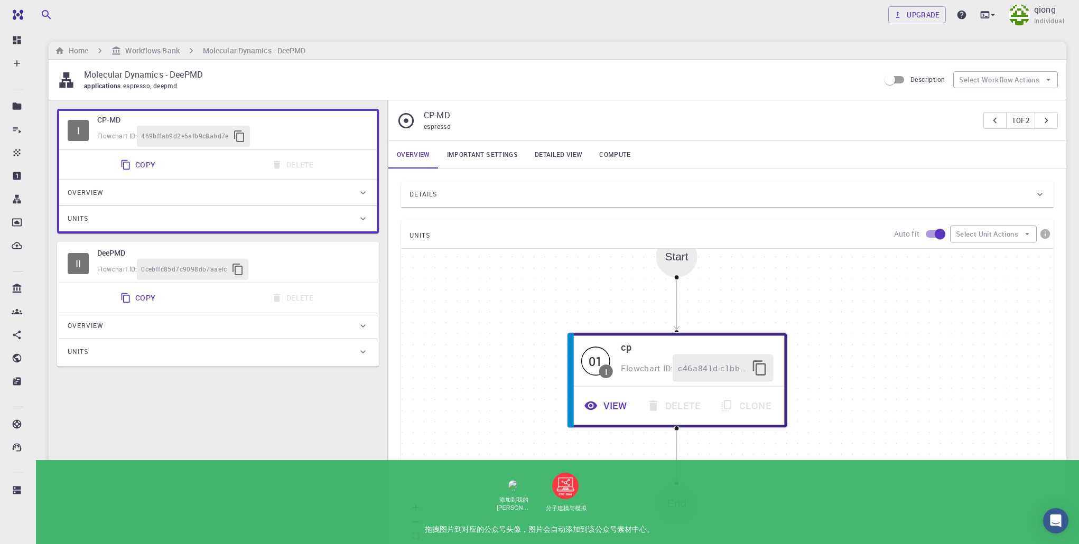
drag, startPoint x: 529, startPoint y: 359, endPoint x: 500, endPoint y: 438, distance: 84.1
click at [500, 438] on div "Start 01 I cp Flowchart ID: c46a841d-c1bb-4746-aa66-dfce8aefcbfd View Delete Cl…" at bounding box center [727, 407] width 652 height 317
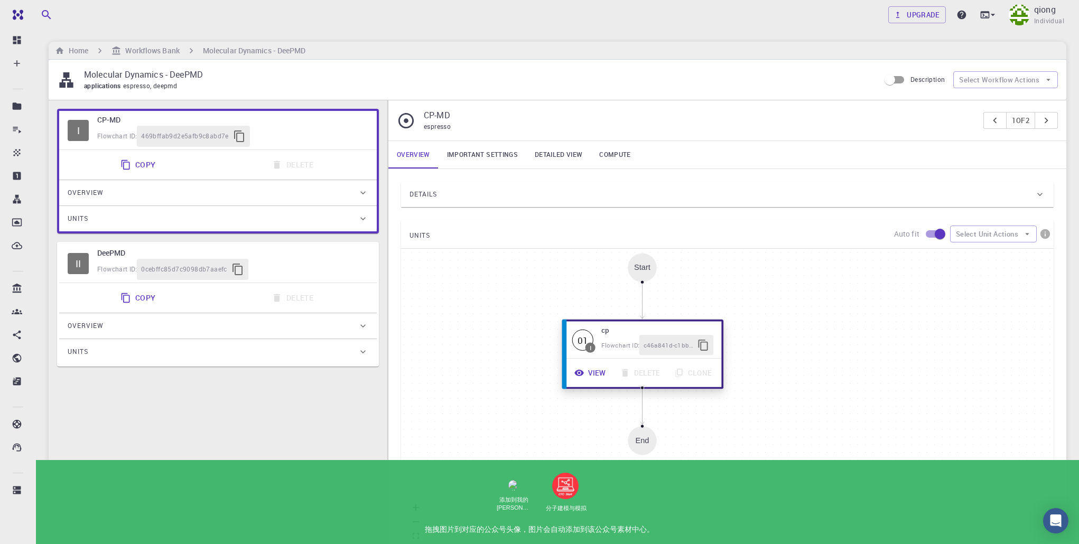
click at [608, 343] on span "Flowchart ID:" at bounding box center [620, 345] width 38 height 8
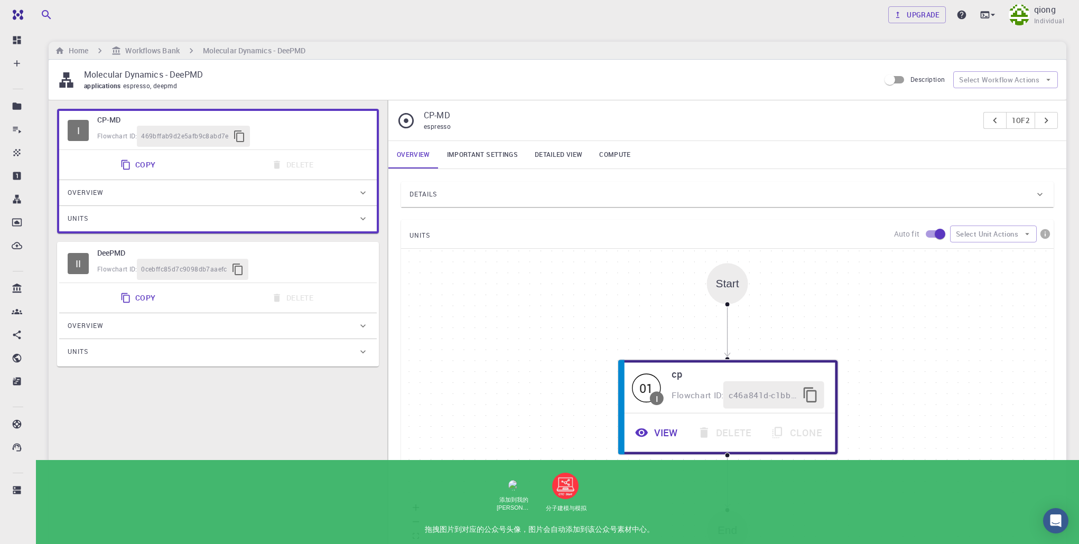
click at [283, 264] on div "Flowchart ID: 0cebffc85d7c9098db7aaefc" at bounding box center [232, 269] width 271 height 21
type input "deepmd"
type input "2.0.2"
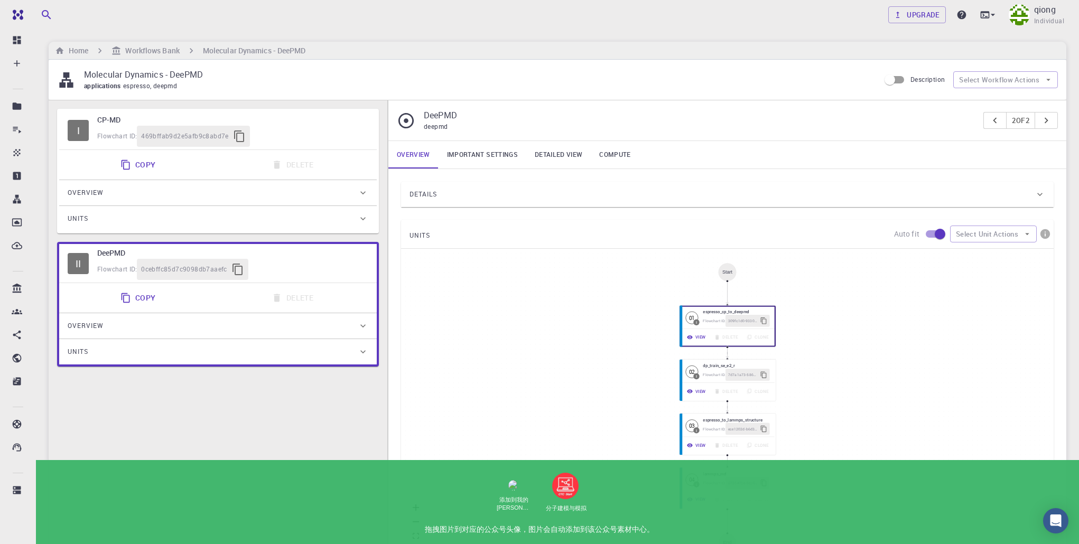
click at [137, 321] on div "Overview" at bounding box center [213, 325] width 290 height 17
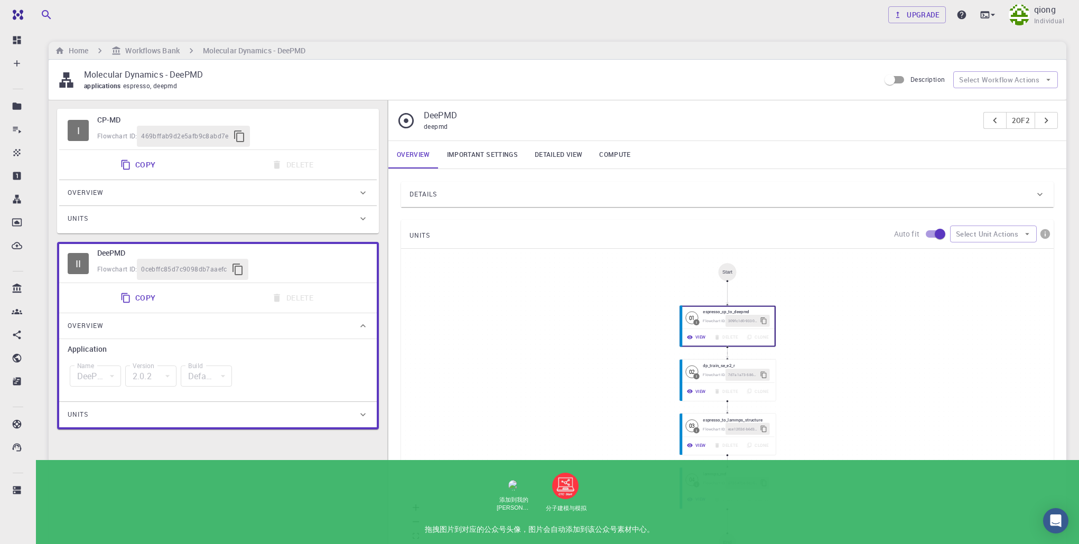
click at [135, 406] on div "Units" at bounding box center [213, 414] width 290 height 17
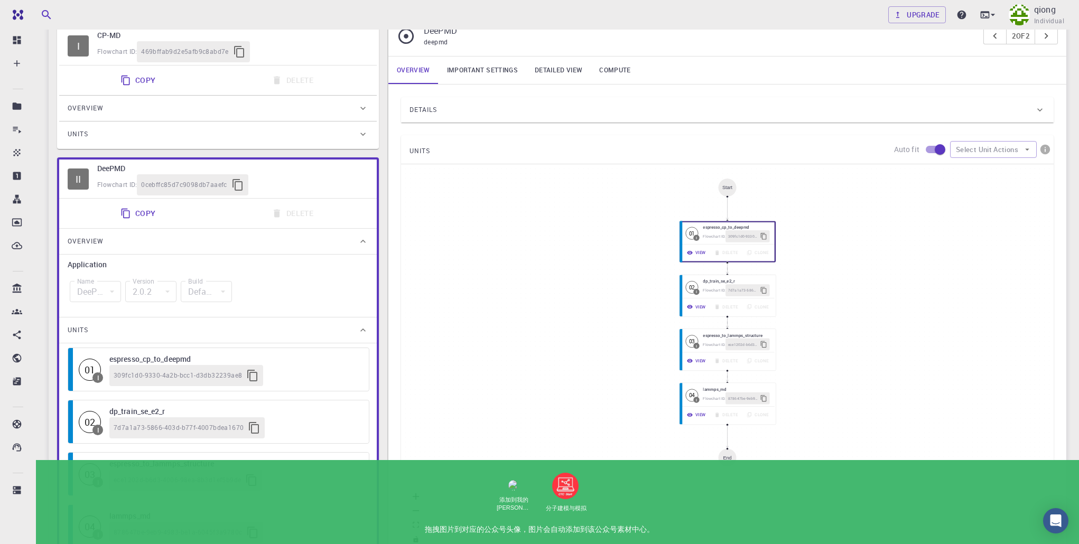
scroll to position [81, 0]
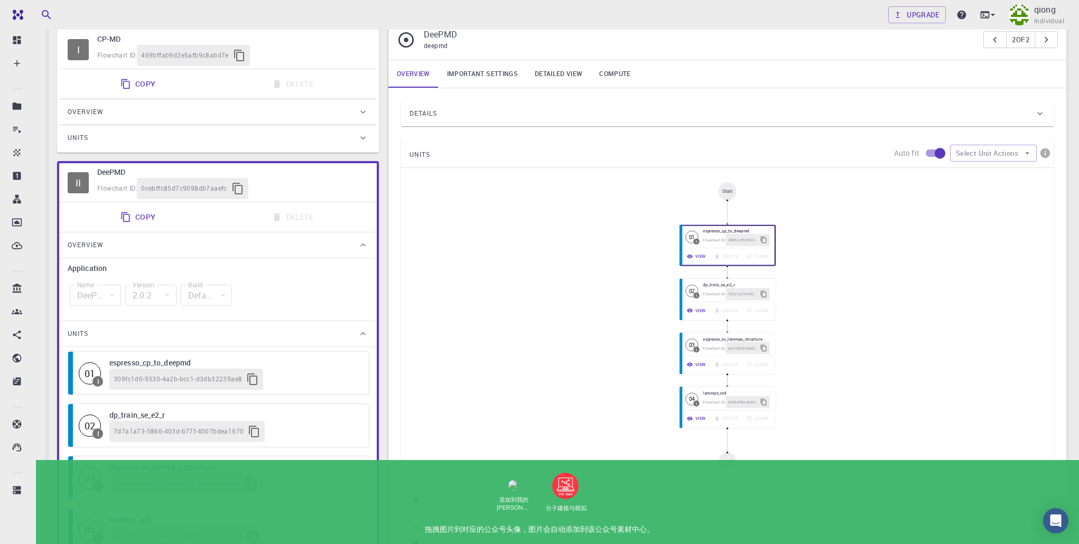
click at [222, 325] on div "Units" at bounding box center [213, 333] width 290 height 17
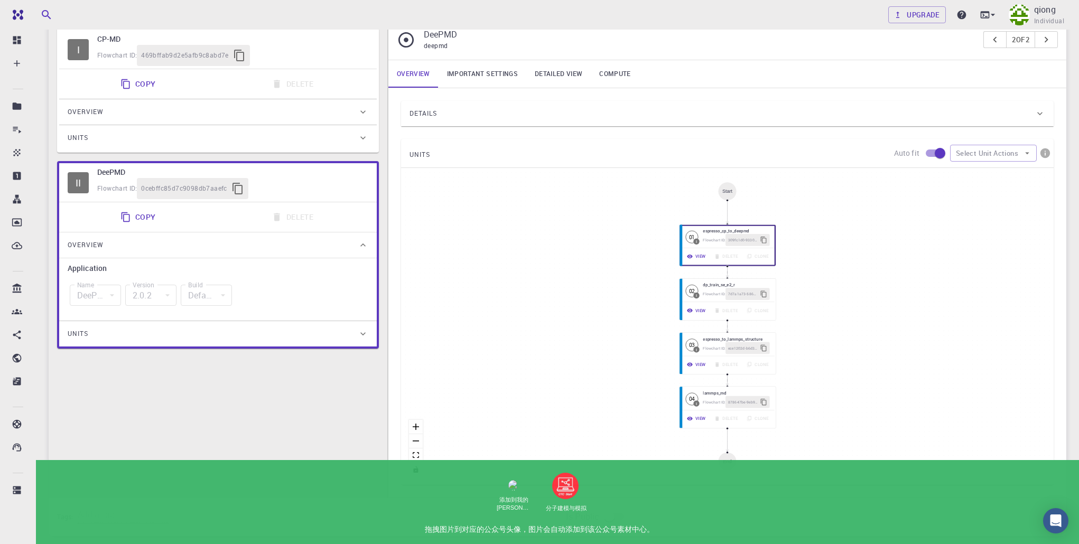
click at [295, 238] on div "Overview" at bounding box center [213, 245] width 290 height 17
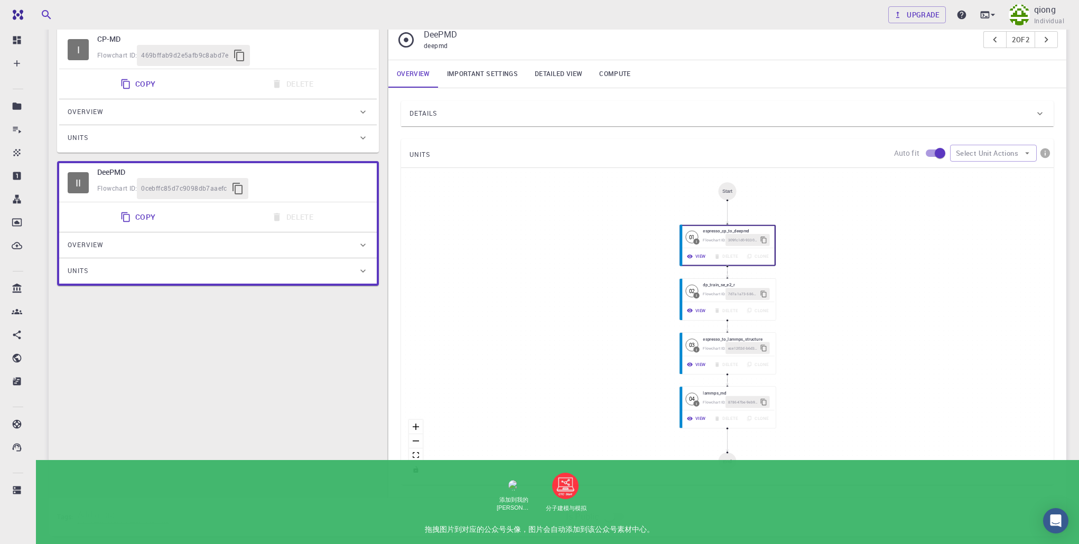
scroll to position [0, 0]
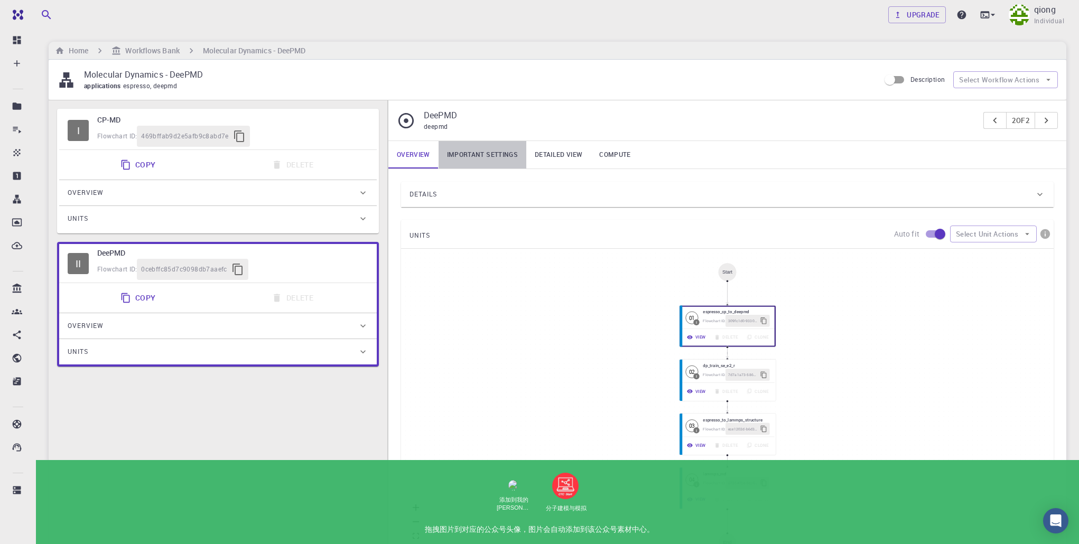
click at [475, 146] on link "Important settings" at bounding box center [482, 154] width 88 height 27
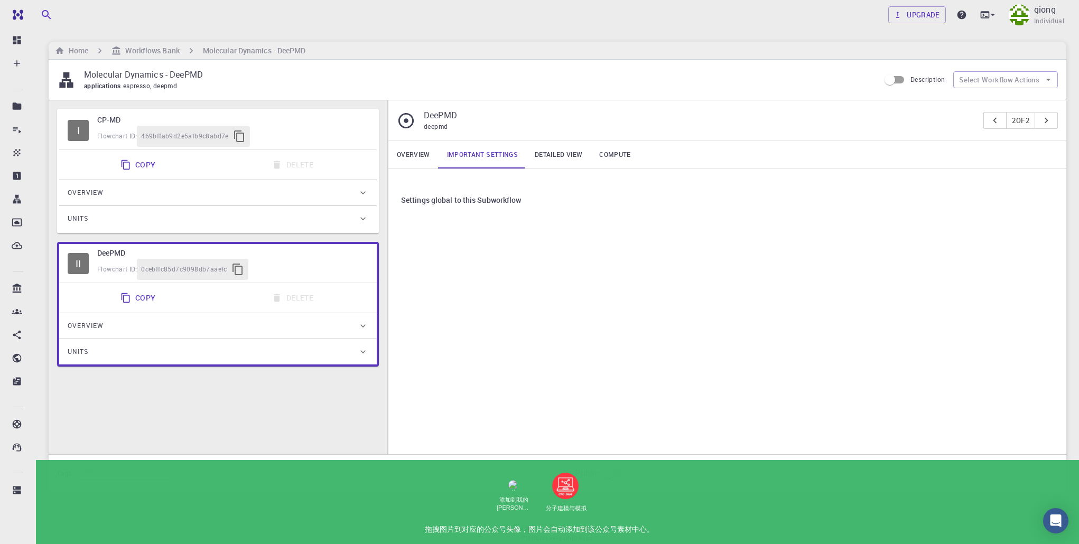
click at [563, 160] on link "Detailed view" at bounding box center [558, 154] width 64 height 27
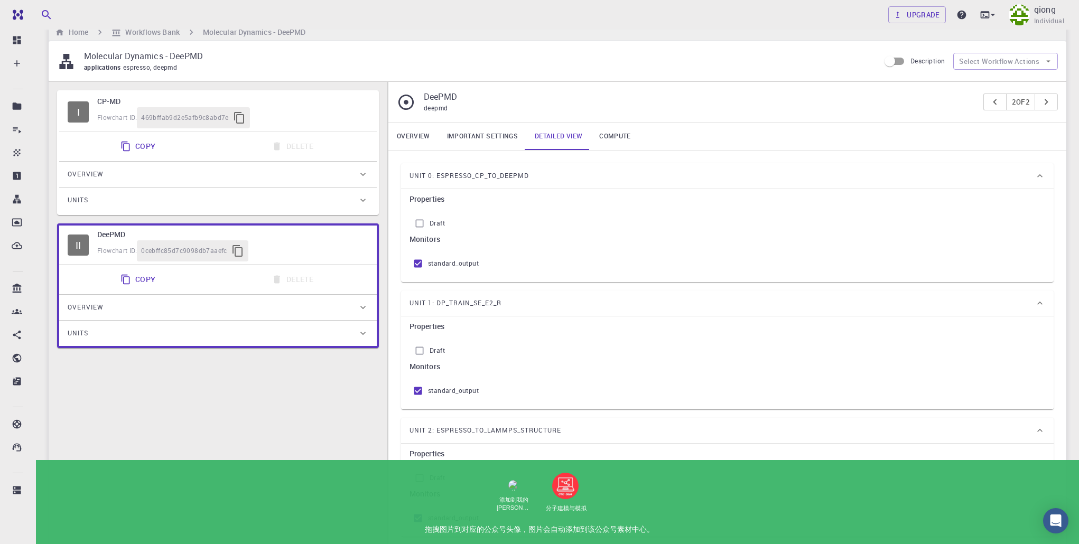
scroll to position [17, 0]
click at [613, 134] on link "Compute" at bounding box center [615, 137] width 48 height 27
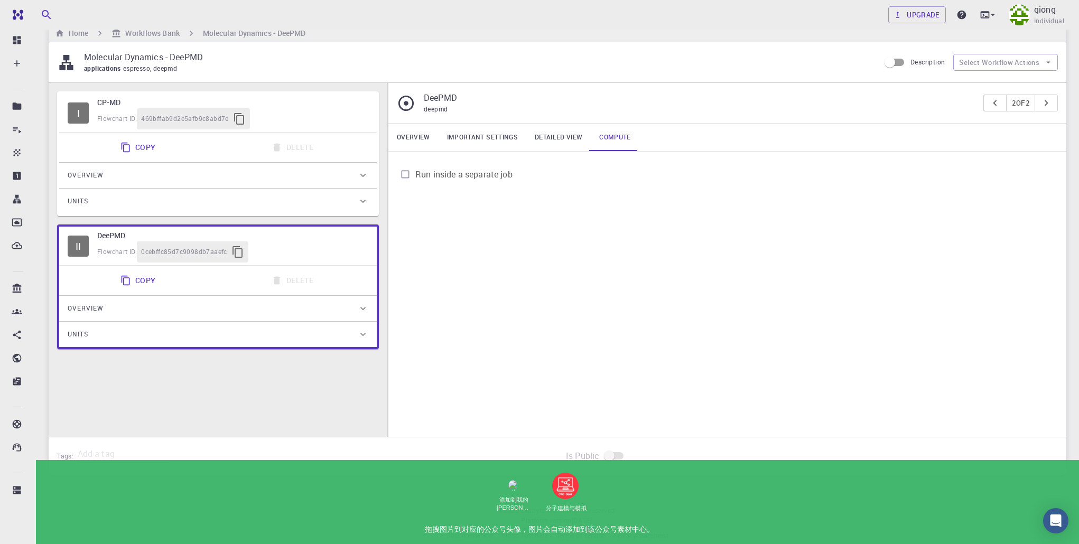
click at [554, 145] on link "Detailed view" at bounding box center [558, 137] width 64 height 27
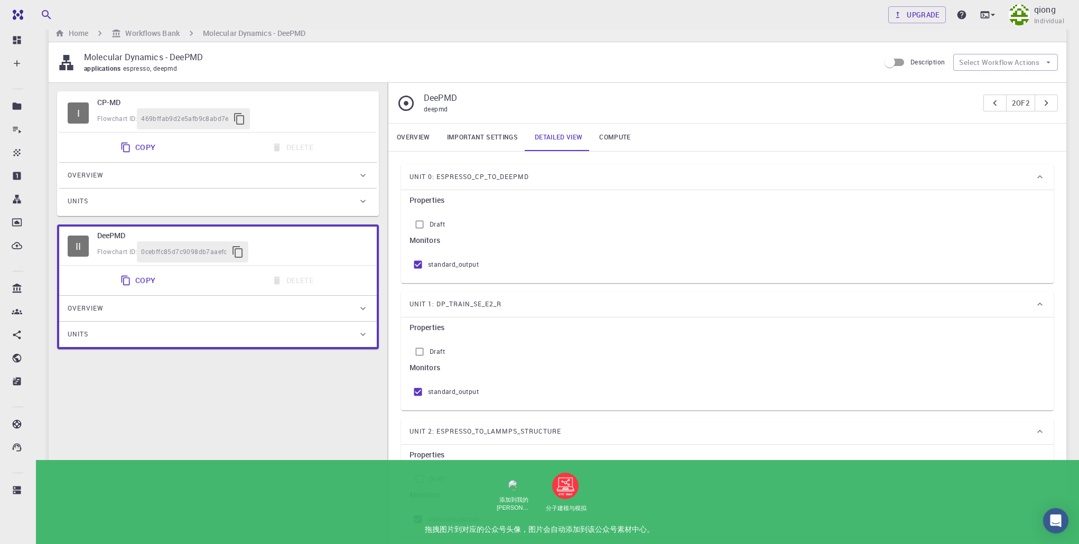
click at [486, 137] on link "Important settings" at bounding box center [482, 137] width 88 height 27
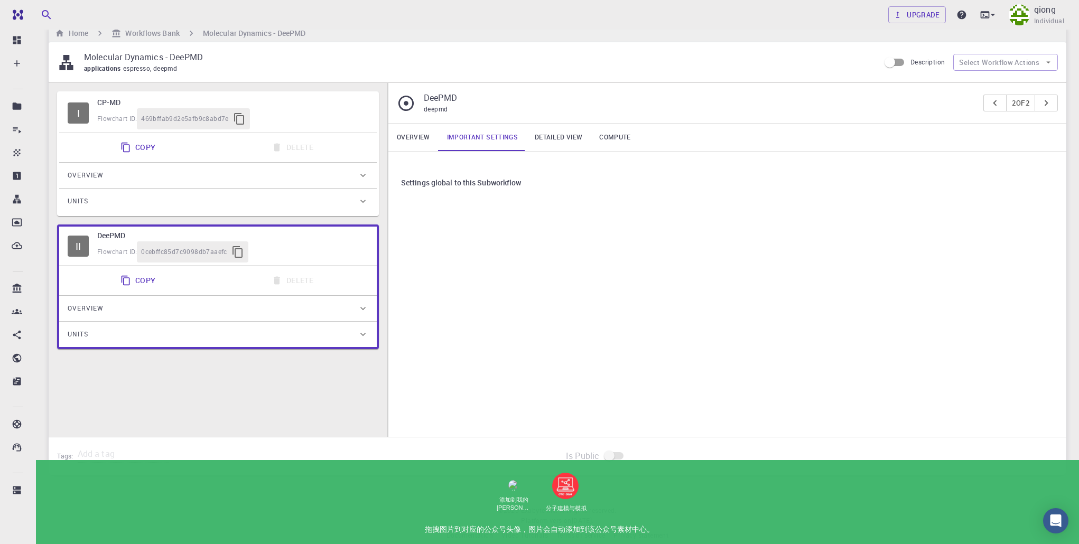
click at [398, 136] on link "Overview" at bounding box center [413, 137] width 50 height 27
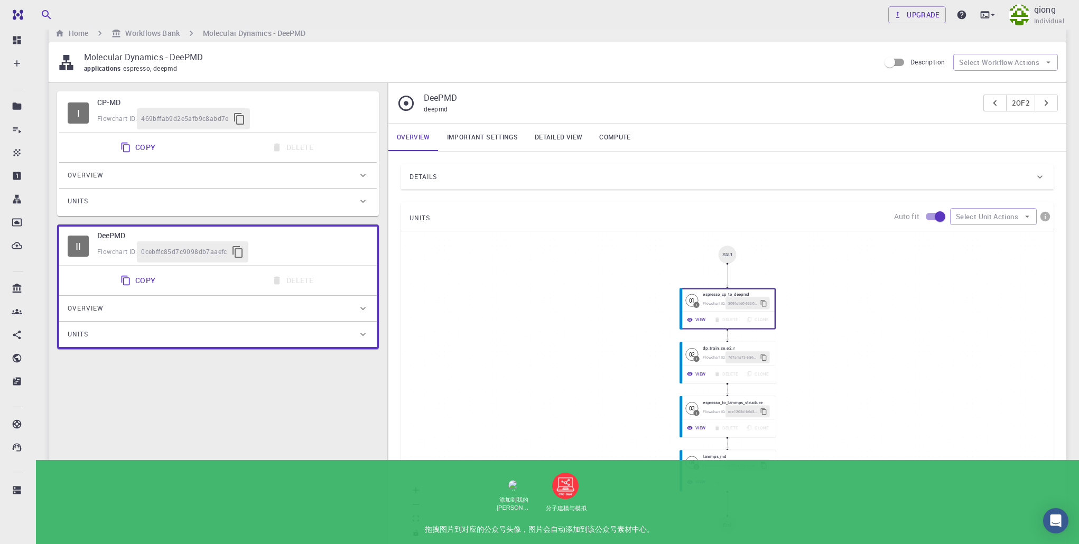
click at [286, 117] on div "Flowchart ID: 469bffab9d2e5afb9c8abd7e" at bounding box center [232, 118] width 271 height 21
type input "espresso"
type input "7.2"
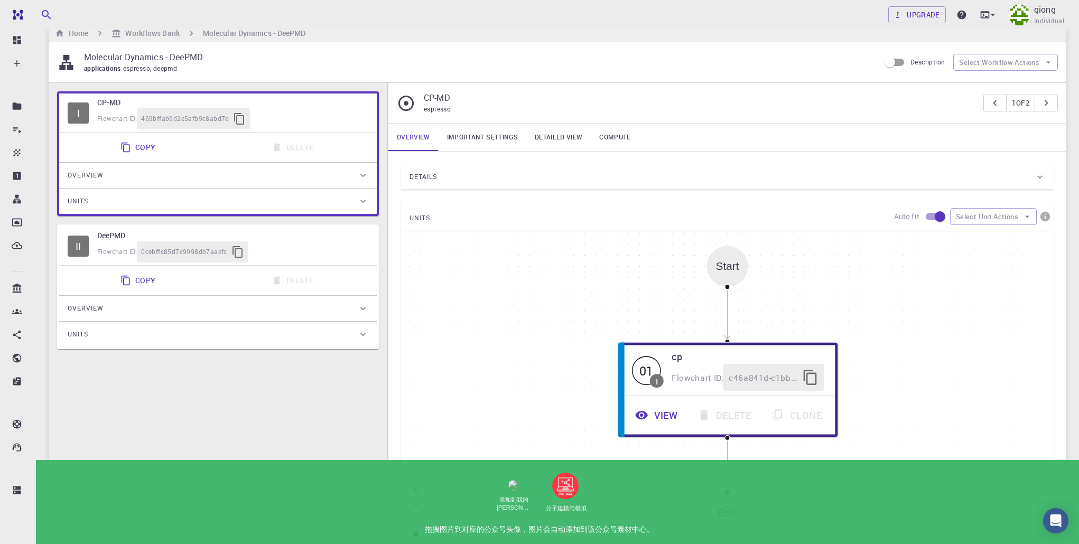
click at [277, 238] on h6 "DeePMD" at bounding box center [232, 236] width 271 height 12
type input "deepmd"
type input "2.0.2"
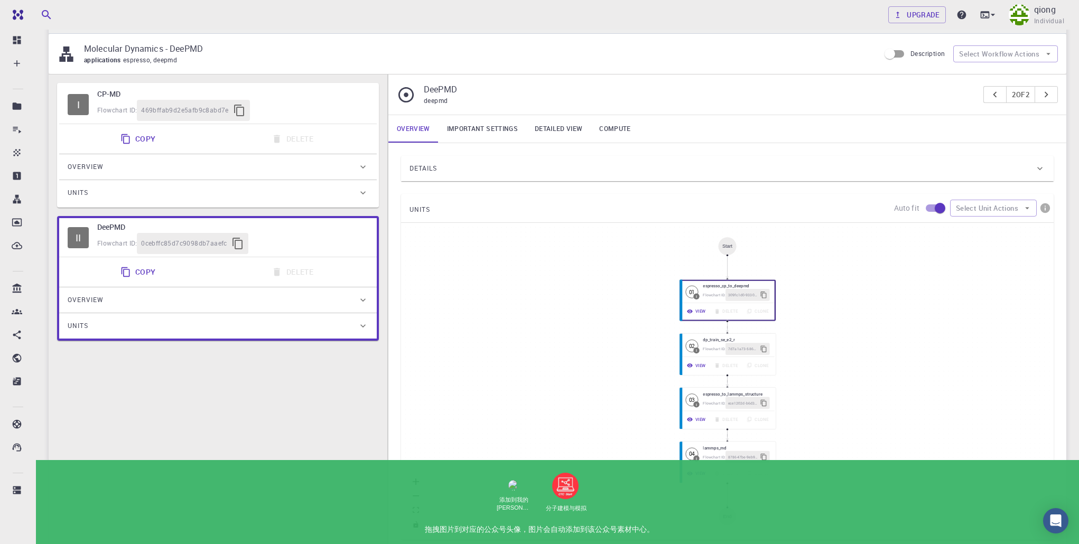
scroll to position [25, 0]
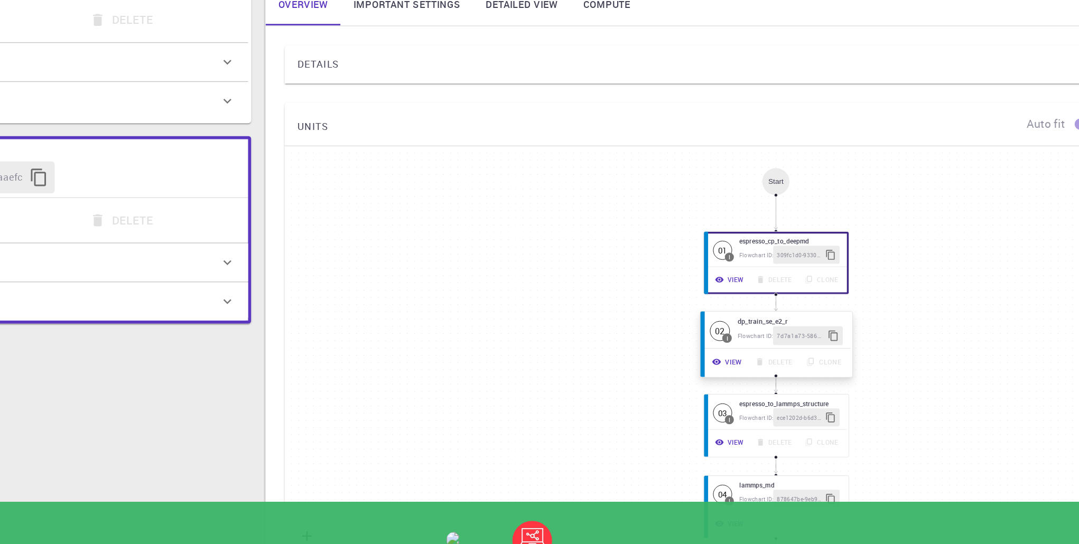
click at [708, 344] on div "Flowchart ID: 7d7a1a73-5866-403d-b77f-4007bdea1670" at bounding box center [736, 349] width 70 height 13
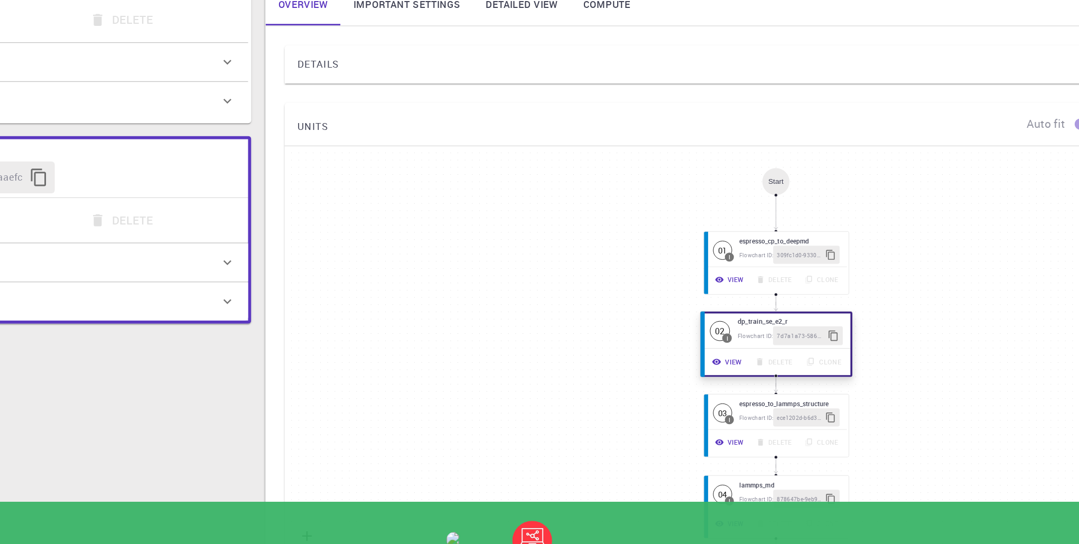
click at [708, 344] on div "Flowchart ID: 7d7a1a73-5866-403d-b77f-4007bdea1670" at bounding box center [736, 349] width 70 height 13
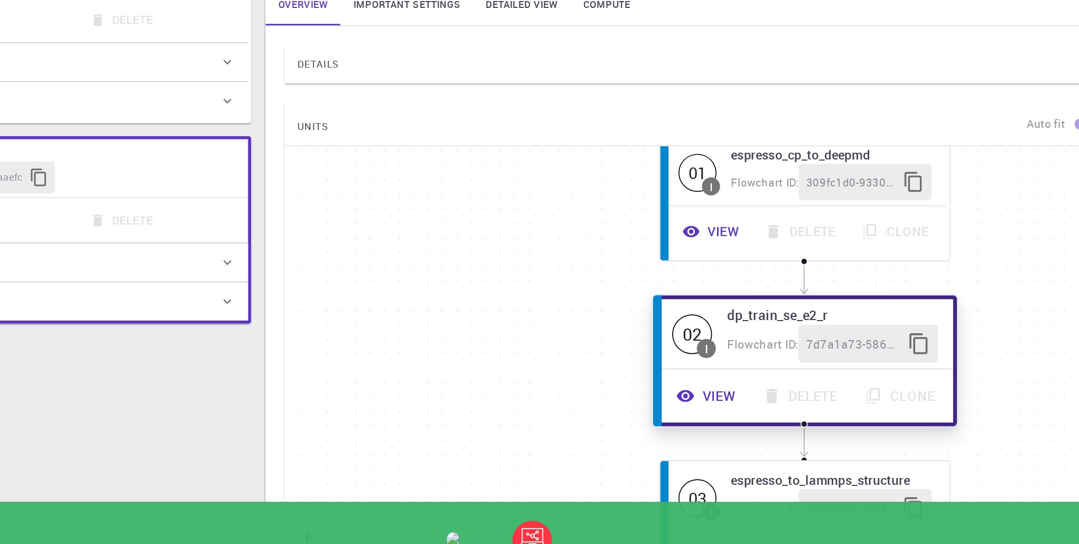
click at [708, 348] on div "Flowchart ID: 7d7a1a73-5866-403d-b77f-4007bdea1670" at bounding box center [765, 355] width 140 height 25
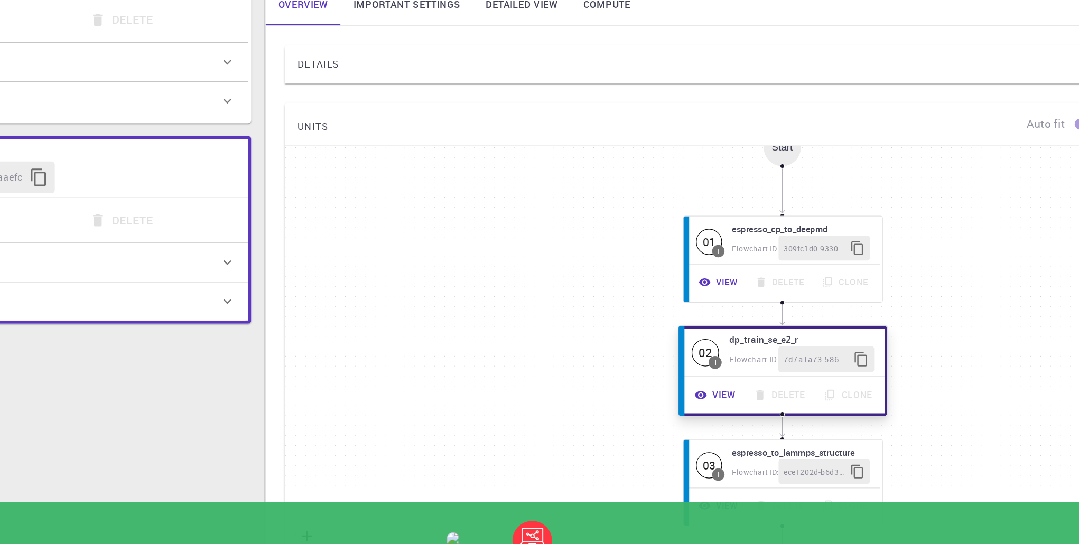
click at [696, 390] on button "View" at bounding box center [687, 388] width 39 height 17
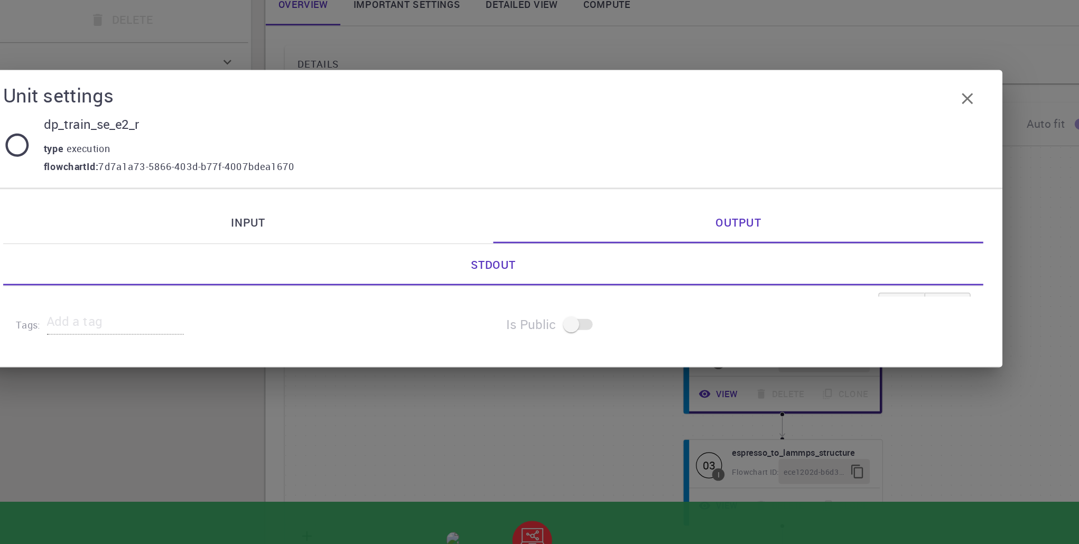
click at [852, 196] on icon "button" at bounding box center [854, 192] width 13 height 13
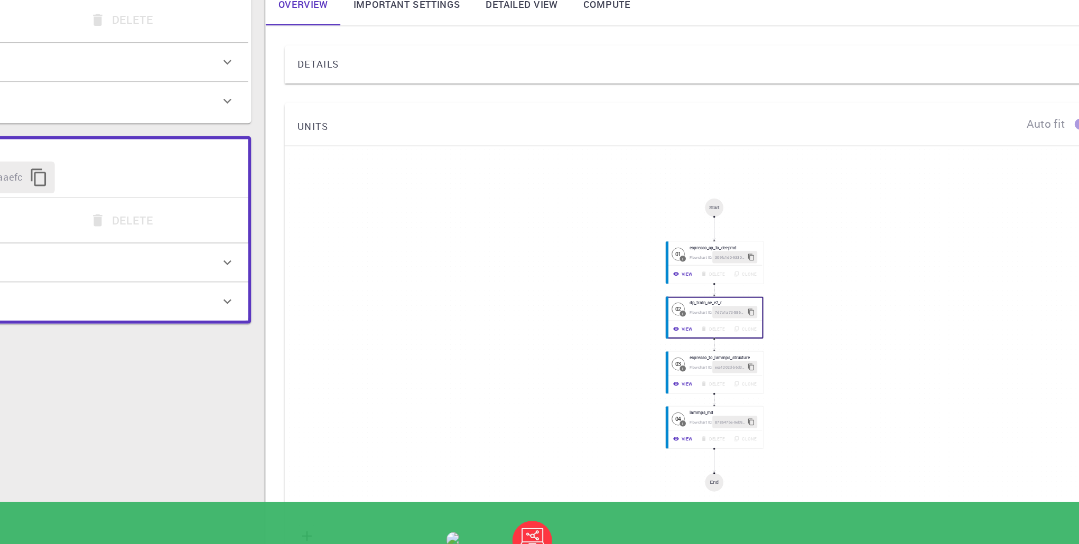
click at [441, 325] on div "Start 01 I espresso_cp_to_deepmd Flowchart ID: 309fc1d0-9330-4a2b-bcc1-d3db3223…" at bounding box center [727, 382] width 652 height 317
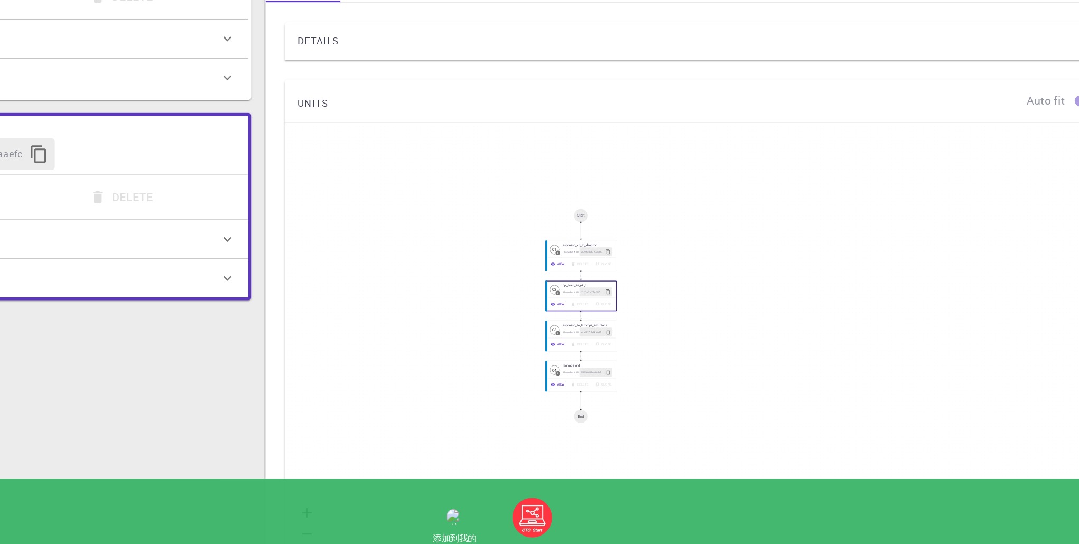
click at [391, 338] on div "Details Application Name DeePMD deepmd Name Version 2.0.2 2.0.2 Version Build D…" at bounding box center [727, 348] width 678 height 409
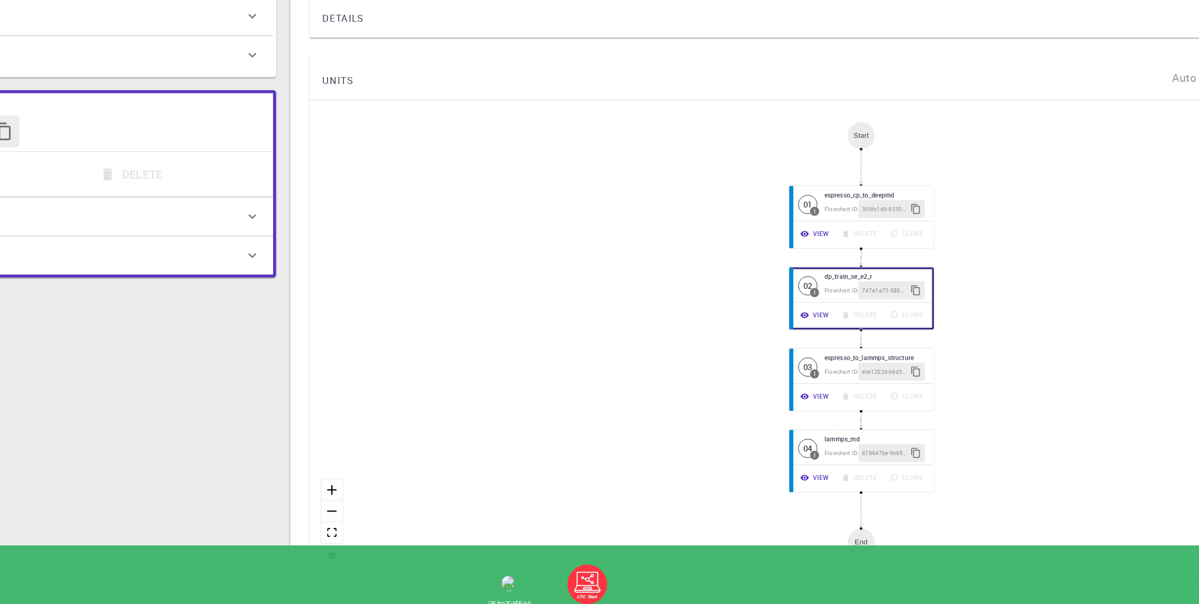
scroll to position [24, 0]
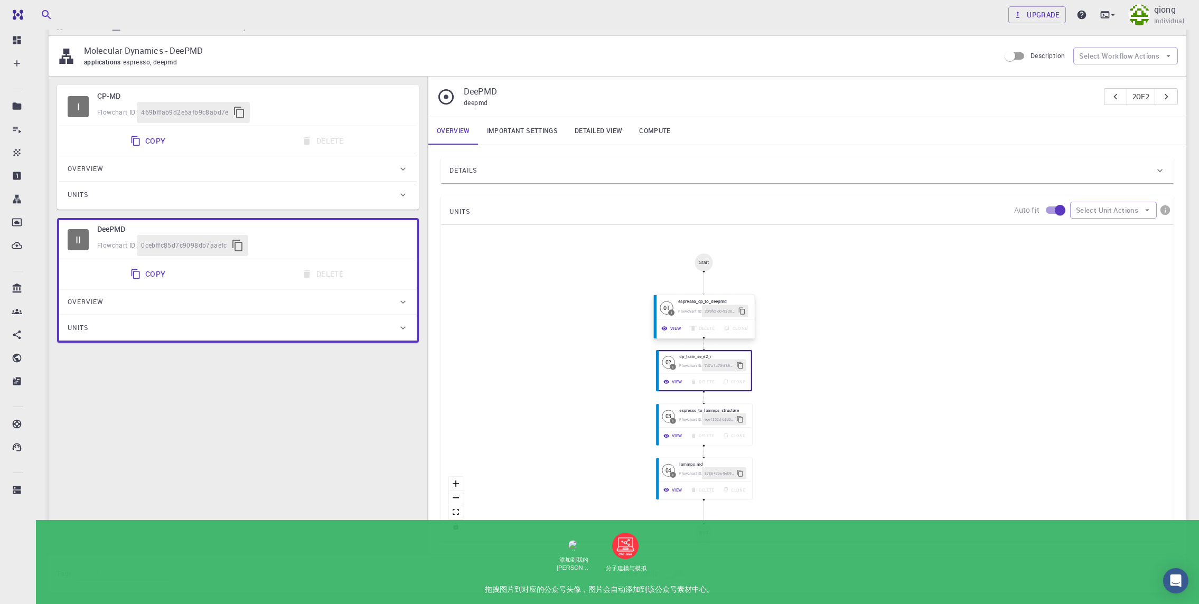
drag, startPoint x: 808, startPoint y: 292, endPoint x: 638, endPoint y: 307, distance: 171.4
click at [702, 307] on div "309fc1d0-9330-4a2b-bcc1-d3db32239ae8" at bounding box center [725, 311] width 46 height 13
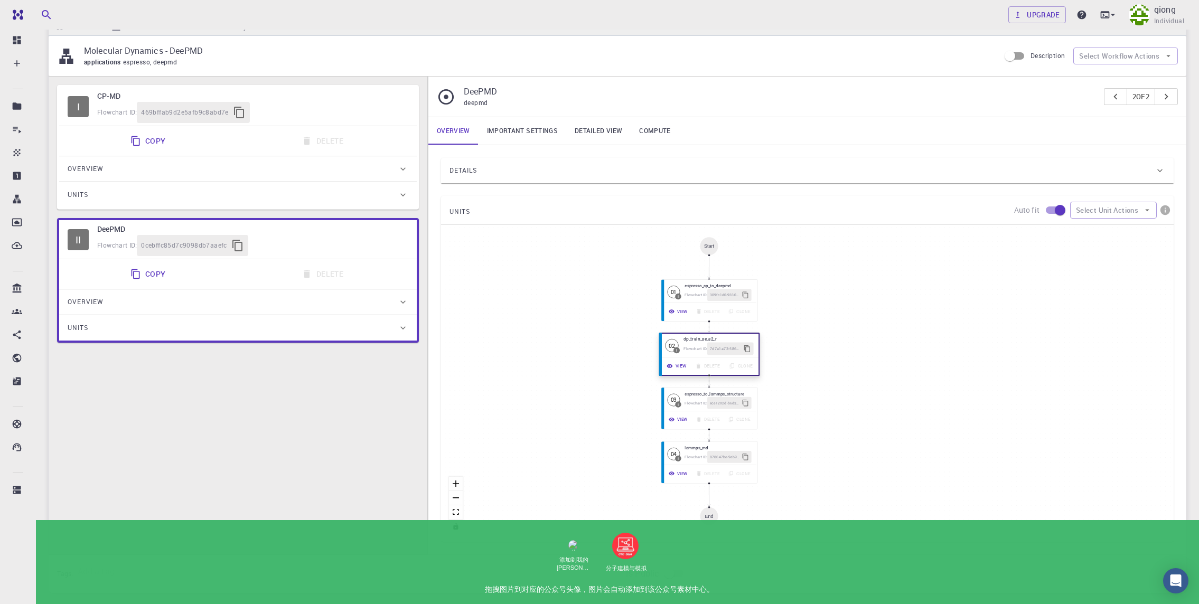
drag, startPoint x: 638, startPoint y: 386, endPoint x: 697, endPoint y: 387, distance: 59.2
click at [697, 372] on div "View Delete Clone" at bounding box center [709, 366] width 93 height 13
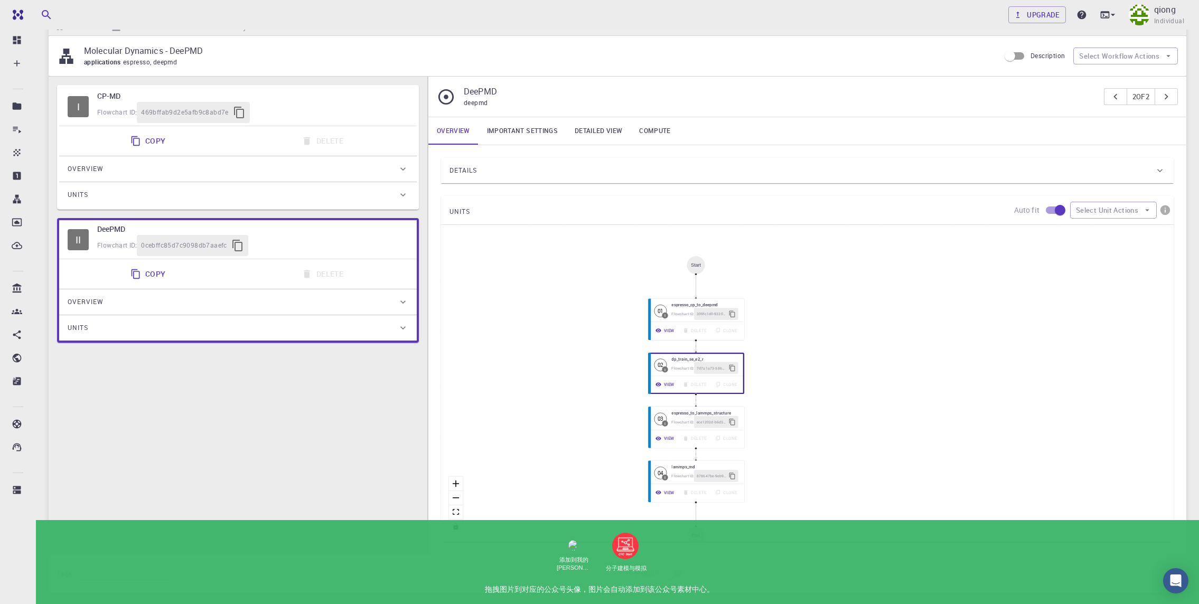
click at [594, 132] on link "Detailed view" at bounding box center [598, 130] width 64 height 27
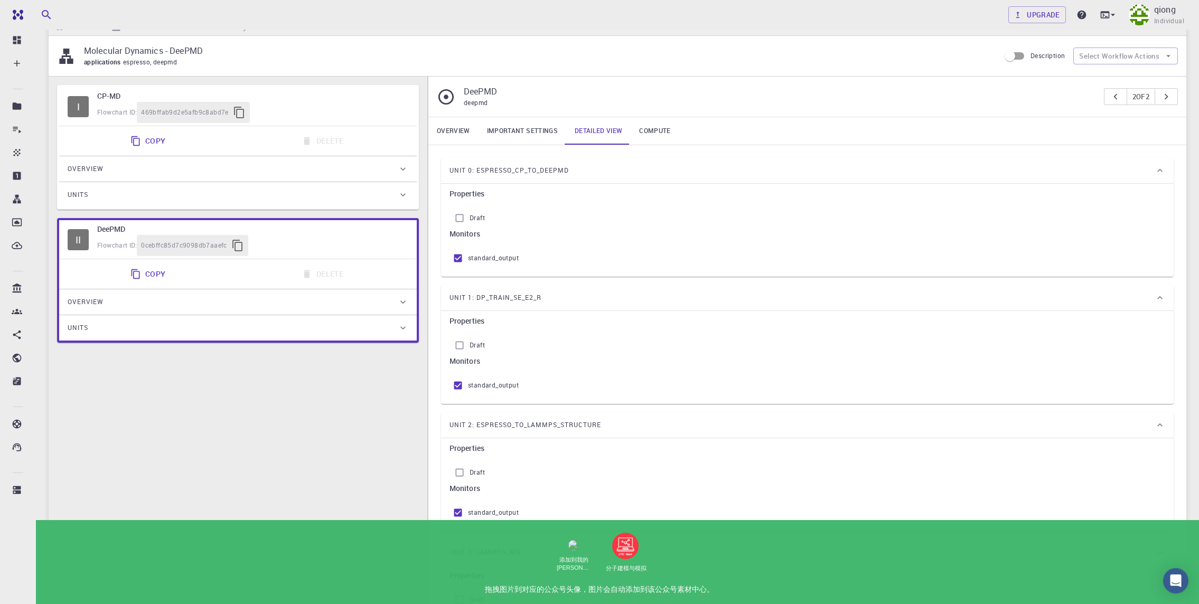
click at [641, 129] on link "Compute" at bounding box center [655, 130] width 48 height 27
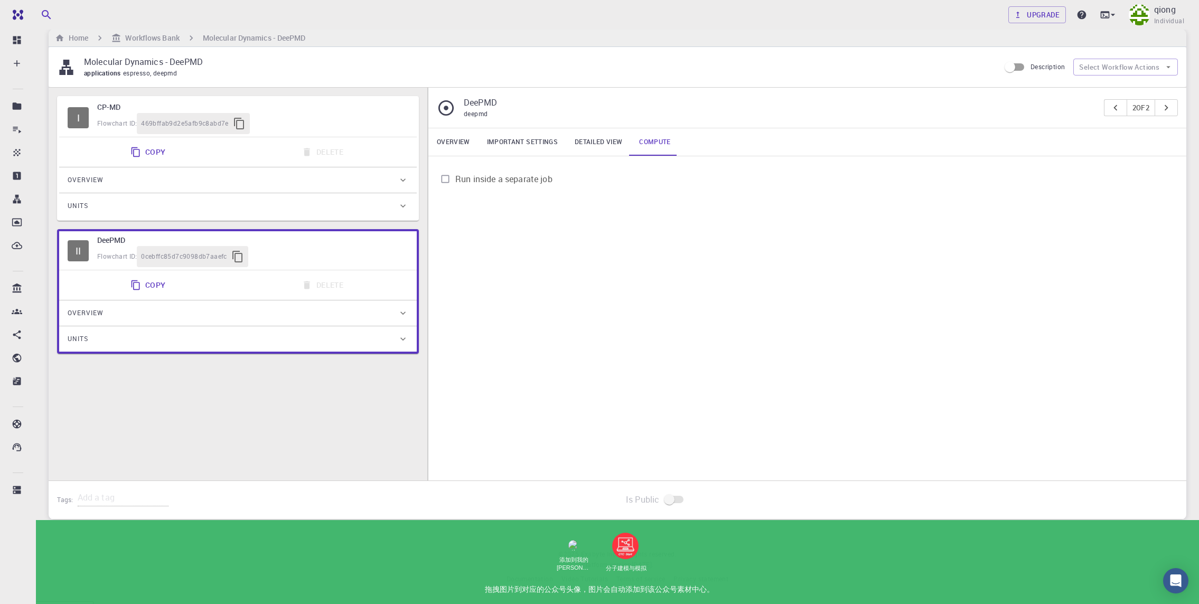
drag, startPoint x: 591, startPoint y: 141, endPoint x: 581, endPoint y: 143, distance: 9.7
click at [590, 141] on link "Detailed view" at bounding box center [598, 141] width 64 height 27
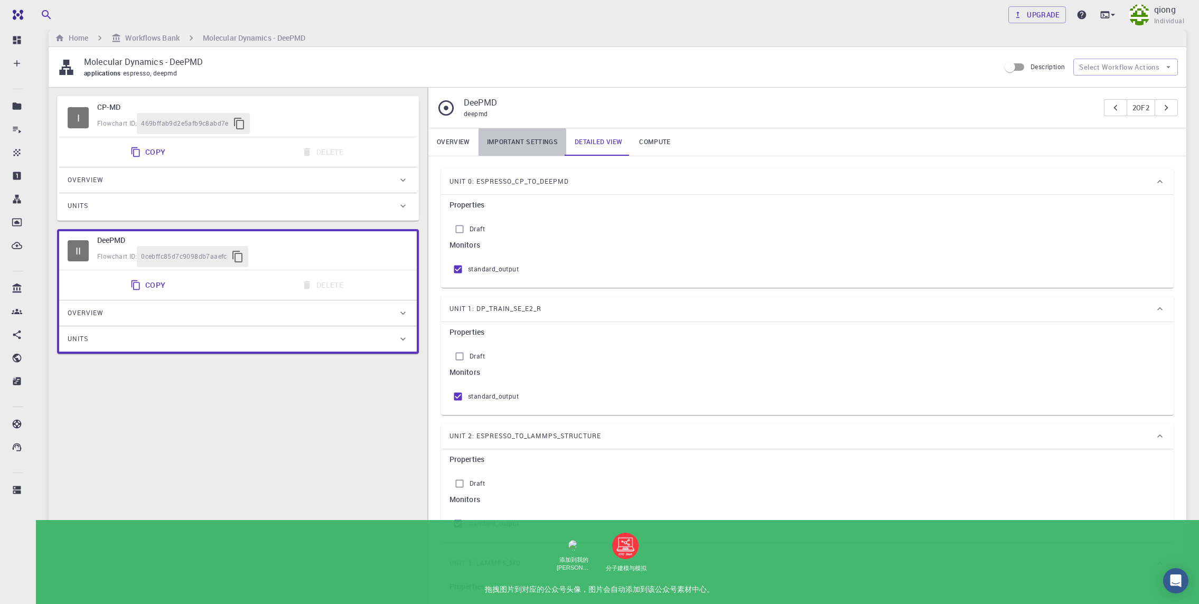
click at [497, 150] on link "Important settings" at bounding box center [523, 141] width 88 height 27
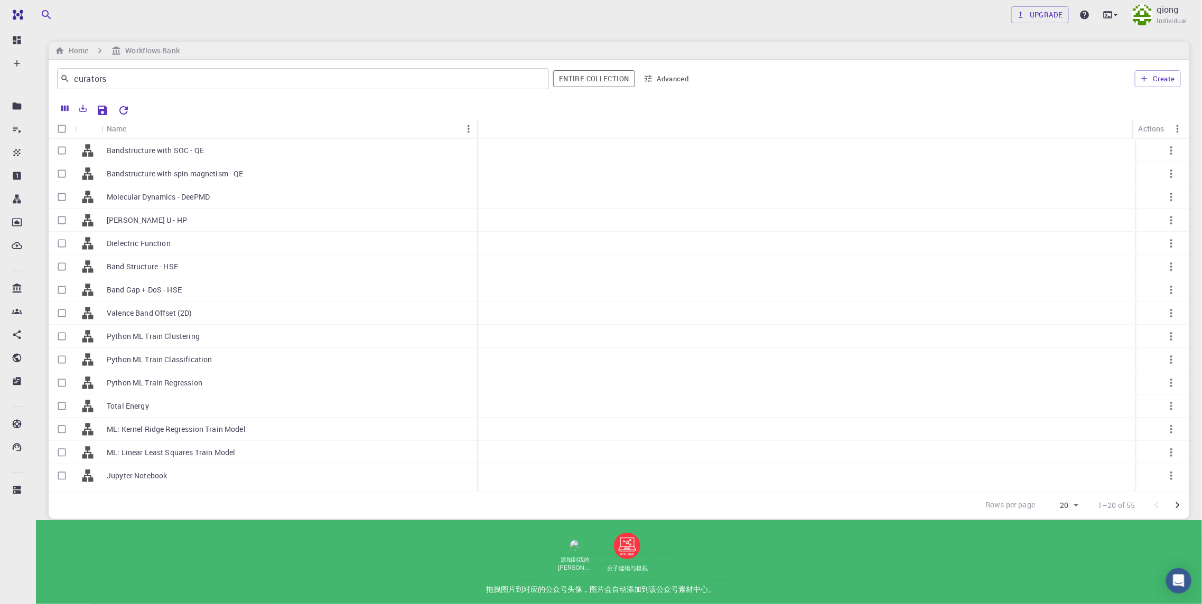
drag, startPoint x: 152, startPoint y: 119, endPoint x: 472, endPoint y: 132, distance: 320.4
click at [475, 130] on div "Name" at bounding box center [478, 128] width 11 height 21
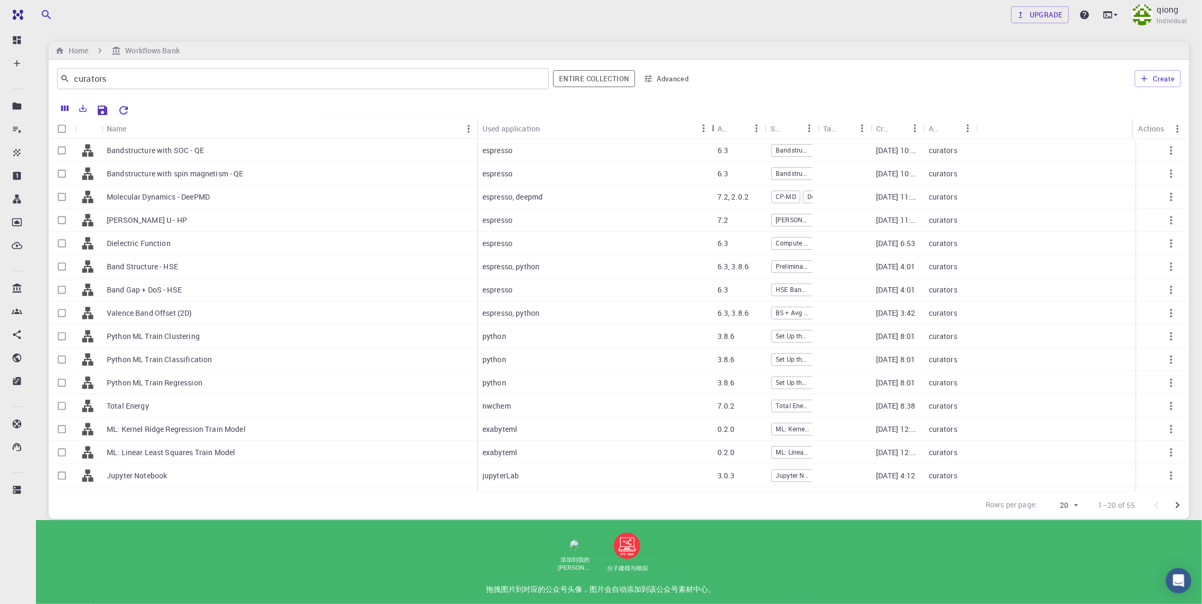
drag, startPoint x: 530, startPoint y: 123, endPoint x: 712, endPoint y: 132, distance: 181.9
click at [713, 132] on div "Used application" at bounding box center [713, 128] width 11 height 21
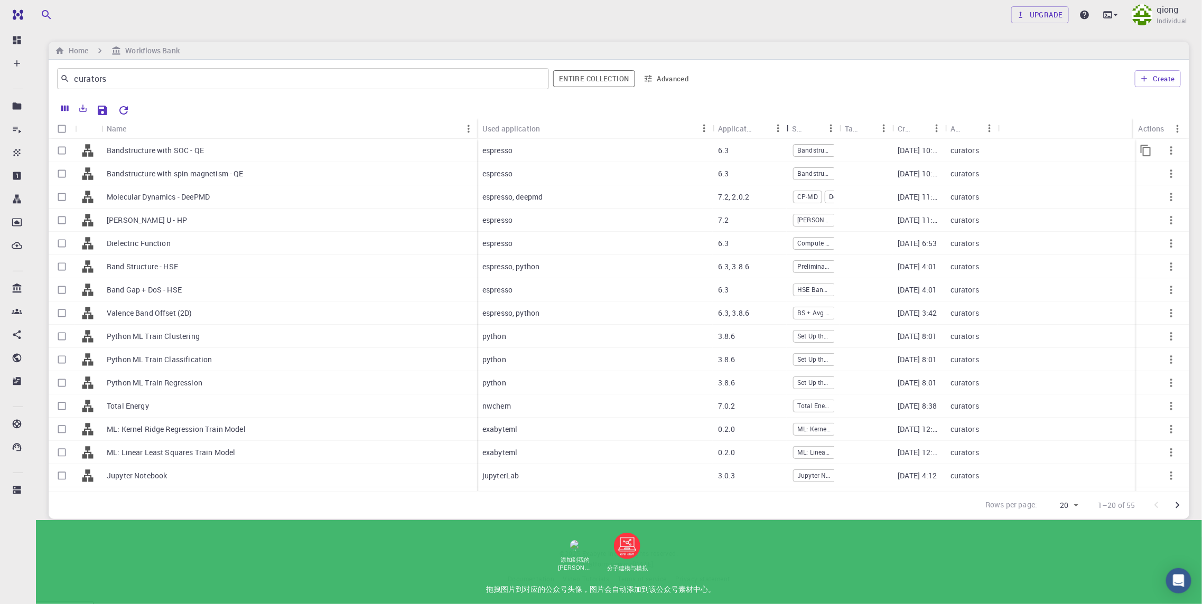
drag, startPoint x: 766, startPoint y: 129, endPoint x: 787, endPoint y: 150, distance: 29.5
click at [787, 150] on div "Name Used application Application Version Subworkflows Tags Created Account Act…" at bounding box center [619, 304] width 1140 height 373
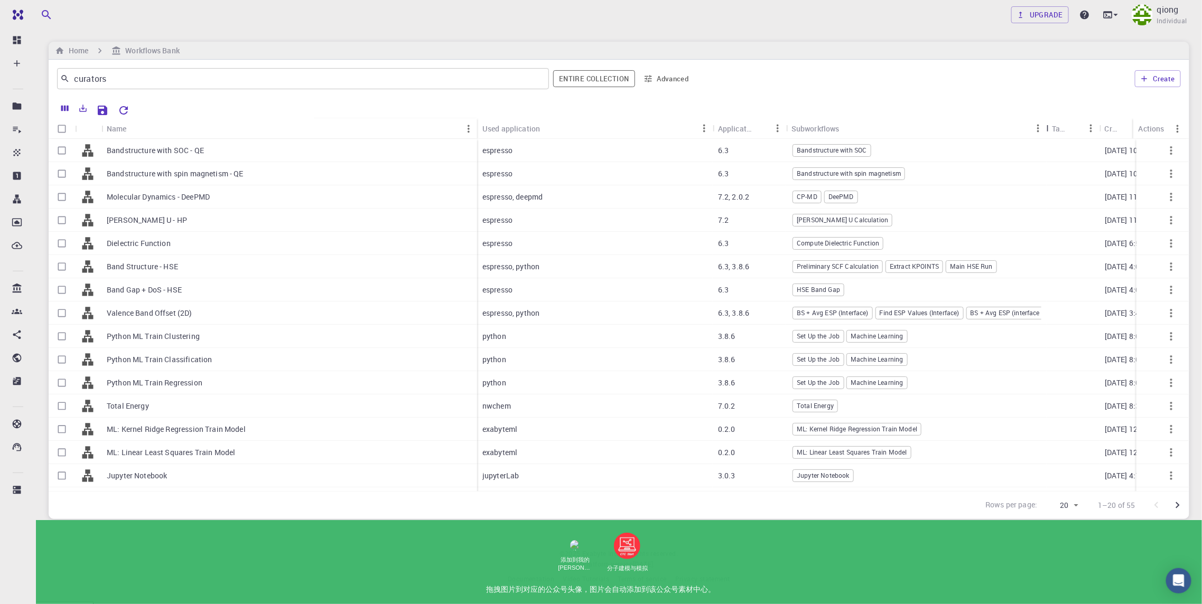
drag, startPoint x: 836, startPoint y: 123, endPoint x: 1044, endPoint y: 119, distance: 207.6
click at [1044, 119] on div "Subworkflows" at bounding box center [1047, 128] width 11 height 21
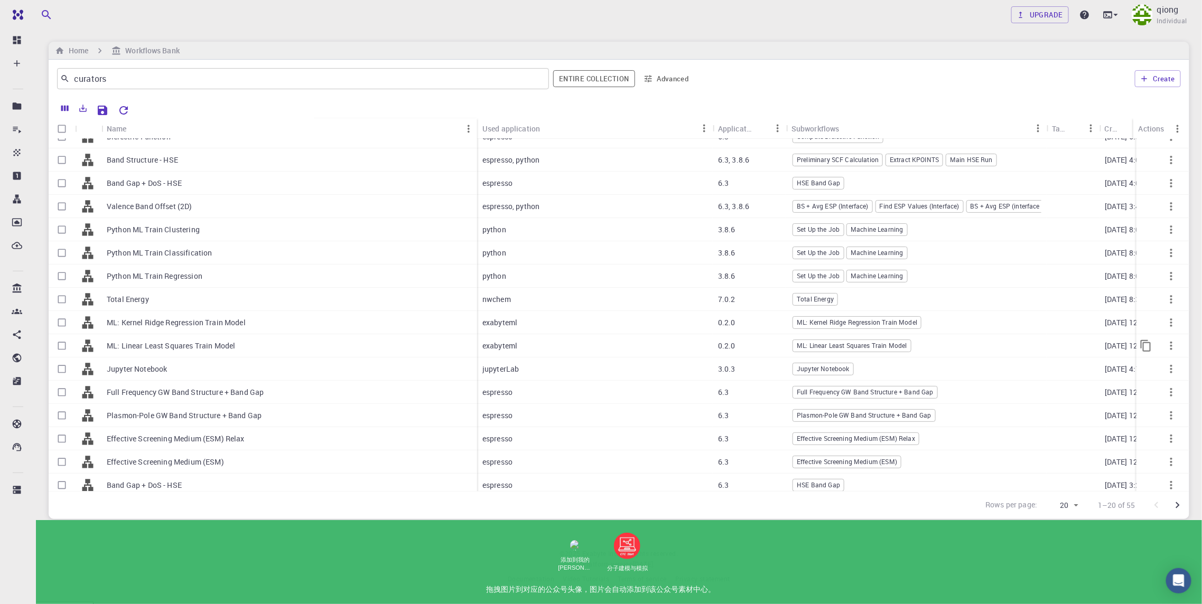
scroll to position [115, 0]
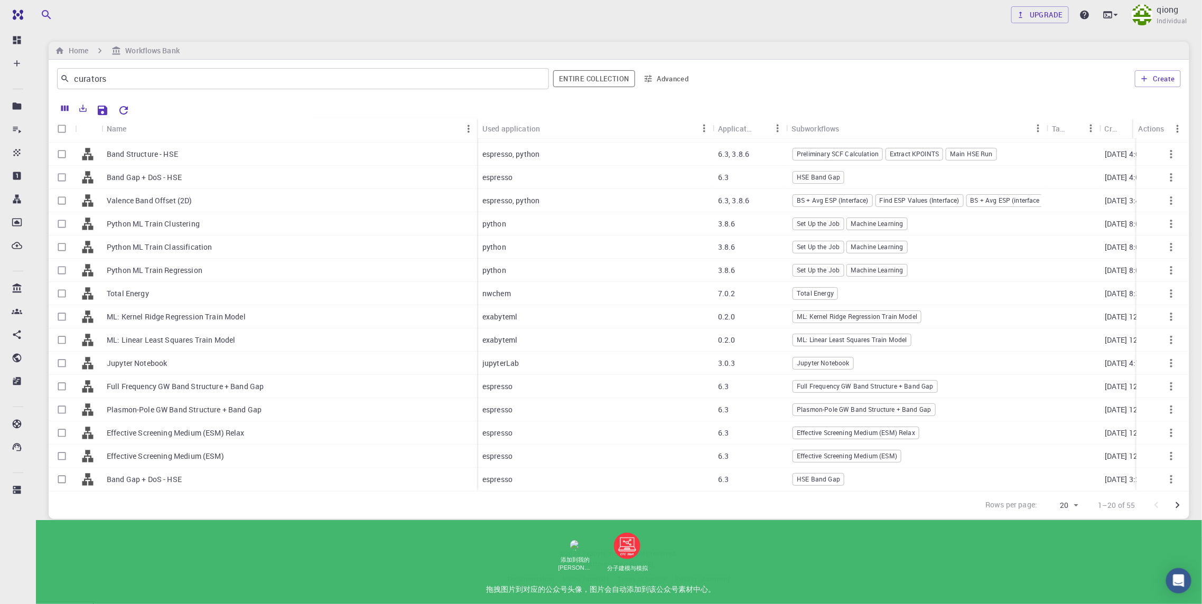
click at [1081, 503] on icon "Go to next page" at bounding box center [1177, 505] width 13 height 13
